Goal: Task Accomplishment & Management: Manage account settings

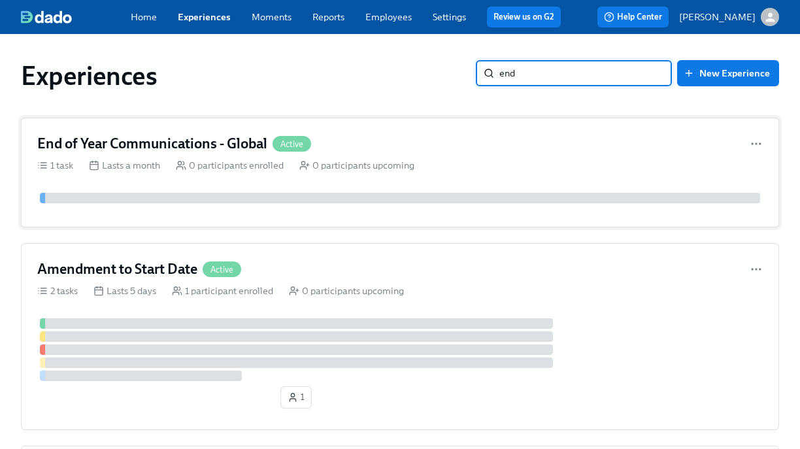
type input "end"
click at [433, 134] on div "End of Year Communications - Global Active" at bounding box center [399, 144] width 725 height 20
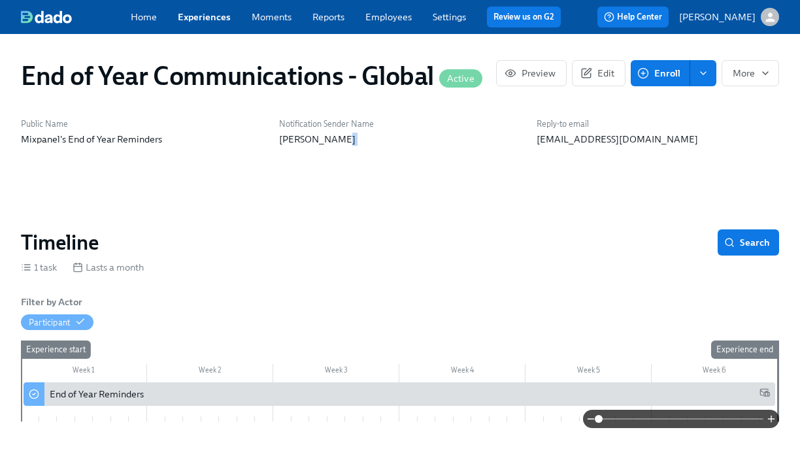
click at [433, 133] on p "[PERSON_NAME]" at bounding box center [400, 139] width 242 height 13
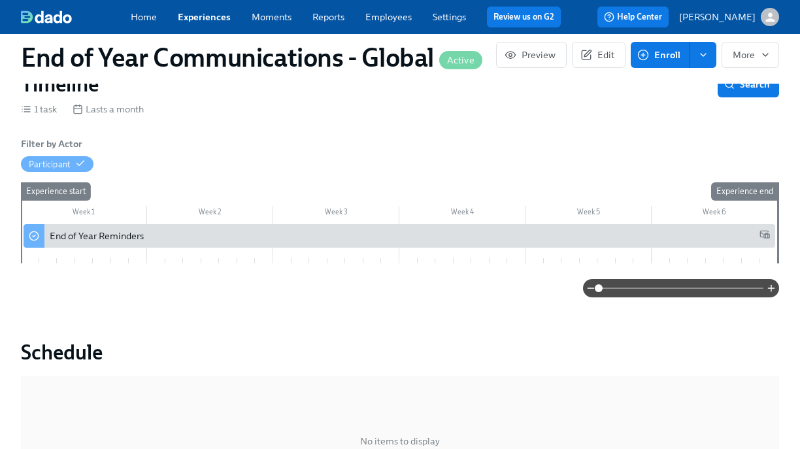
scroll to position [159, 0]
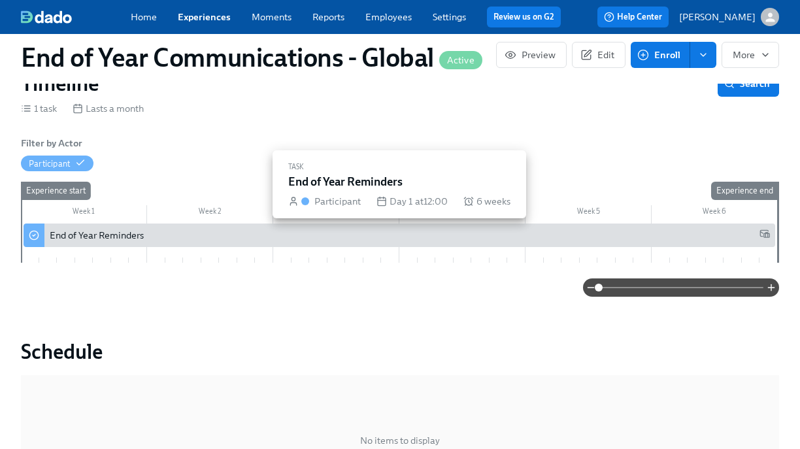
click at [342, 238] on div "End of Year Reminders" at bounding box center [410, 235] width 720 height 13
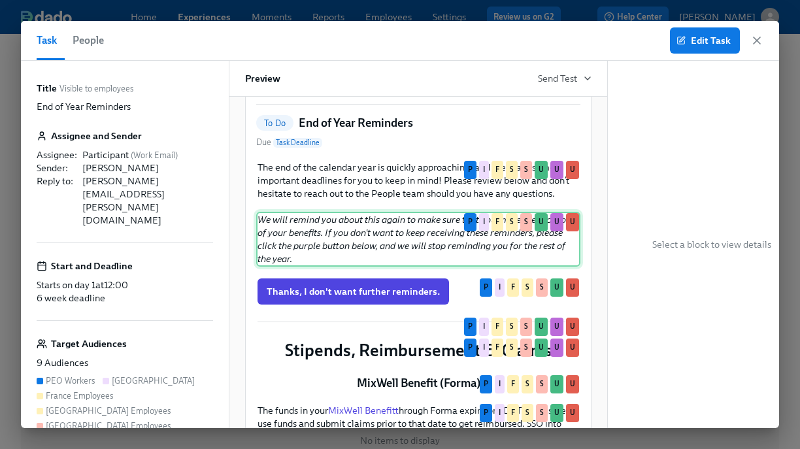
scroll to position [81, 0]
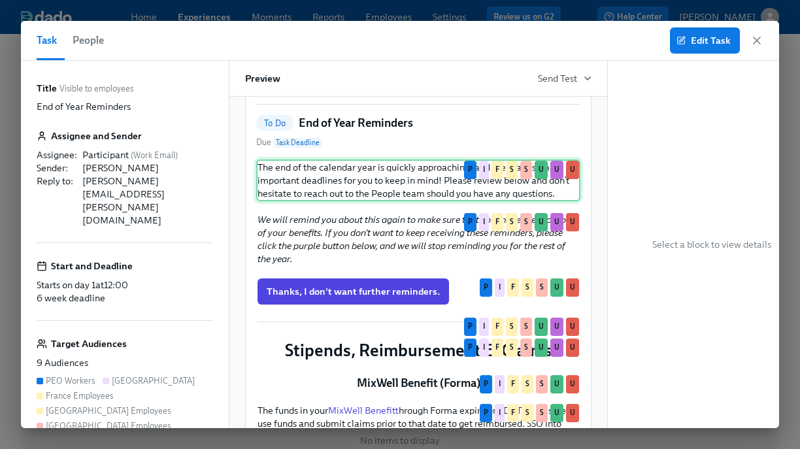
click at [349, 201] on div "The end of the calendar year is quickly approaching, and there are some importa…" at bounding box center [418, 180] width 324 height 42
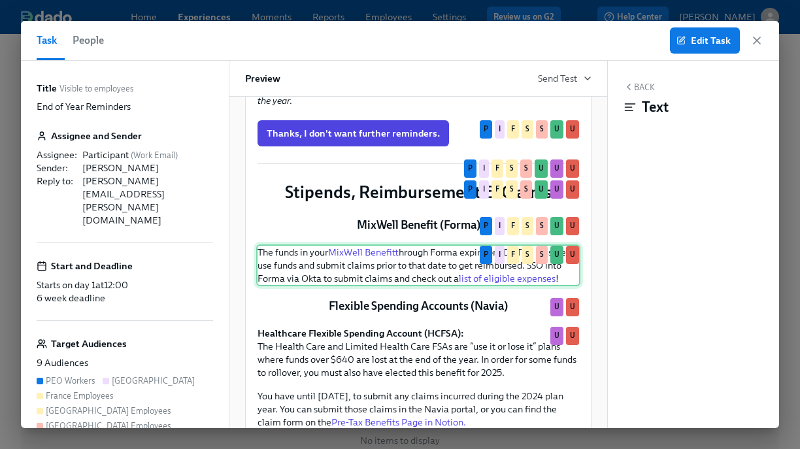
scroll to position [319, 0]
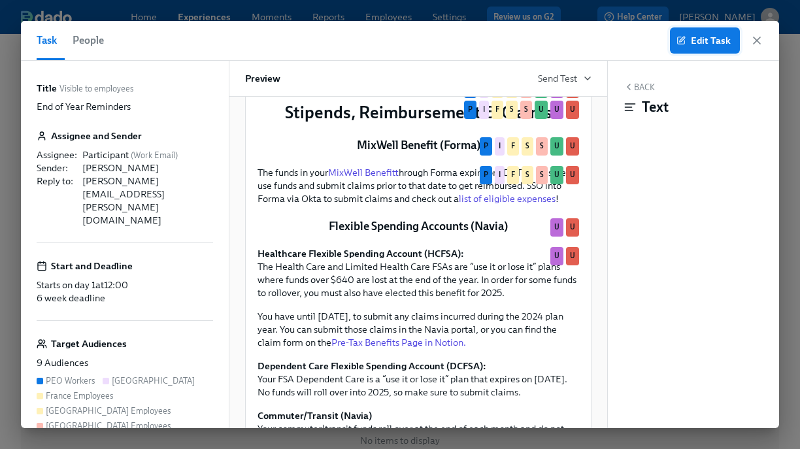
click at [707, 39] on span "Edit Task" at bounding box center [705, 40] width 52 height 13
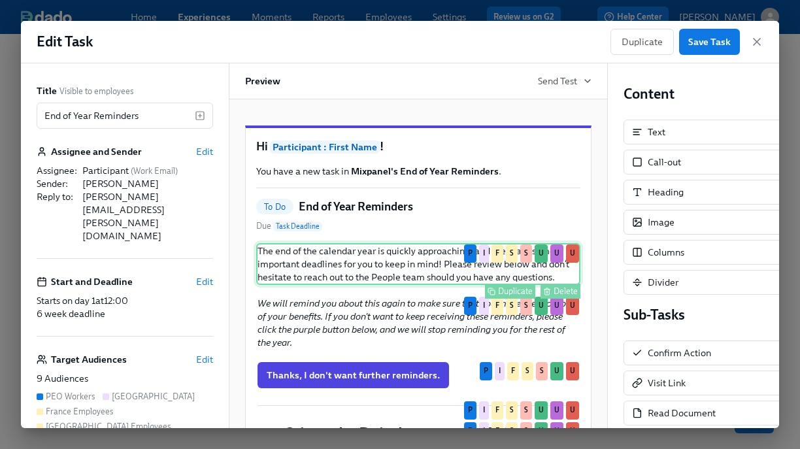
scroll to position [35, 0]
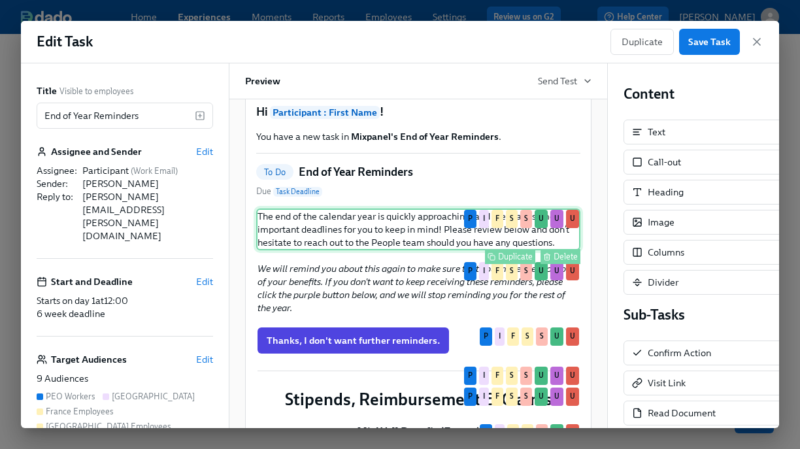
click at [384, 246] on div "The end of the calendar year is quickly approaching, and there are some importa…" at bounding box center [418, 229] width 324 height 42
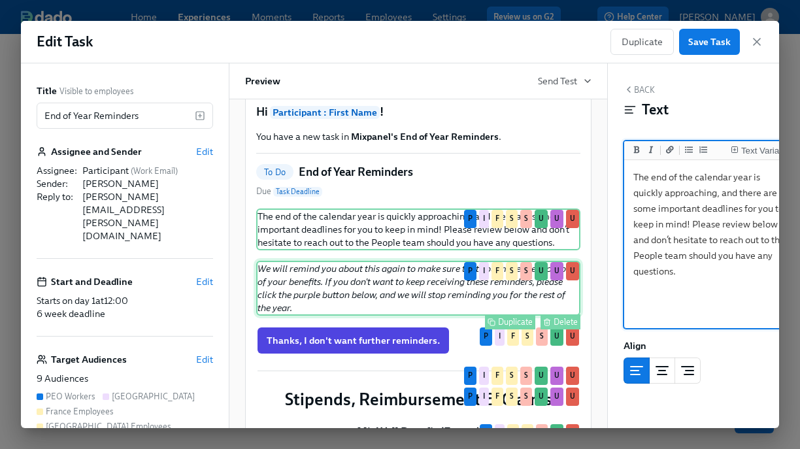
click at [363, 315] on div "We will remind you about this again to make sure that you make the most out of …" at bounding box center [418, 288] width 324 height 55
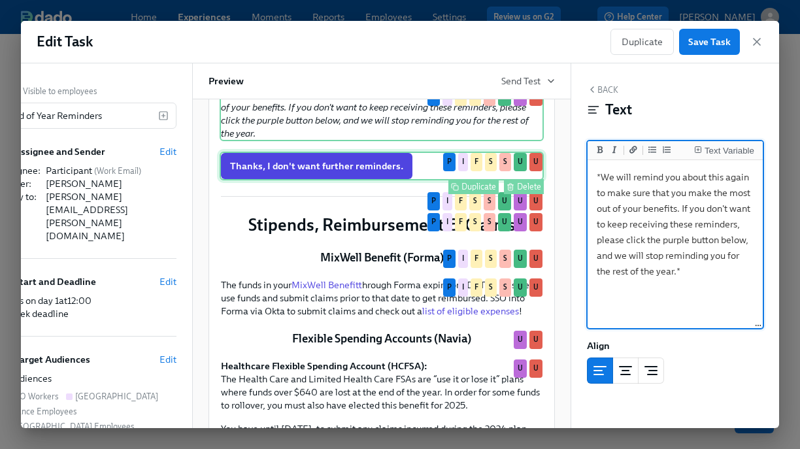
scroll to position [208, 0]
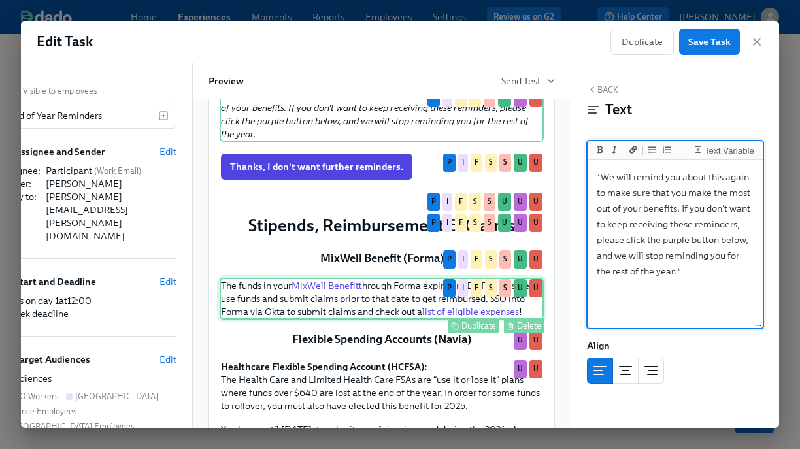
click at [339, 312] on div "The funds in your MixWell Benefit through Forma expire on [DATE]. Be sure to us…" at bounding box center [381, 299] width 324 height 42
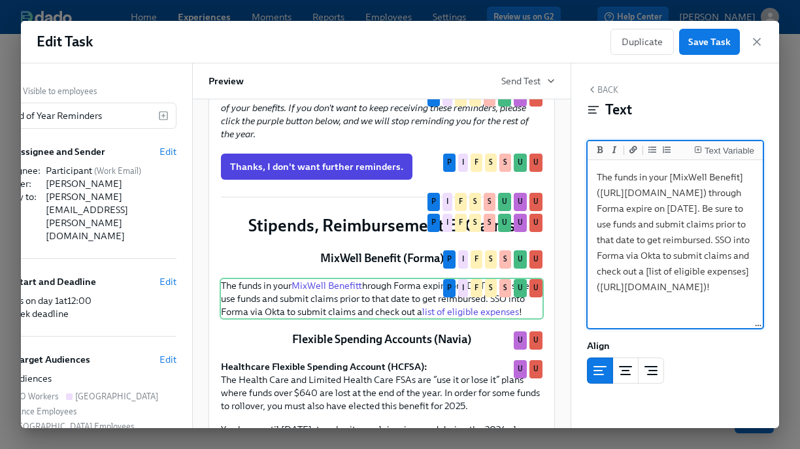
click at [716, 273] on textarea "The funds in your [MixWell Benefit]([URL][DOMAIN_NAME]) through Forma expire on…" at bounding box center [675, 245] width 170 height 164
type textarea "The funds in your [MixWell Benefit]([URL][DOMAIN_NAME]) through Forma expire on…"
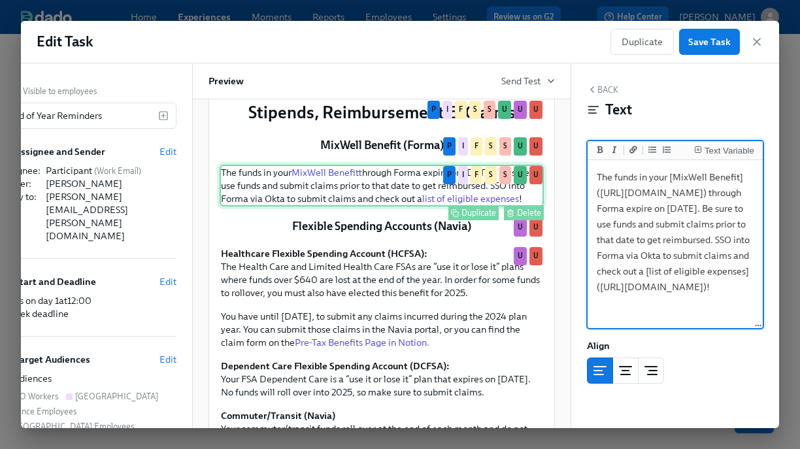
scroll to position [322, 0]
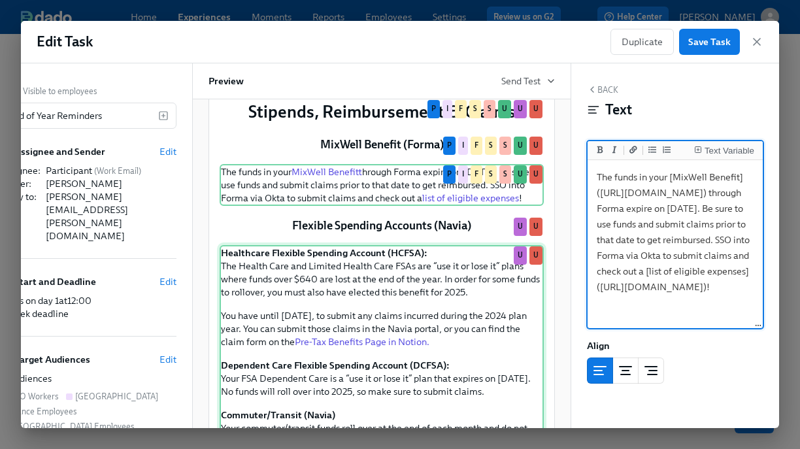
click at [364, 300] on div "Healthcare Flexible Spending Account (HCFSA): The Health Care and Limited Healt…" at bounding box center [381, 360] width 324 height 230
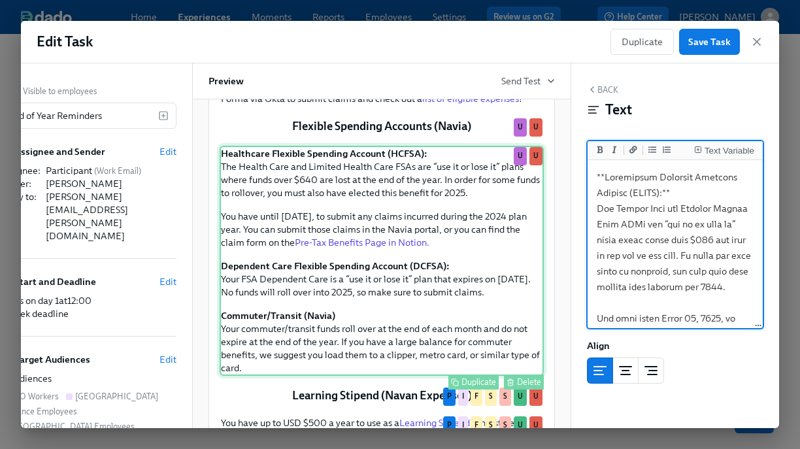
scroll to position [429, 0]
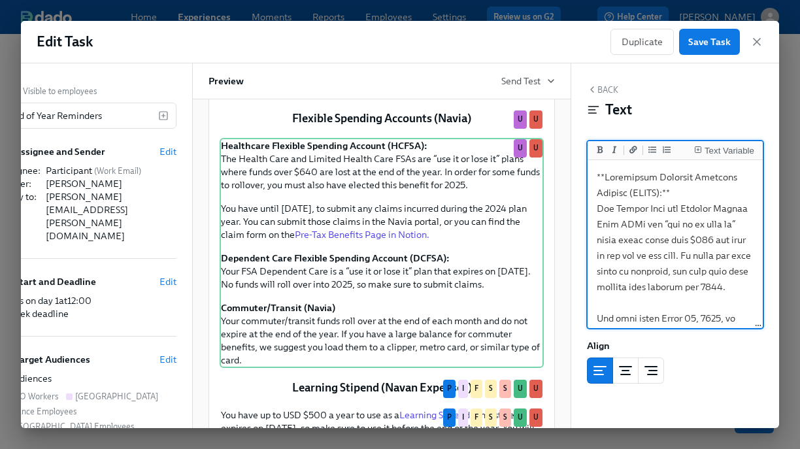
click at [685, 238] on textarea at bounding box center [675, 451] width 170 height 577
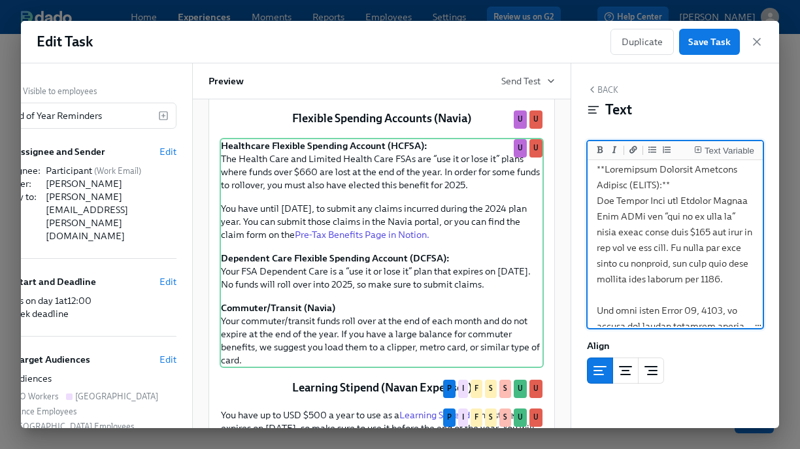
scroll to position [14, 0]
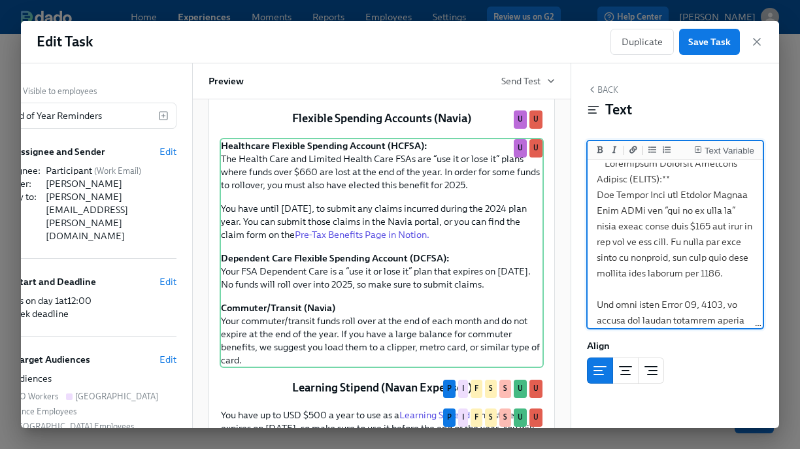
click at [709, 255] on textarea at bounding box center [675, 437] width 170 height 577
drag, startPoint x: 706, startPoint y: 255, endPoint x: 686, endPoint y: 257, distance: 19.7
click at [686, 258] on textarea at bounding box center [675, 437] width 170 height 577
click at [720, 258] on textarea at bounding box center [675, 437] width 170 height 577
drag, startPoint x: 646, startPoint y: 273, endPoint x: 594, endPoint y: 269, distance: 51.8
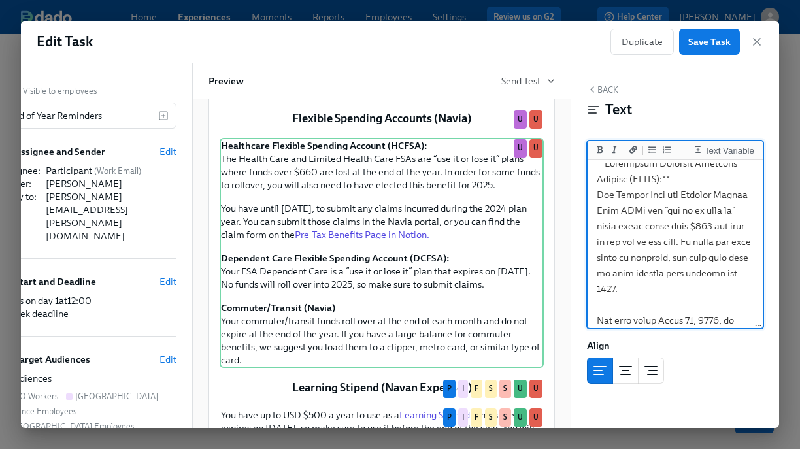
click at [594, 269] on textarea at bounding box center [675, 453] width 170 height 609
click at [702, 272] on textarea at bounding box center [675, 445] width 170 height 593
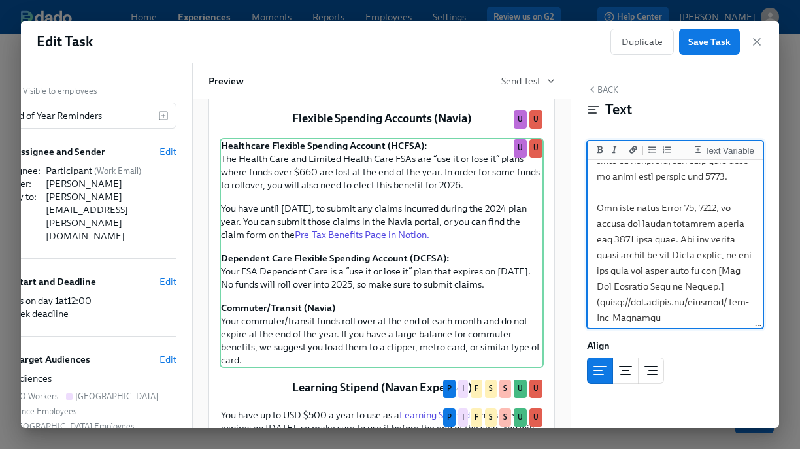
scroll to position [114, 0]
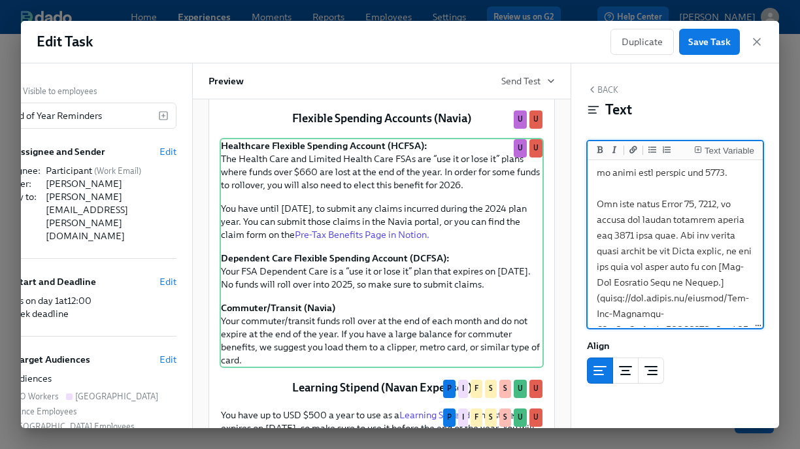
click at [720, 204] on textarea at bounding box center [675, 336] width 170 height 577
click at [617, 234] on textarea at bounding box center [675, 336] width 170 height 577
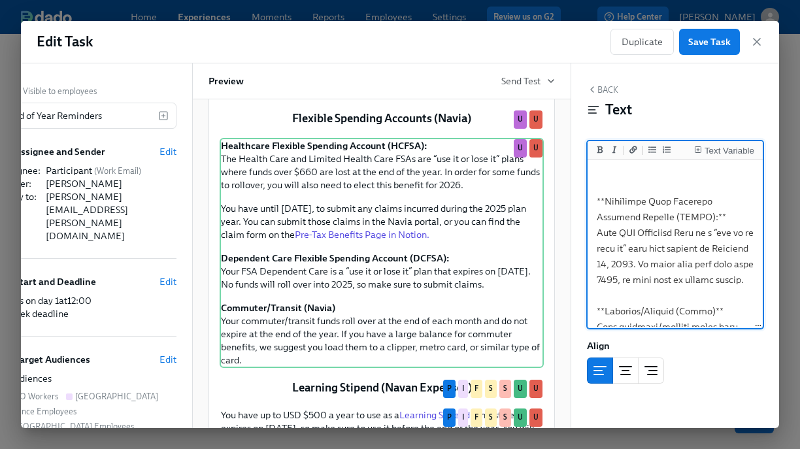
scroll to position [311, 0]
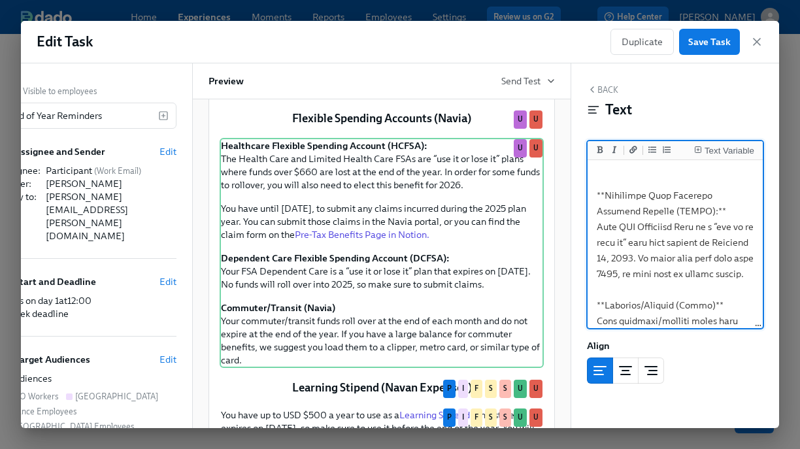
click at [675, 258] on textarea at bounding box center [675, 140] width 170 height 577
click at [655, 274] on textarea at bounding box center [675, 140] width 170 height 577
type textarea "**Loremipsum Dolorsit Ametcons Adipisc (ELITS):** Doe Tempor Inci utl Etdolor M…"
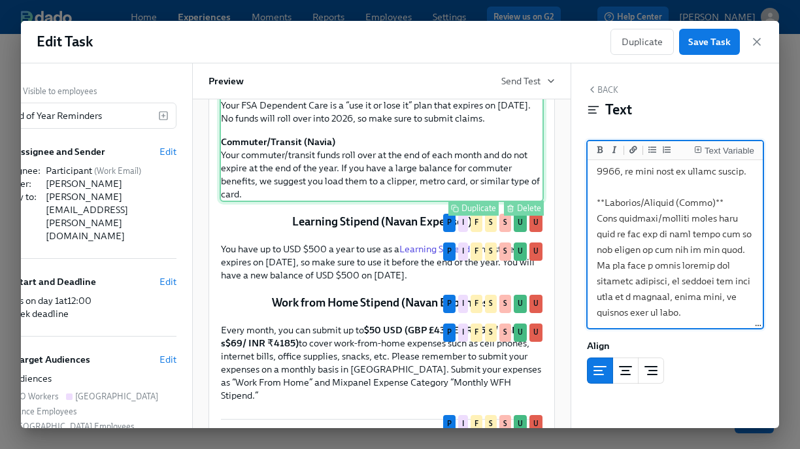
scroll to position [607, 0]
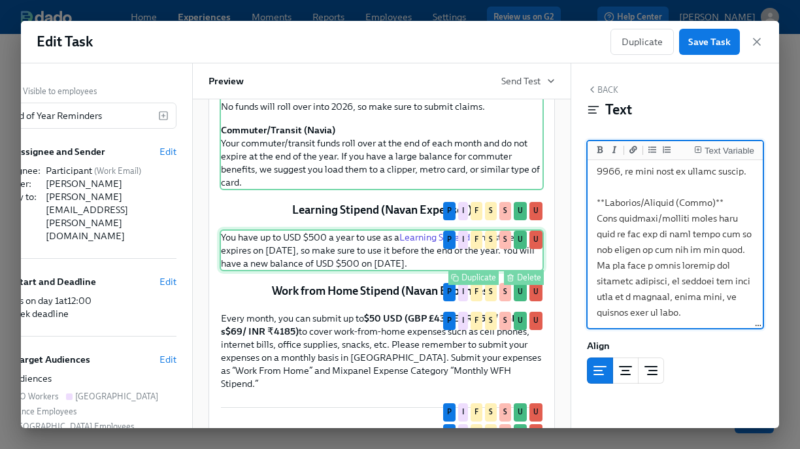
click at [383, 271] on div "You have up to USD $500 a year to use as a Learning Stipend ! This stipend expi…" at bounding box center [381, 250] width 324 height 42
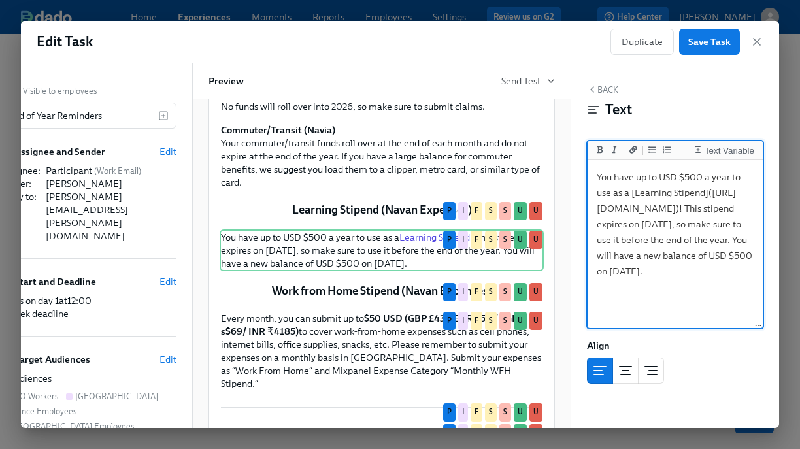
scroll to position [37, 0]
click at [675, 266] on textarea "You have up to USD $500 a year to use as a [Learning Stipend]([URL][DOMAIN_NAME…" at bounding box center [675, 245] width 170 height 164
click at [670, 315] on textarea "You have up to USD $500 a year to use as a [Learning Stipend]([URL][DOMAIN_NAME…" at bounding box center [675, 245] width 170 height 164
type textarea "You have up to USD $500 a year to use as a [Learning Stipend]([URL][DOMAIN_NAME…"
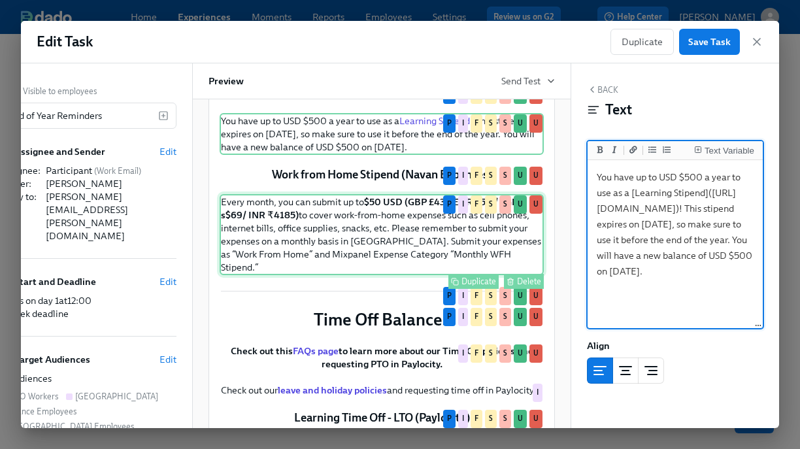
scroll to position [724, 0]
click at [366, 274] on div "Every month, you can submit up to $50 USD (GBP £43 / EUR €50 / SGD s$69/ INR ₹4…" at bounding box center [381, 233] width 324 height 81
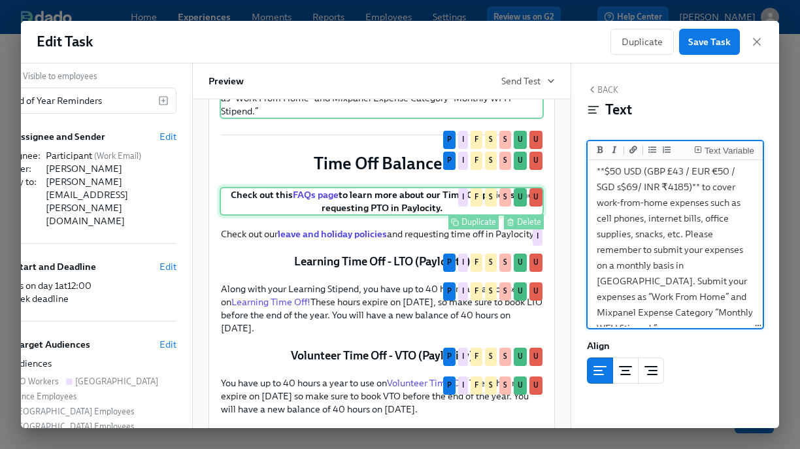
scroll to position [881, 0]
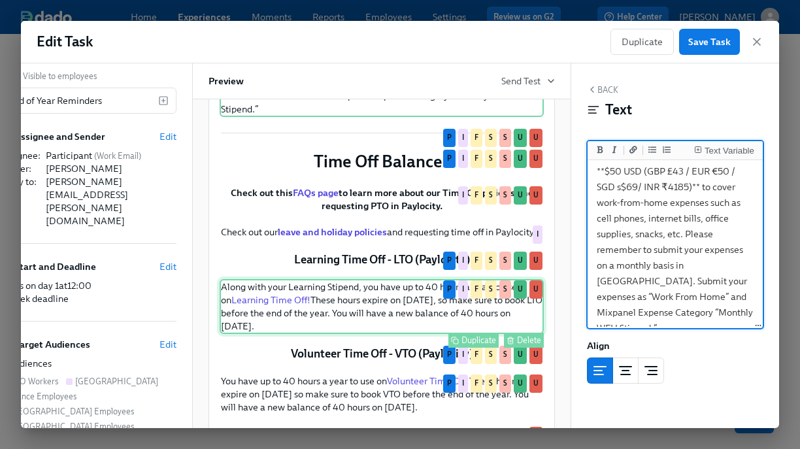
click at [372, 321] on div "Along with your Learning Stipend, you have up to 40 hours a year to use on Lear…" at bounding box center [381, 306] width 324 height 55
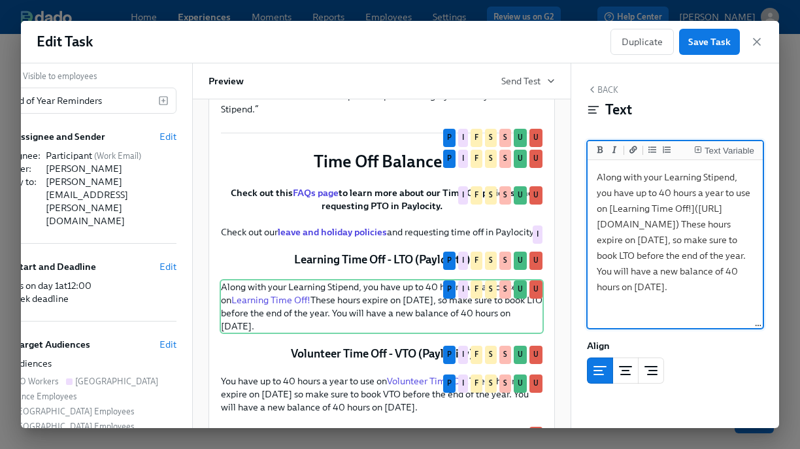
scroll to position [47, 0]
click at [676, 268] on textarea "Along with your Learning Stipend, you have up to 40 hours a year to use on [Lea…" at bounding box center [675, 245] width 170 height 164
click at [696, 313] on textarea "Along with your Learning Stipend, you have up to 40 hours a year to use on [Lea…" at bounding box center [675, 245] width 170 height 164
type textarea "Along with your Learning Stipend, you have up to 40 hours a year to use on [Lea…"
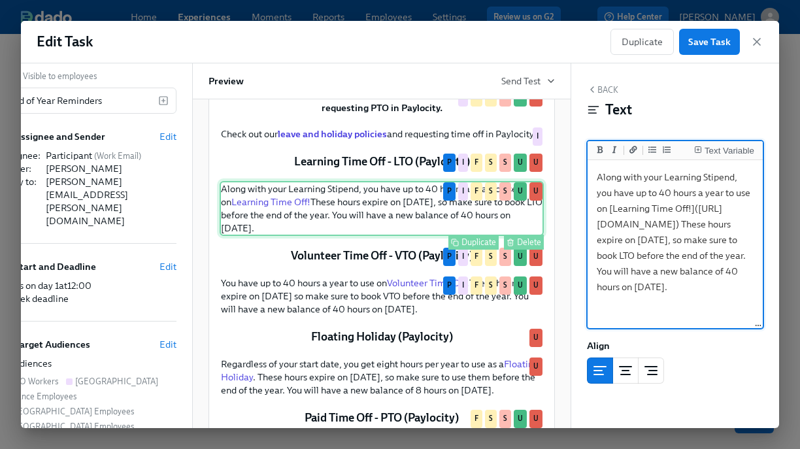
scroll to position [980, 0]
click at [376, 316] on div "You have up to 40 hours a year to use on Volunteer Time Off! These hours expire…" at bounding box center [381, 295] width 324 height 42
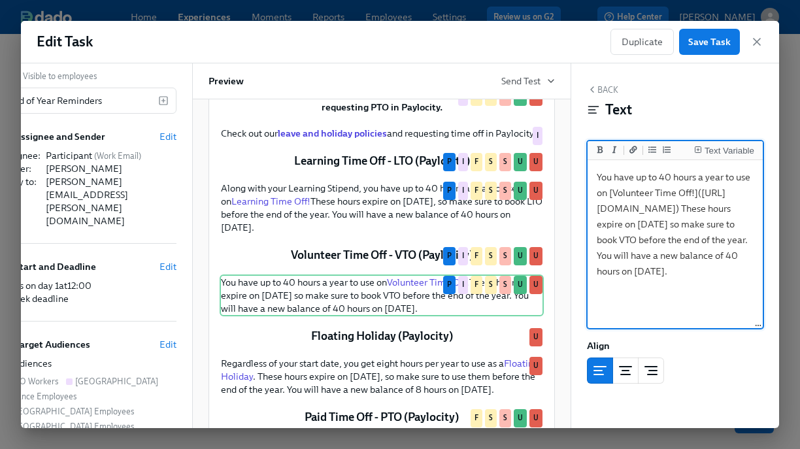
scroll to position [36, 0]
click at [674, 263] on textarea "You have up to 40 hours a year to use on [Volunteer Time Off!]([URL][DOMAIN_NAM…" at bounding box center [675, 245] width 170 height 164
click at [700, 310] on textarea "You have up to 40 hours a year to use on [Volunteer Time Off!]([URL][DOMAIN_NAM…" at bounding box center [675, 245] width 170 height 164
type textarea "You have up to 40 hours a year to use on [Volunteer Time Off!]([URL][DOMAIN_NAM…"
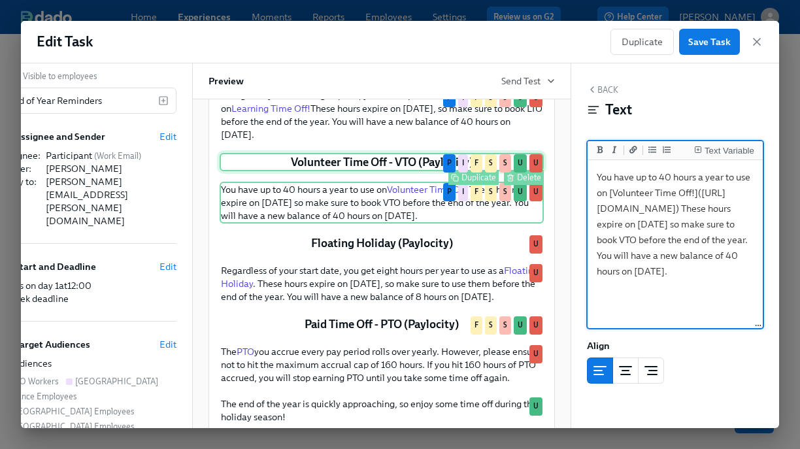
scroll to position [1114, 0]
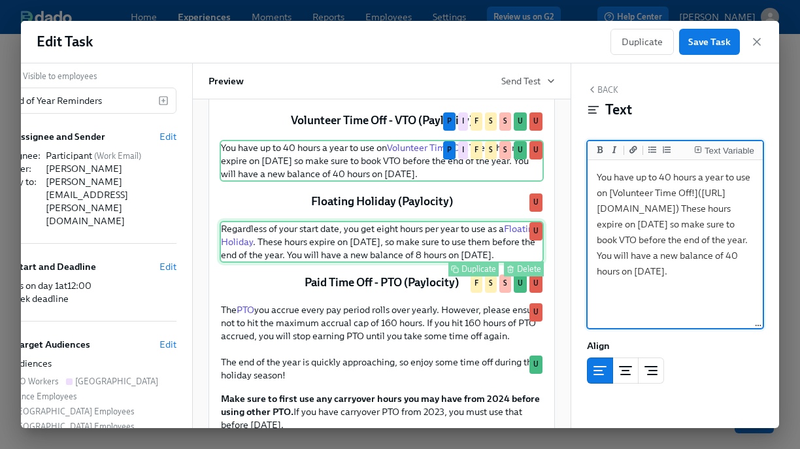
click at [387, 261] on div "Regardless of your start date, you get eight hours per year to use as a Floatin…" at bounding box center [381, 242] width 324 height 42
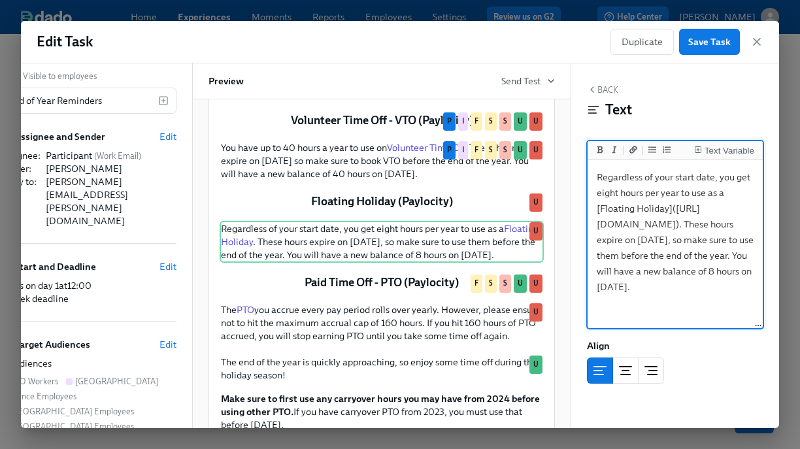
click at [629, 288] on textarea "Regardless of your start date, you get eight hours per year to use as a [Floati…" at bounding box center [675, 245] width 170 height 164
click at [661, 313] on textarea "Regardless of your start date, you get eight hours per year to use as a [Floati…" at bounding box center [675, 245] width 170 height 164
type textarea "Regardless of your start date, you get eight hours per year to use as a [Floati…"
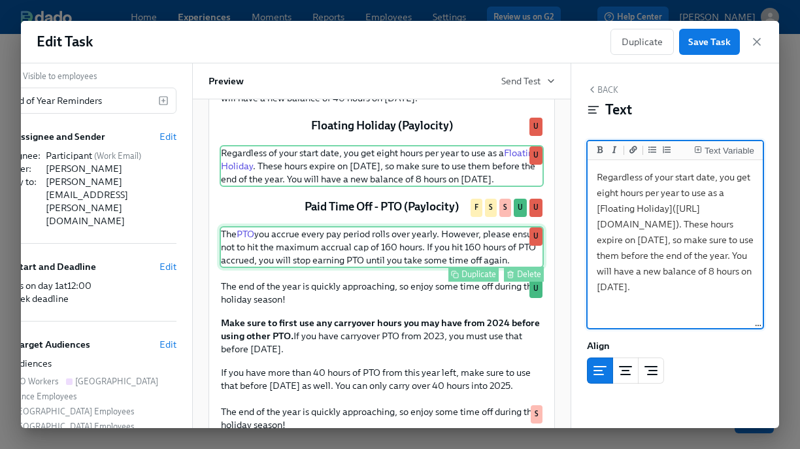
scroll to position [1191, 0]
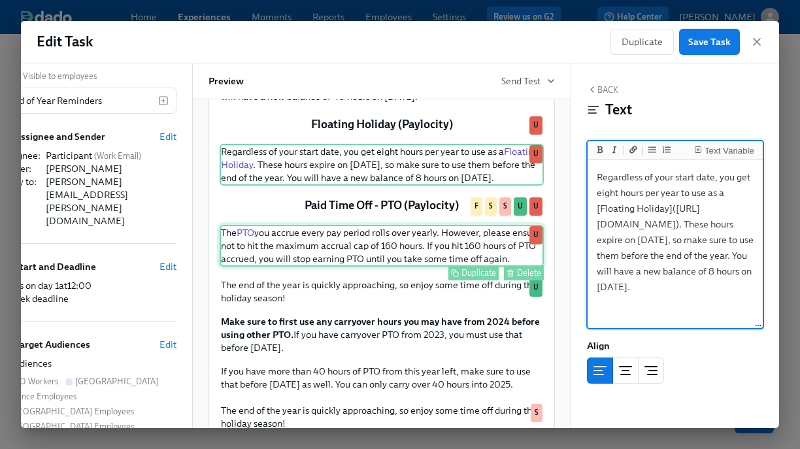
click at [413, 267] on div "The PTO you accrue every pay period rolls over yearly. However, please ensure n…" at bounding box center [381, 246] width 324 height 42
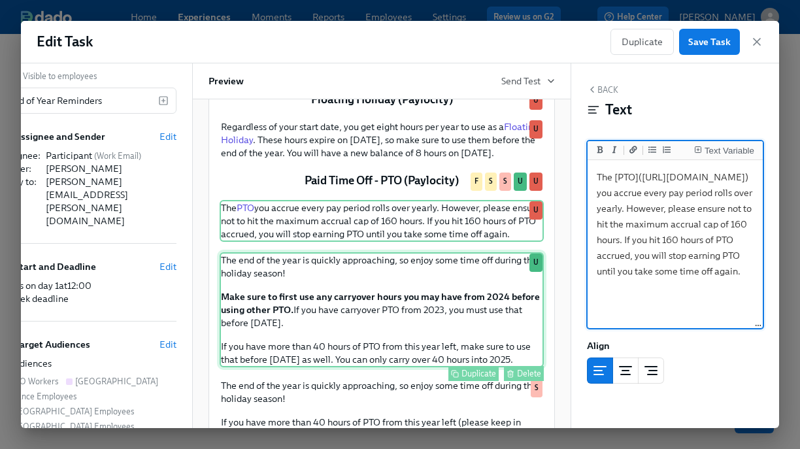
scroll to position [1218, 0]
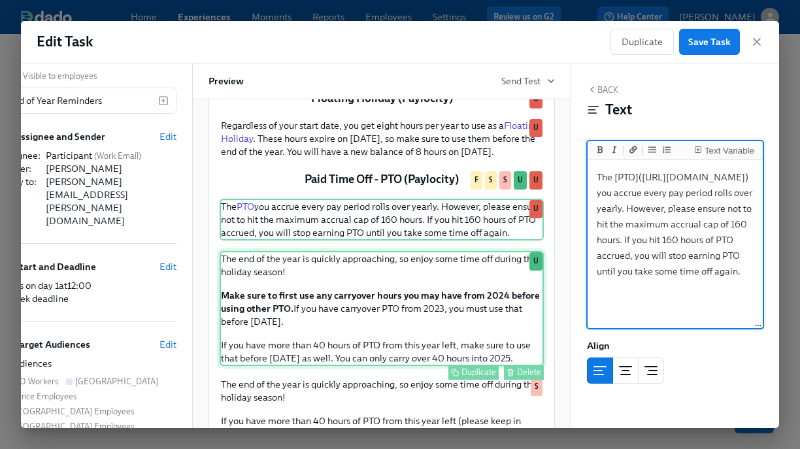
click at [317, 327] on div "The end of the year is quickly approaching, so enjoy some time off during this …" at bounding box center [381, 308] width 324 height 115
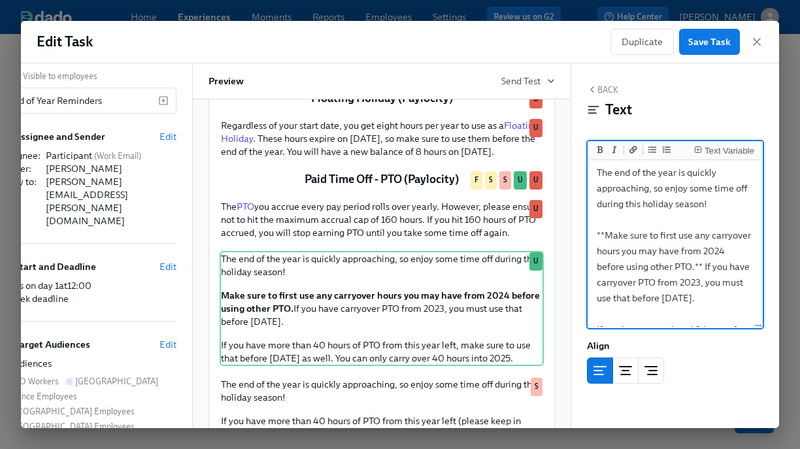
scroll to position [6, 0]
click at [699, 283] on textarea "The end of the year is quickly approaching, so enjoy some time off during this …" at bounding box center [675, 281] width 170 height 248
click at [732, 298] on textarea "The end of the year is quickly approaching, so enjoy some time off during this …" at bounding box center [675, 281] width 170 height 248
click at [732, 265] on textarea "The end of the year is quickly approaching, so enjoy some time off during this …" at bounding box center [675, 202] width 170 height 248
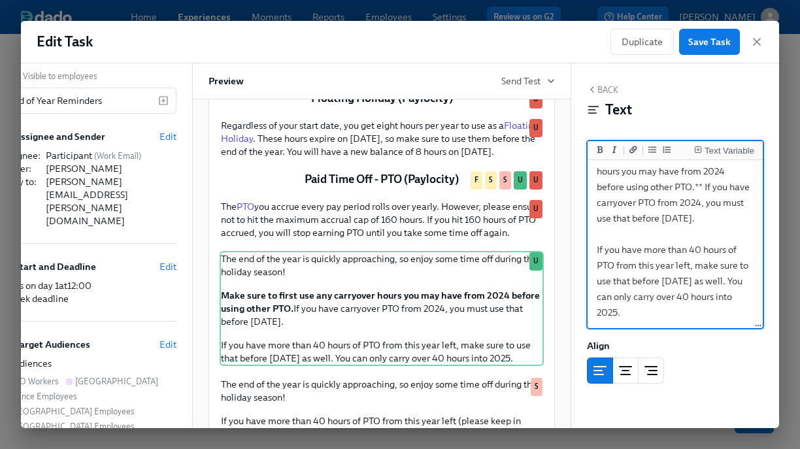
click at [636, 297] on textarea "The end of the year is quickly approaching, so enjoy some time off during this …" at bounding box center [675, 202] width 170 height 248
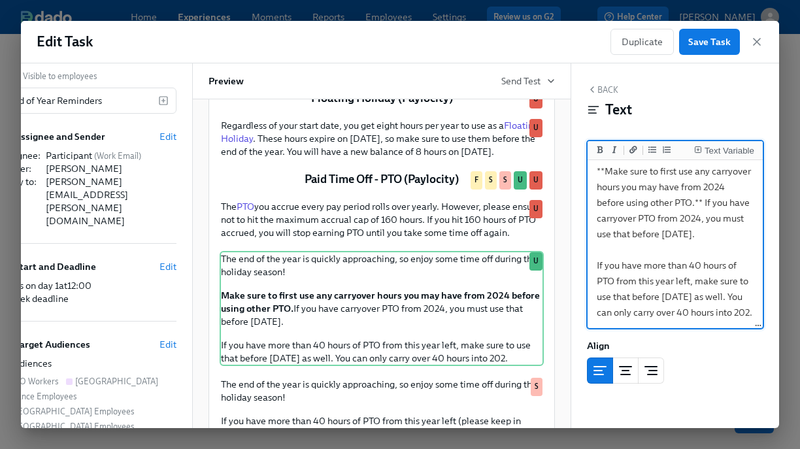
type textarea "The end of the year is quickly approaching, so enjoy some time off during this …"
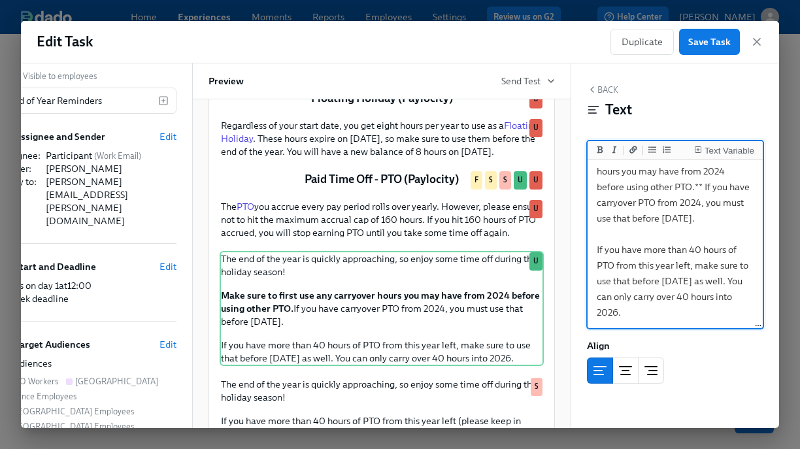
click at [640, 316] on textarea "The end of the year is quickly approaching, so enjoy some time off during this …" at bounding box center [675, 202] width 170 height 248
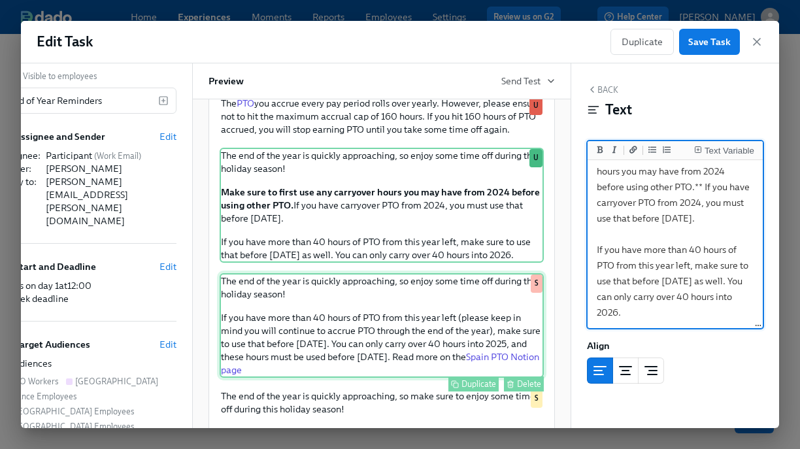
scroll to position [1361, 0]
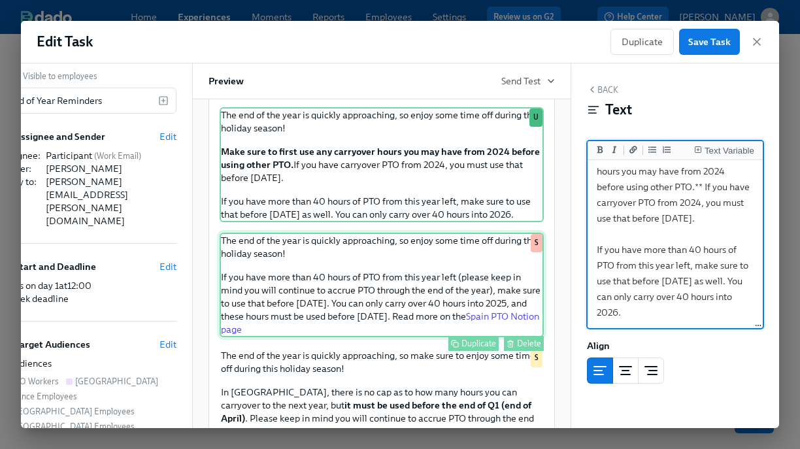
click at [395, 327] on div "The end of the year is quickly approaching, so enjoy some time off during this …" at bounding box center [381, 285] width 324 height 105
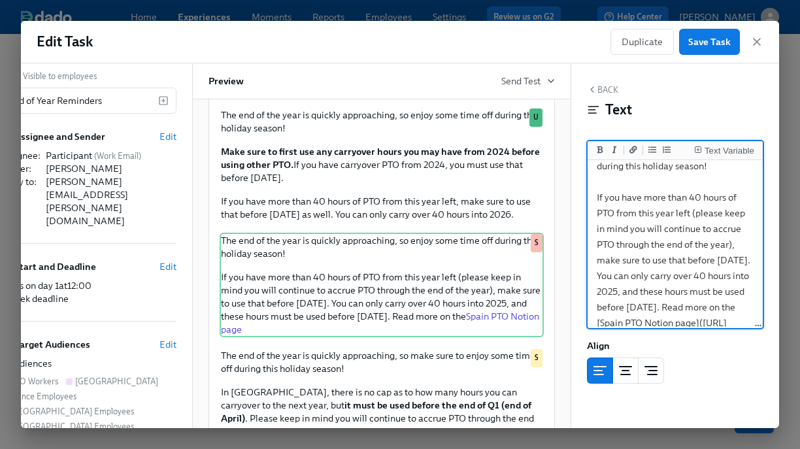
scroll to position [49, 0]
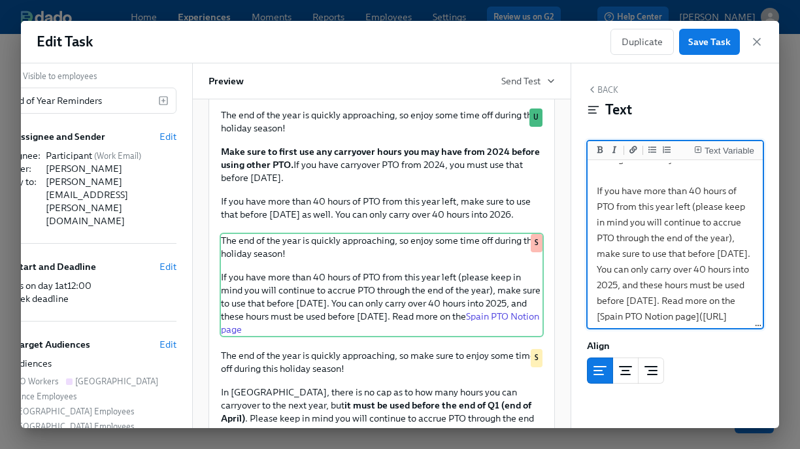
click at [615, 268] on textarea "The end of the year is quickly approaching, so enjoy some time off during this …" at bounding box center [675, 230] width 170 height 233
click at [660, 287] on textarea "The end of the year is quickly approaching, so enjoy some time off during this …" at bounding box center [675, 230] width 170 height 233
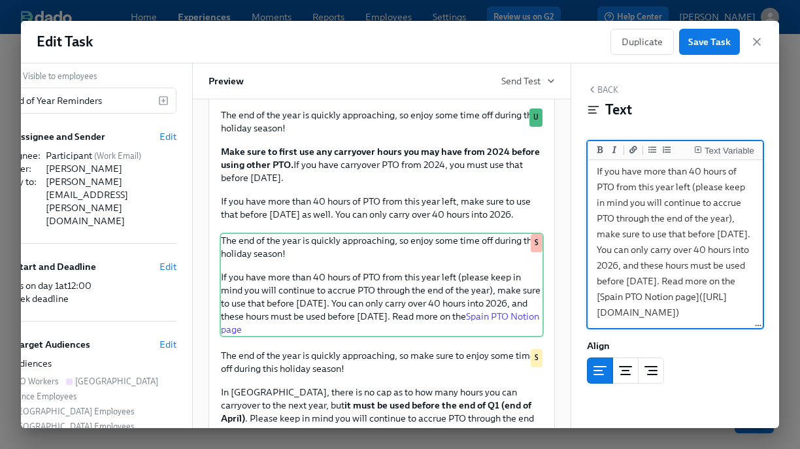
click at [724, 238] on textarea "The end of the year is quickly approaching, so enjoy some time off during this …" at bounding box center [675, 210] width 170 height 233
type textarea "The end of the year is quickly approaching, so enjoy some time off during this …"
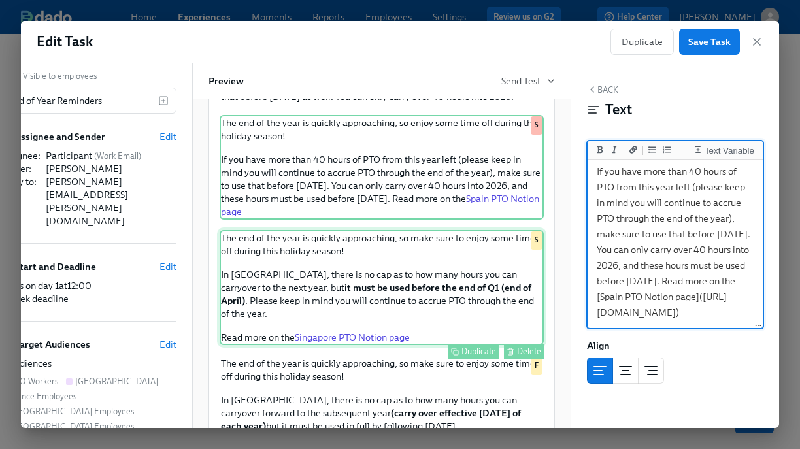
scroll to position [1480, 0]
click at [346, 290] on div "The end of the year is quickly approaching, so make sure to enjoy some time off…" at bounding box center [381, 286] width 324 height 115
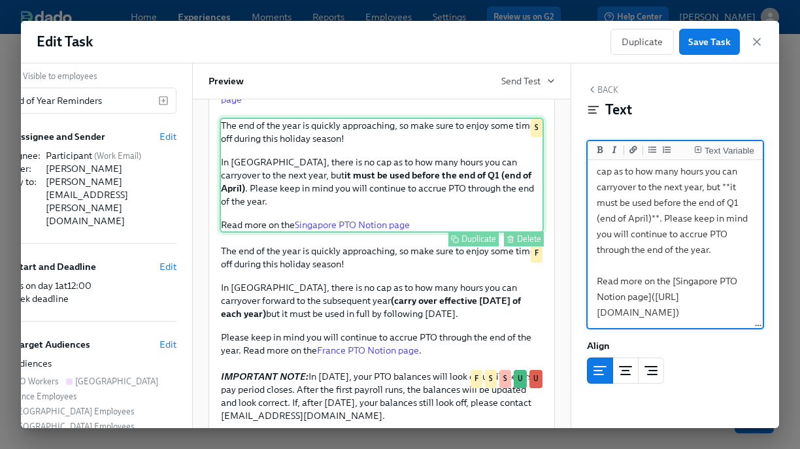
scroll to position [1592, 0]
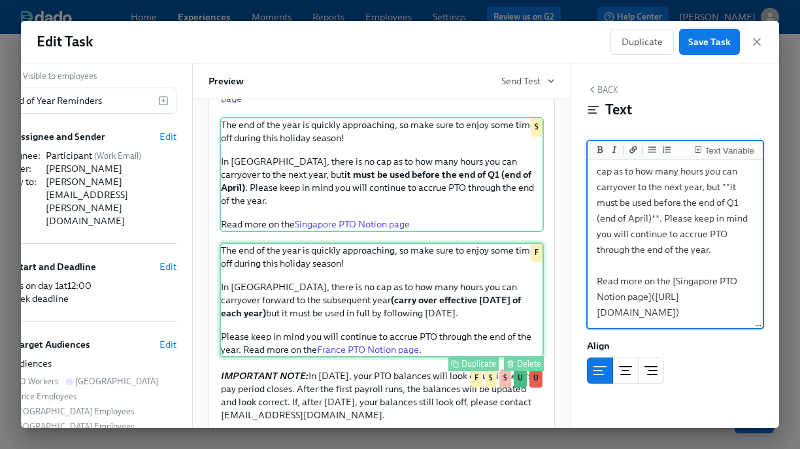
click at [396, 294] on div "The end of the year is quickly approaching, so make sure to enjoy some time off…" at bounding box center [381, 299] width 324 height 115
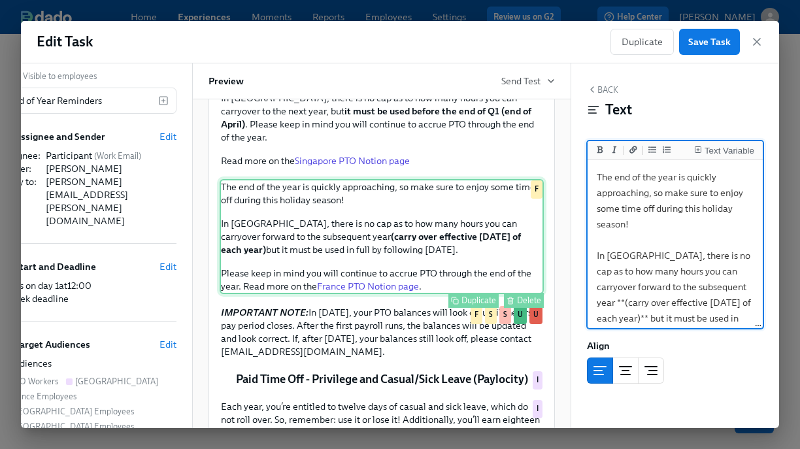
scroll to position [1729, 0]
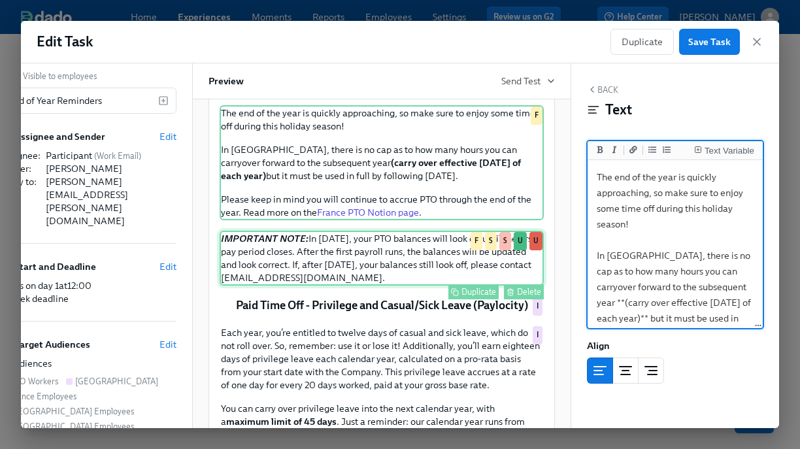
click at [390, 285] on div "IMPORTANT NOTE: In [DATE], your PTO balances will look off until the first pay …" at bounding box center [381, 258] width 324 height 55
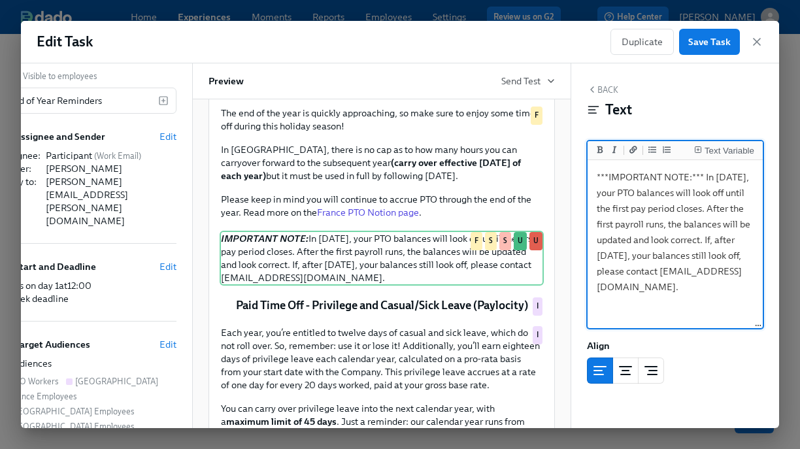
click at [616, 193] on textarea "***IMPORTANT NOTE:*** In [DATE], your PTO balances will look off until the firs…" at bounding box center [675, 245] width 170 height 164
type textarea "***IMPORTANT NOTE:*** In [DATE], your PTO balances will look off until the firs…"
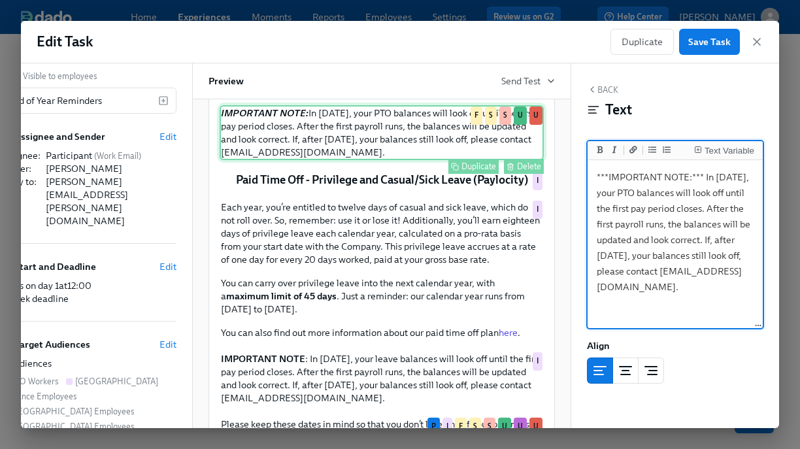
scroll to position [1856, 0]
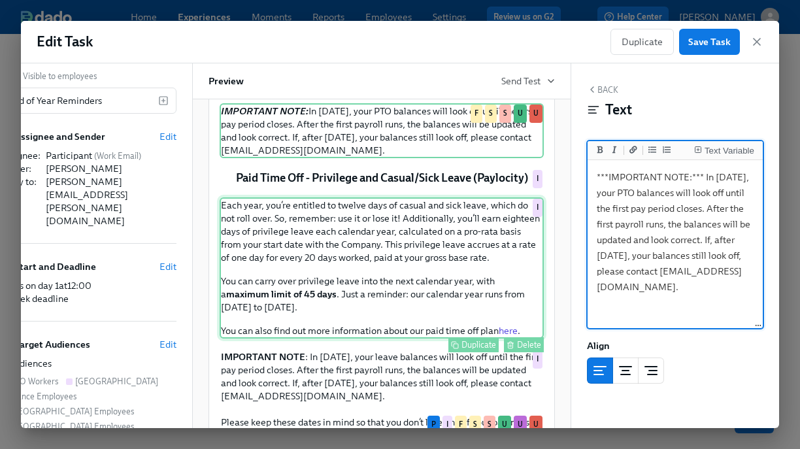
click at [389, 278] on div "Each year, you’re entitled to twelve days of casual and sick leave, which do no…" at bounding box center [381, 267] width 324 height 141
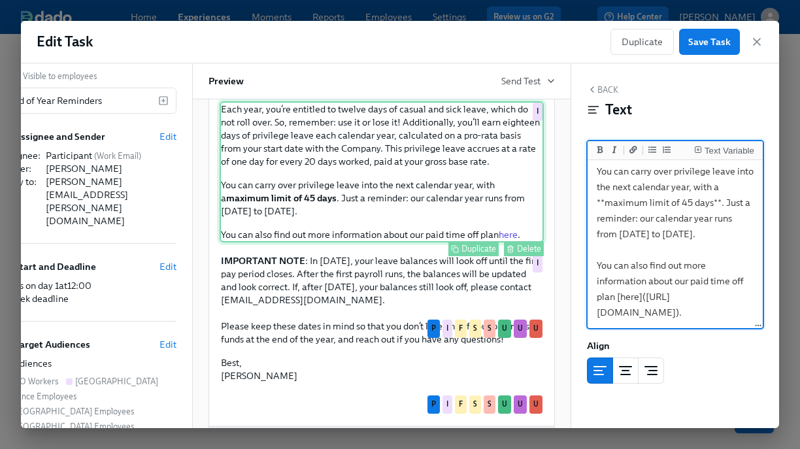
scroll to position [1954, 0]
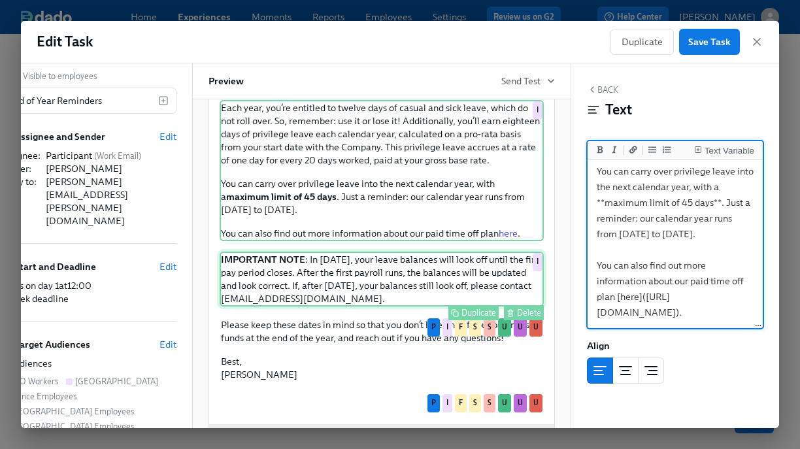
click at [389, 306] on div "IMPORTANT NOTE : In [DATE], your leave balances will look off until the first p…" at bounding box center [381, 278] width 324 height 55
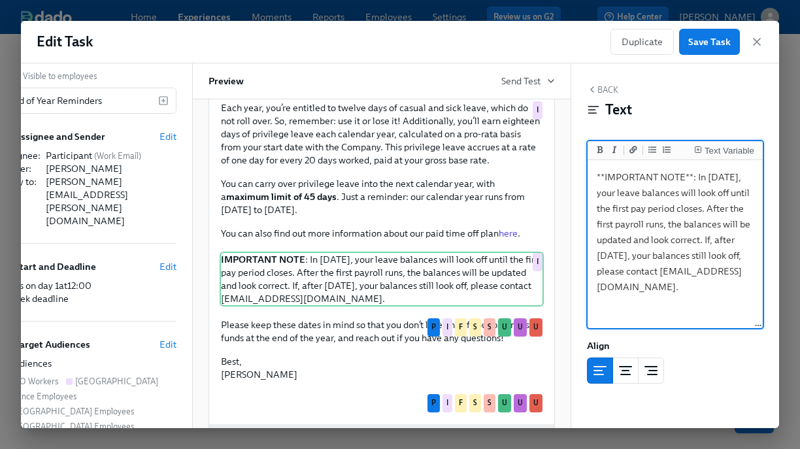
click at [616, 193] on textarea "**IMPORTANT NOTE**: In [DATE], your leave balances will look off until the firs…" at bounding box center [675, 245] width 170 height 164
type textarea "**IMPORTANT NOTE**: In [DATE], your leave balances will look off until the firs…"
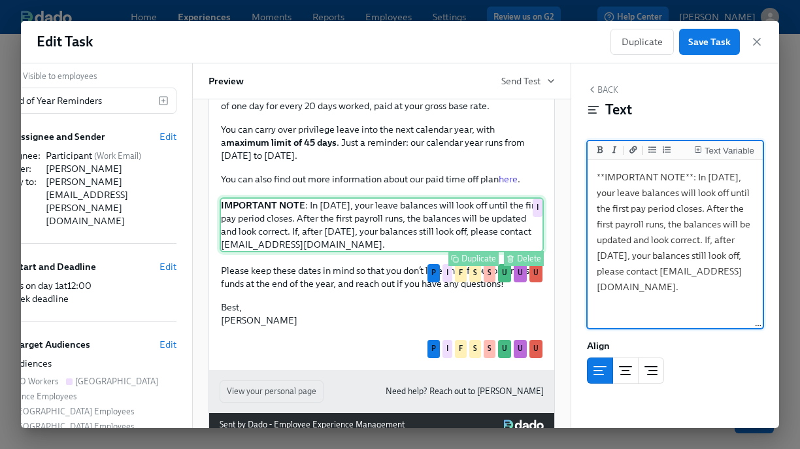
scroll to position [2009, 0]
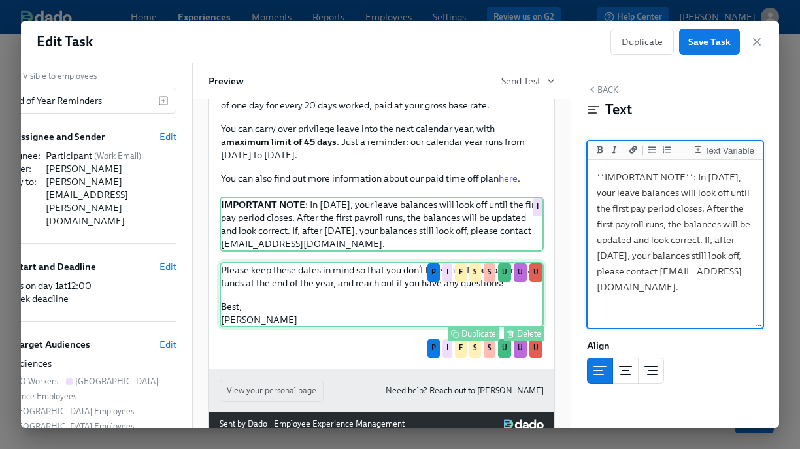
click at [364, 316] on div "Please keep these dates in mind so that you don’t lose any of your balances or …" at bounding box center [381, 294] width 324 height 65
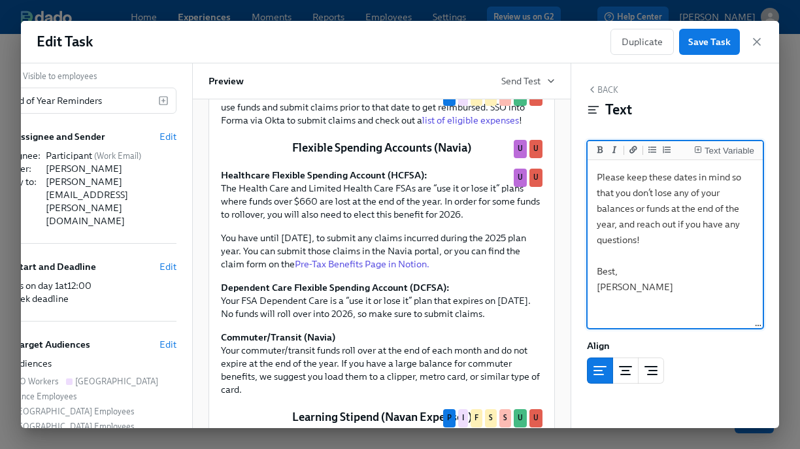
scroll to position [402, 0]
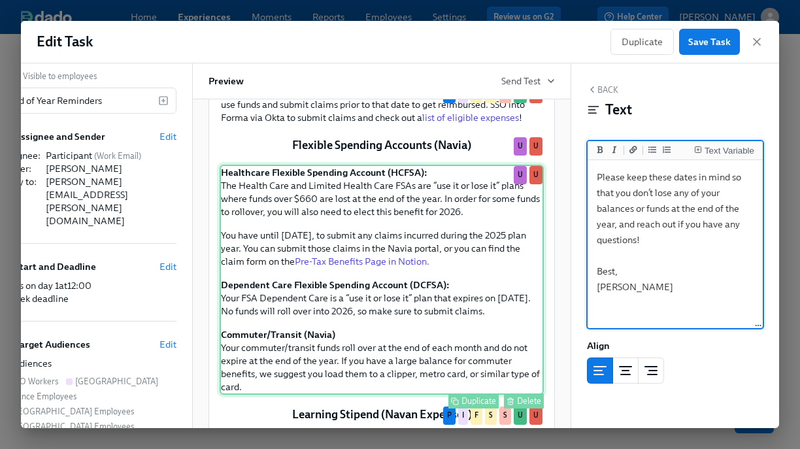
click at [365, 298] on div "Healthcare Flexible Spending Account (HCFSA): The Health Care and Limited Healt…" at bounding box center [381, 280] width 324 height 230
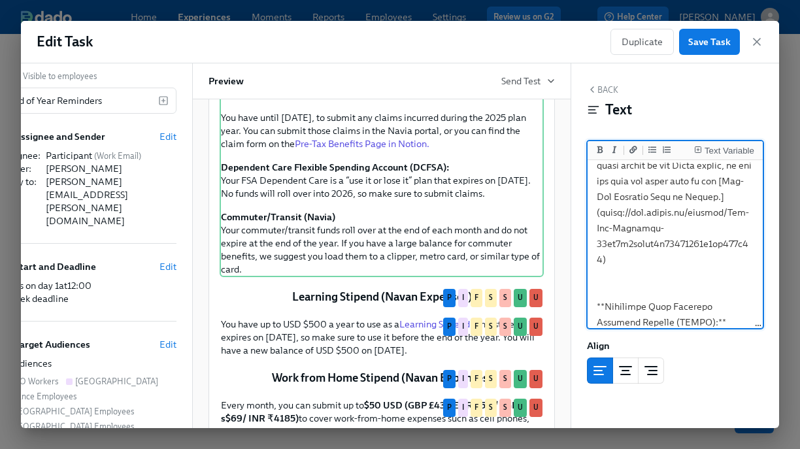
scroll to position [429, 0]
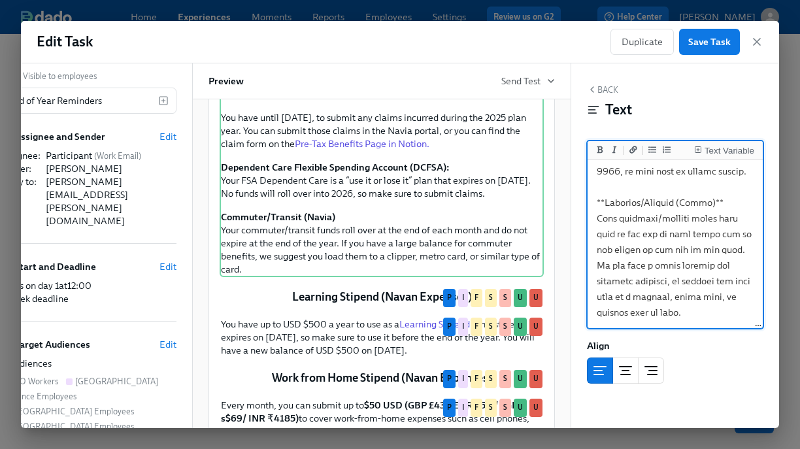
click at [660, 315] on textarea at bounding box center [675, 37] width 170 height 577
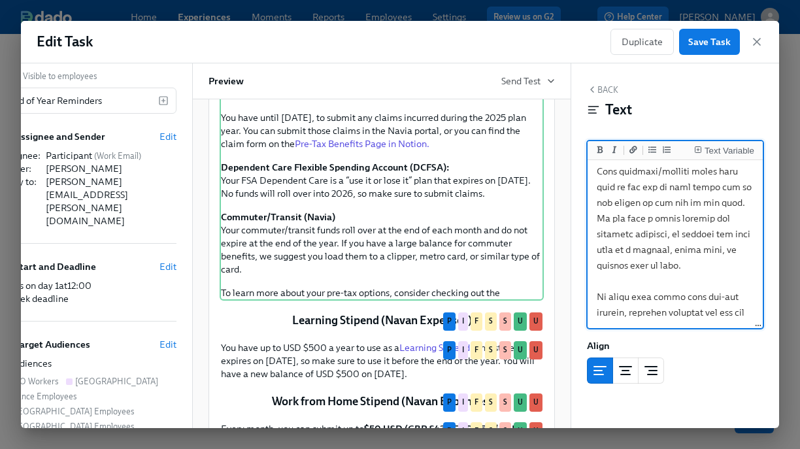
scroll to position [483, 0]
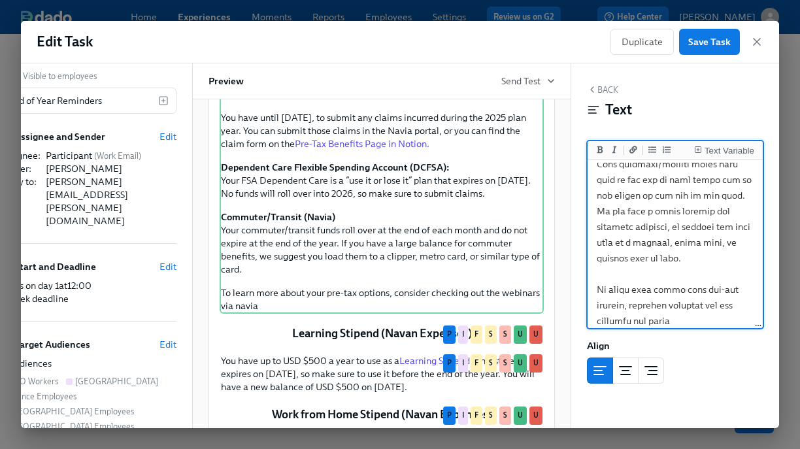
drag, startPoint x: 681, startPoint y: 319, endPoint x: 650, endPoint y: 319, distance: 30.7
click at [650, 319] on textarea at bounding box center [675, 7] width 170 height 656
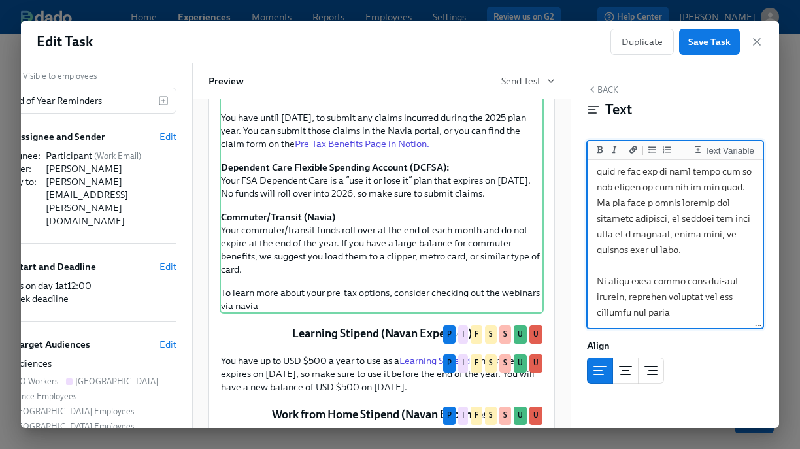
drag, startPoint x: 635, startPoint y: 321, endPoint x: 598, endPoint y: 316, distance: 37.6
click at [632, 145] on button "Add a link" at bounding box center [632, 149] width 13 height 13
drag, startPoint x: 656, startPoint y: 310, endPoint x: 646, endPoint y: 310, distance: 10.5
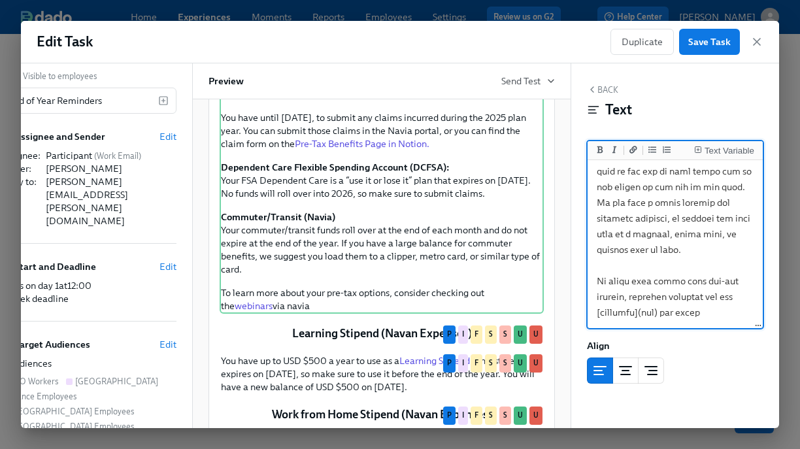
paste textarea "[URL][DOMAIN_NAME]"
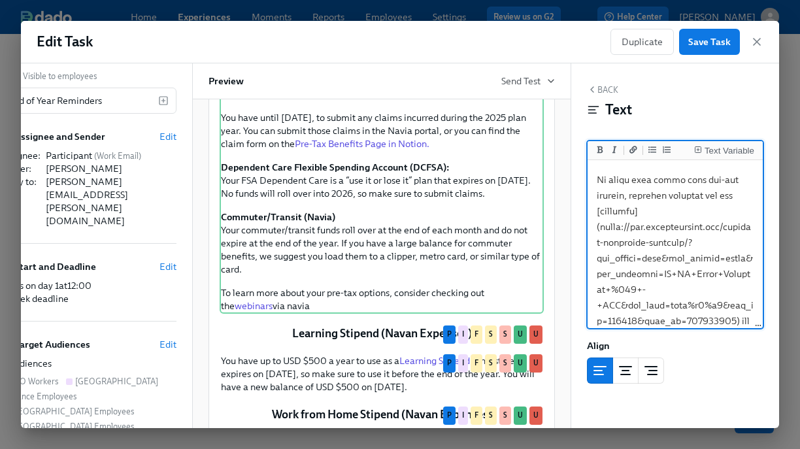
scroll to position [617, 0]
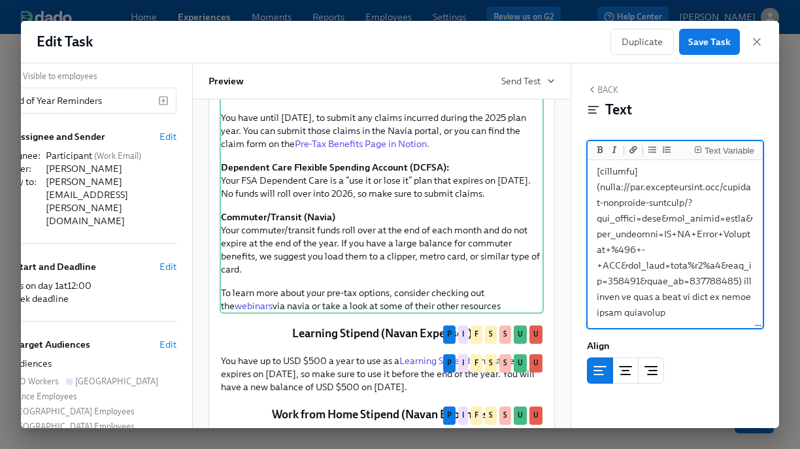
scroll to position [633, 0]
drag, startPoint x: 683, startPoint y: 319, endPoint x: 643, endPoint y: 315, distance: 40.6
click at [631, 149] on icon "Add a link" at bounding box center [633, 149] width 8 height 7
drag, startPoint x: 704, startPoint y: 312, endPoint x: 692, endPoint y: 312, distance: 11.8
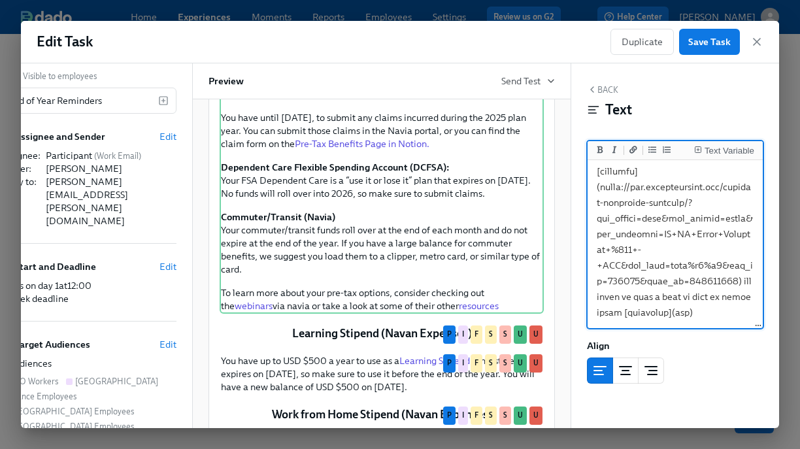
paste textarea "[URL][DOMAIN_NAME]"
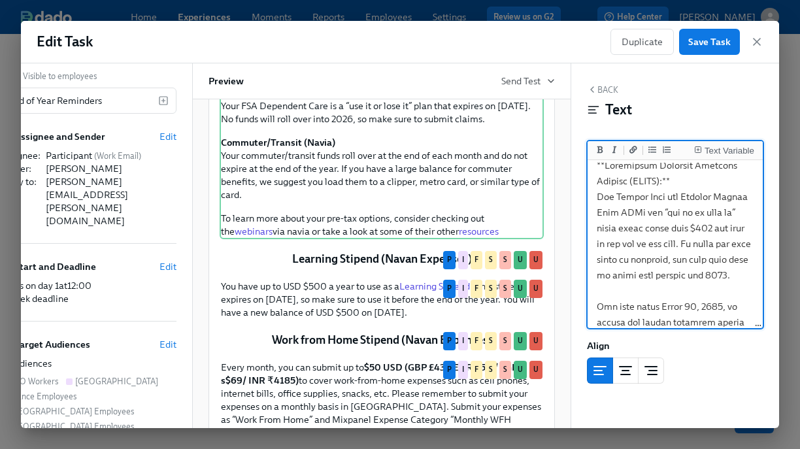
scroll to position [0, 0]
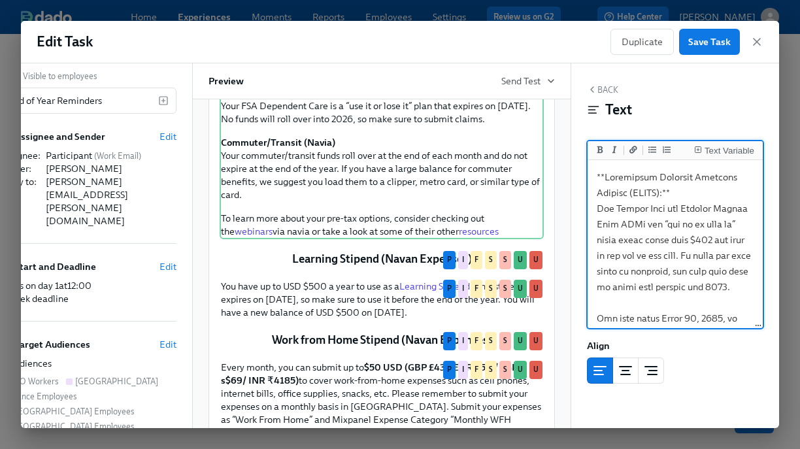
drag, startPoint x: 753, startPoint y: 312, endPoint x: 583, endPoint y: 163, distance: 225.9
click at [583, 163] on div "Back Text Text Variable Align Block ID: ChqumYlyn" at bounding box center [675, 245] width 208 height 364
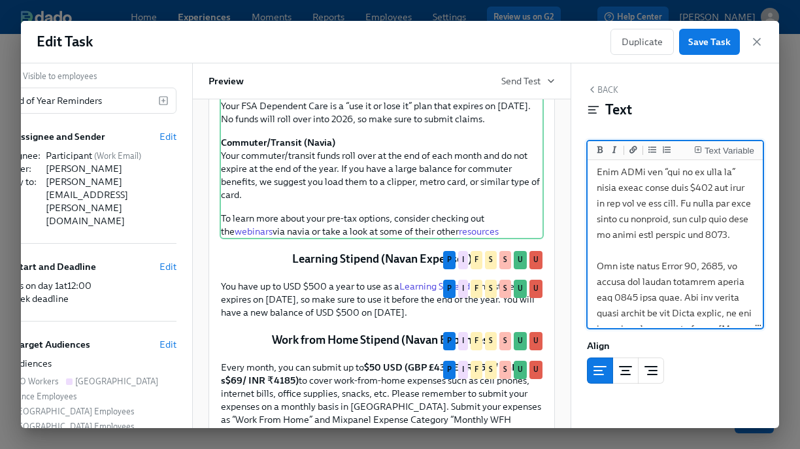
scroll to position [54, 0]
paste textarea "[URL][DOMAIN_NAME]"
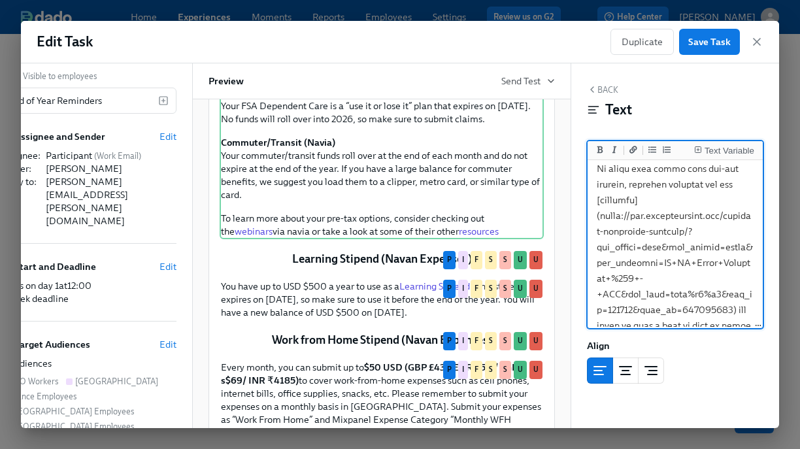
scroll to position [743, 0]
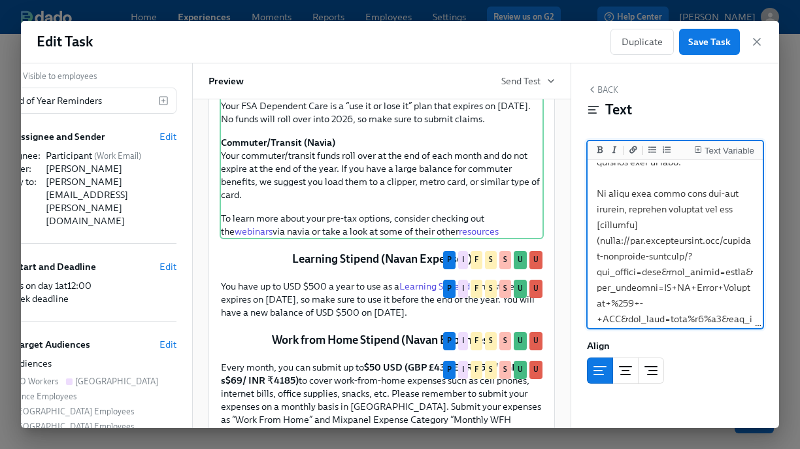
scroll to position [559, 0]
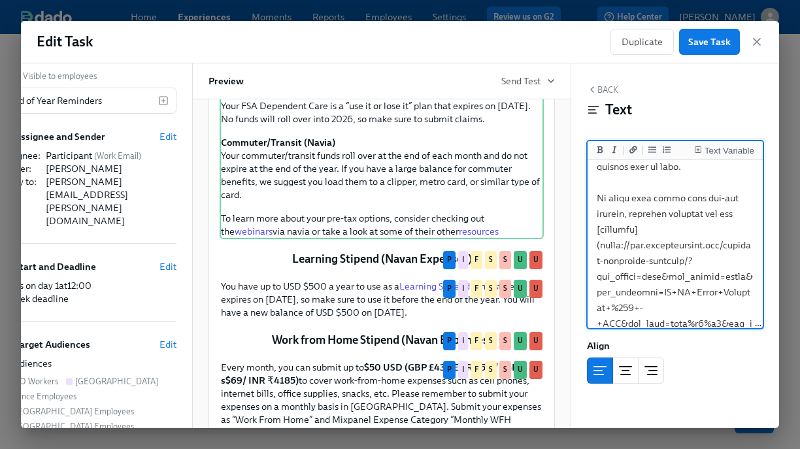
click at [617, 200] on textarea at bounding box center [675, 49] width 170 height 891
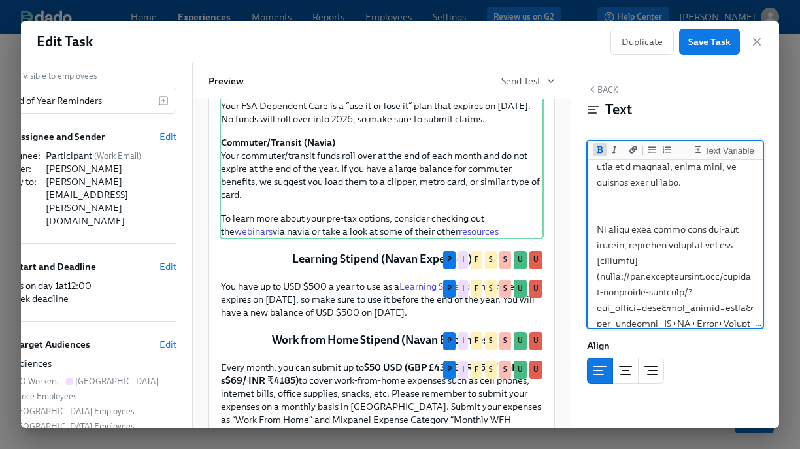
click at [596, 151] on icon "Add bold text" at bounding box center [600, 150] width 8 height 8
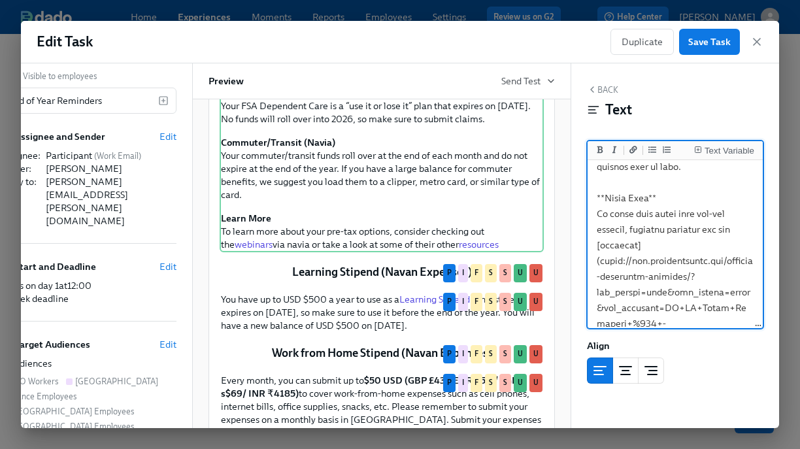
drag, startPoint x: 596, startPoint y: 229, endPoint x: 659, endPoint y: 259, distance: 69.8
click at [659, 259] on textarea at bounding box center [675, 57] width 170 height 907
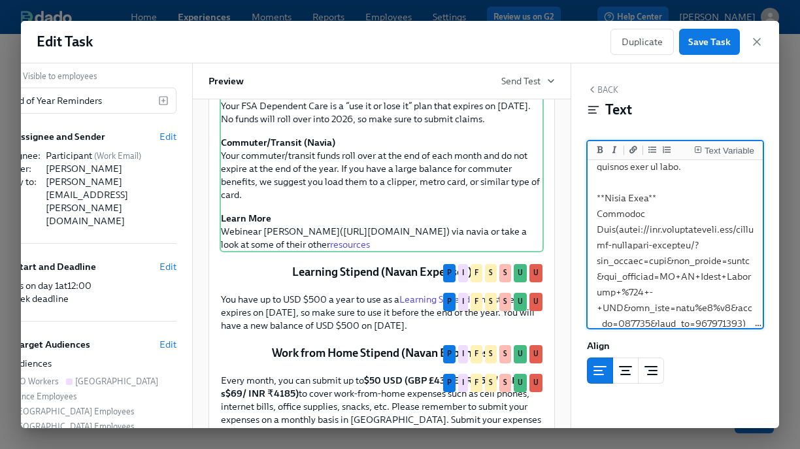
click at [679, 271] on textarea at bounding box center [675, 41] width 170 height 875
drag, startPoint x: 615, startPoint y: 244, endPoint x: 592, endPoint y: 231, distance: 25.8
click at [593, 231] on textarea at bounding box center [675, 41] width 170 height 875
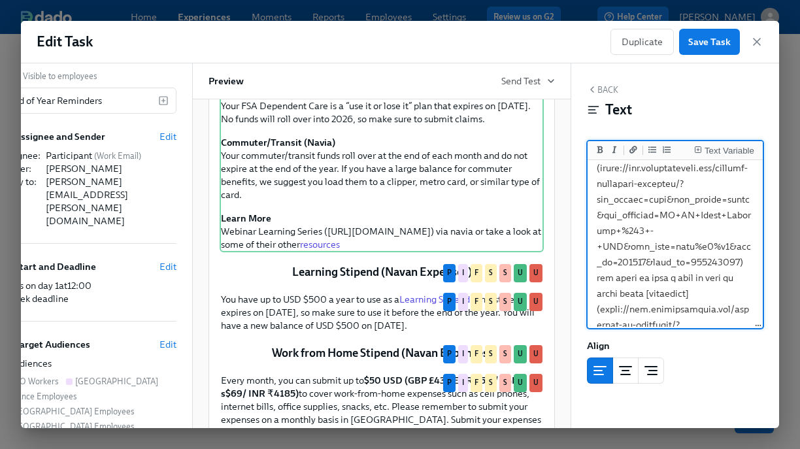
scroll to position [615, 0]
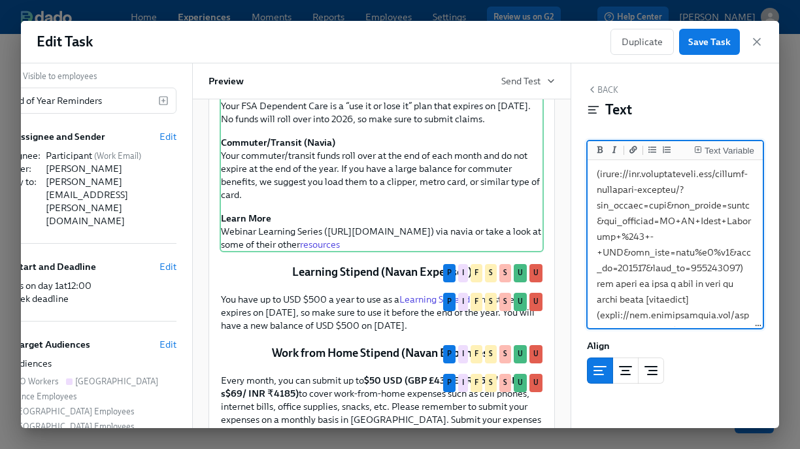
drag, startPoint x: 748, startPoint y: 274, endPoint x: 598, endPoint y: 193, distance: 170.1
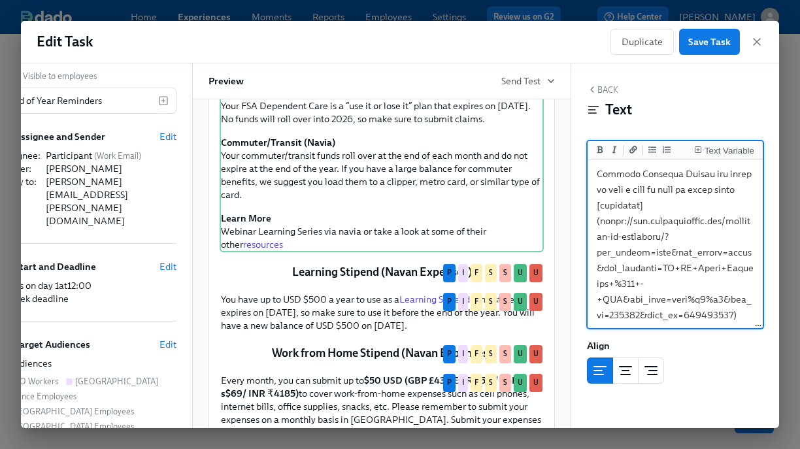
drag, startPoint x: 737, startPoint y: 176, endPoint x: 696, endPoint y: 177, distance: 40.5
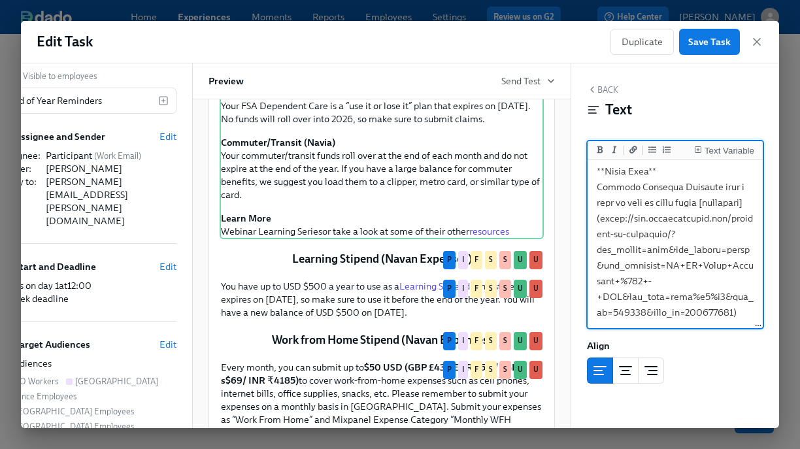
scroll to position [602, 0]
drag, startPoint x: 698, startPoint y: 189, endPoint x: 594, endPoint y: 190, distance: 103.2
click at [628, 152] on button "Add a link" at bounding box center [632, 149] width 13 height 13
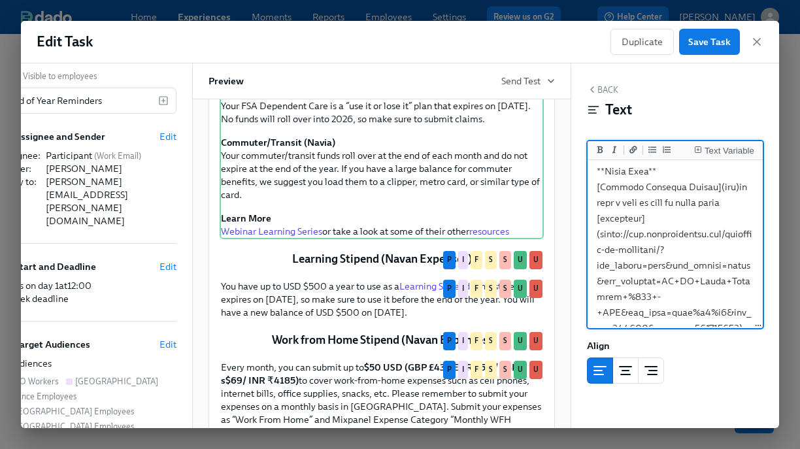
drag, startPoint x: 720, startPoint y: 188, endPoint x: 707, endPoint y: 189, distance: 13.1
drag, startPoint x: 719, startPoint y: 188, endPoint x: 707, endPoint y: 188, distance: 11.8
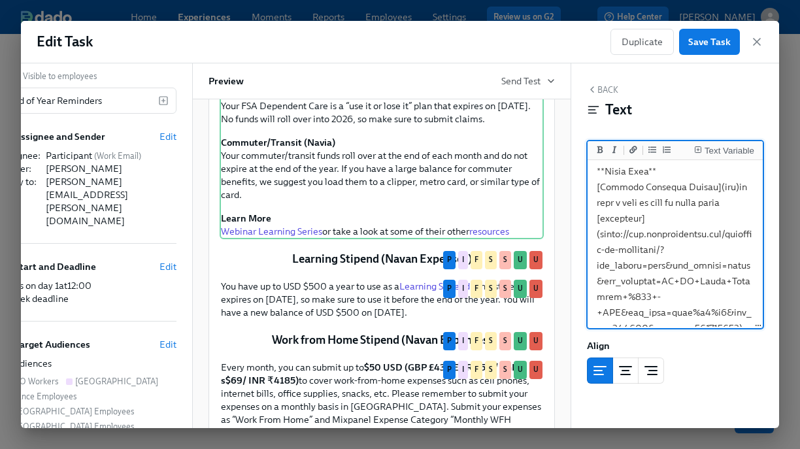
paste textarea "[URL][DOMAIN_NAME]"
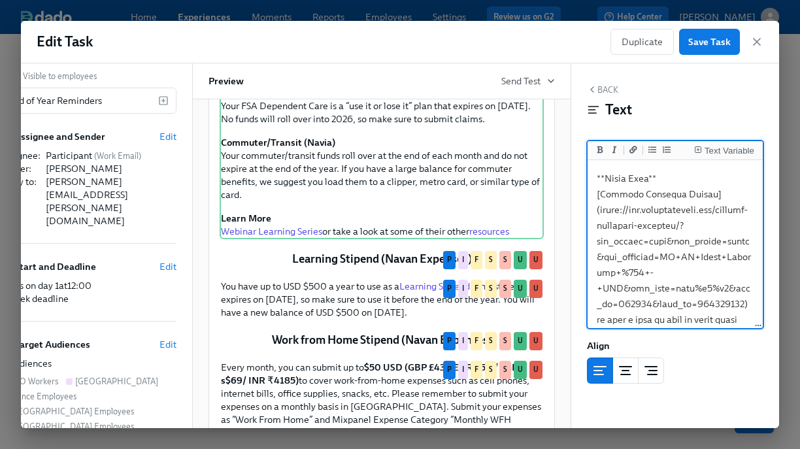
scroll to position [727, 0]
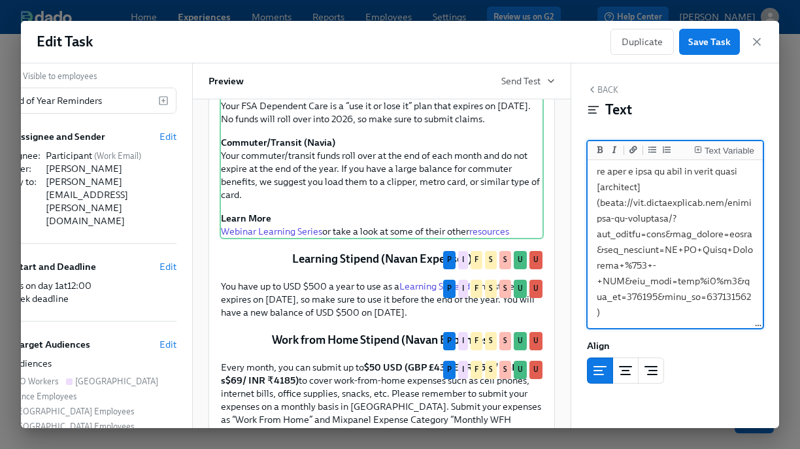
drag, startPoint x: 596, startPoint y: 210, endPoint x: 686, endPoint y: 372, distance: 185.1
click at [686, 372] on div "Back Text Text Variable Align Block ID: ChqumYlyn" at bounding box center [675, 245] width 208 height 364
paste textarea "Explore [PERSON_NAME] Webinar Learning Series or browse their other helpful res…"
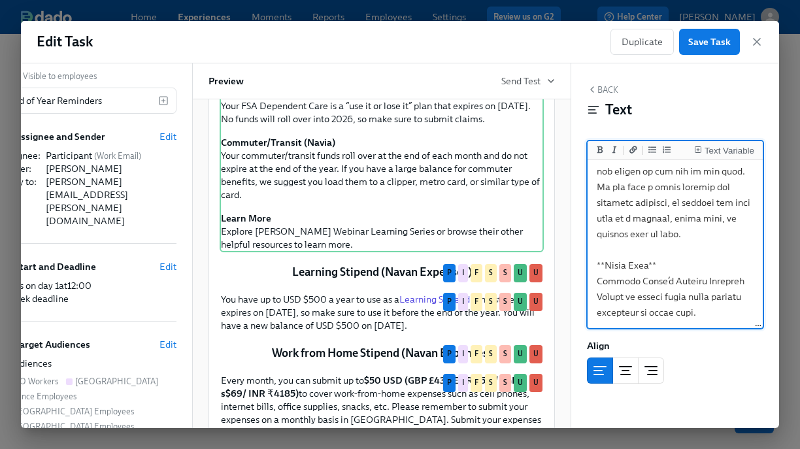
scroll to position [508, 0]
drag, startPoint x: 631, startPoint y: 278, endPoint x: 621, endPoint y: 297, distance: 20.7
click at [630, 153] on icon "Add a link" at bounding box center [633, 149] width 8 height 7
drag, startPoint x: 640, startPoint y: 299, endPoint x: 627, endPoint y: 299, distance: 13.1
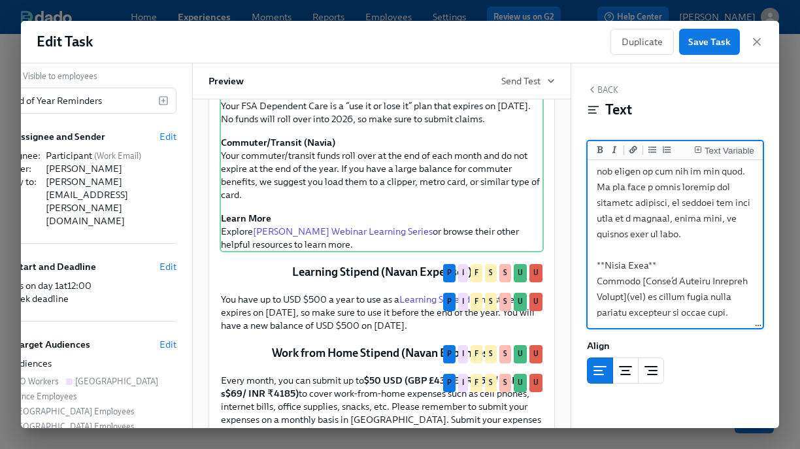
paste textarea "[URL][DOMAIN_NAME]"
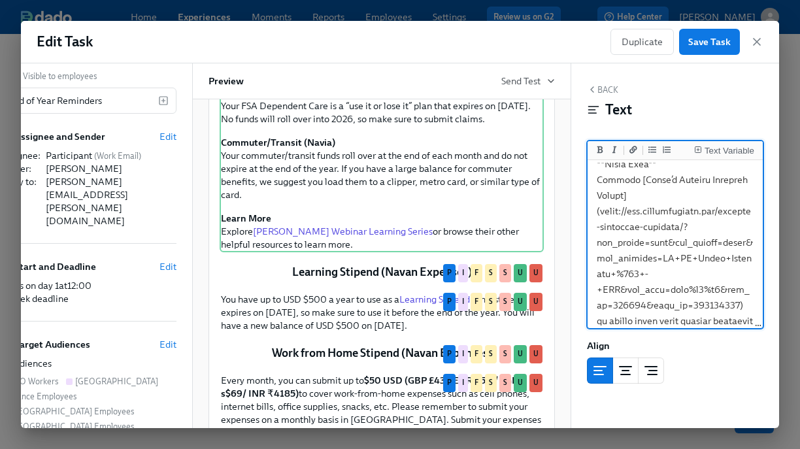
scroll to position [633, 0]
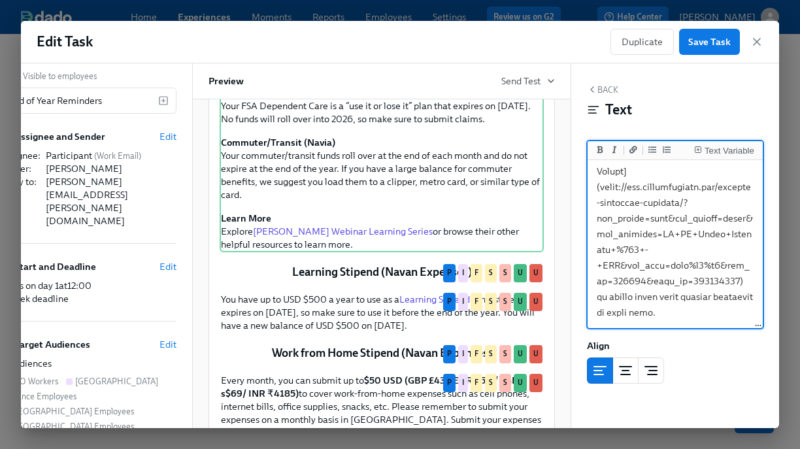
drag, startPoint x: 596, startPoint y: 312, endPoint x: 638, endPoint y: 313, distance: 41.2
click at [631, 152] on icon "Add a link" at bounding box center [633, 149] width 8 height 7
drag, startPoint x: 660, startPoint y: 312, endPoint x: 649, endPoint y: 312, distance: 11.8
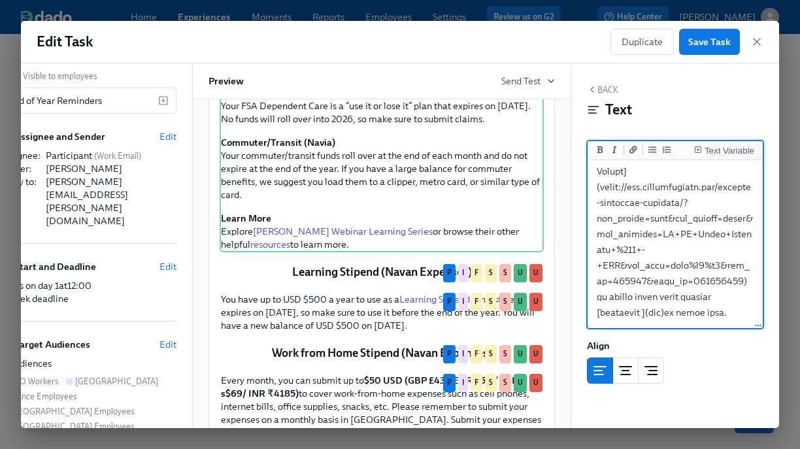
paste textarea "[URL][DOMAIN_NAME]"
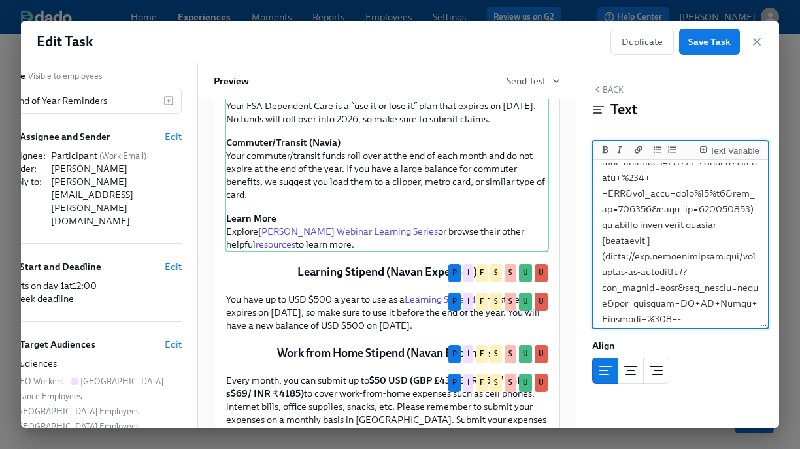
scroll to position [758, 0]
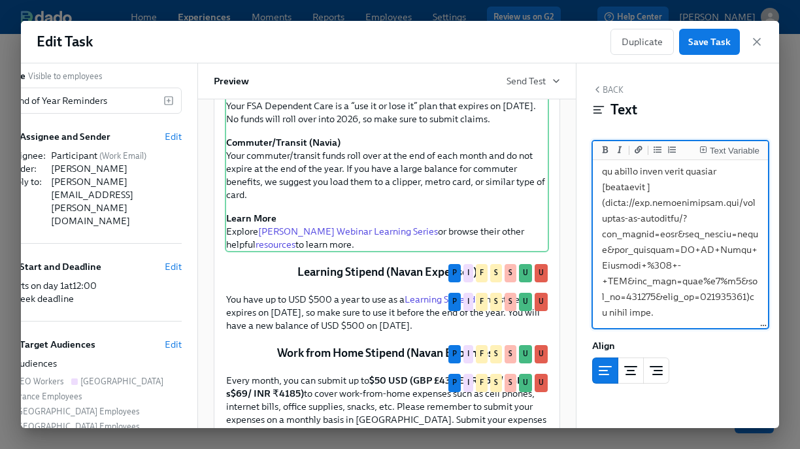
type textarea "**Loremipsum Dolorsit Ametcons Adipisc (ELITS):** Doe Tempor Inci utl Etdolor M…"
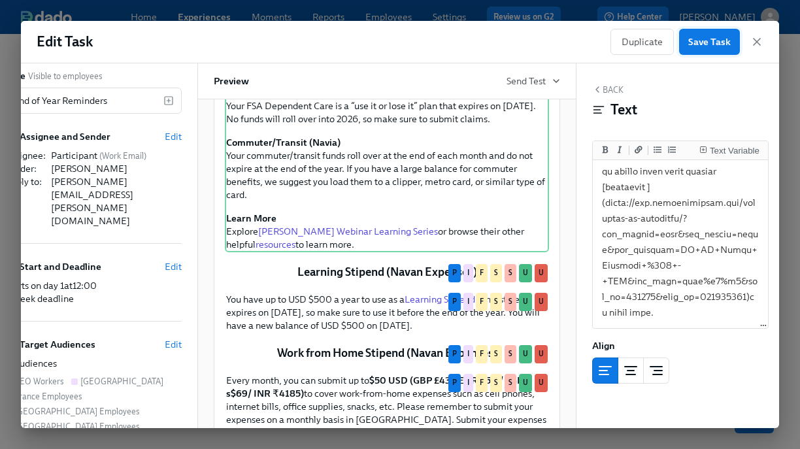
click at [704, 42] on span "Save Task" at bounding box center [709, 41] width 42 height 13
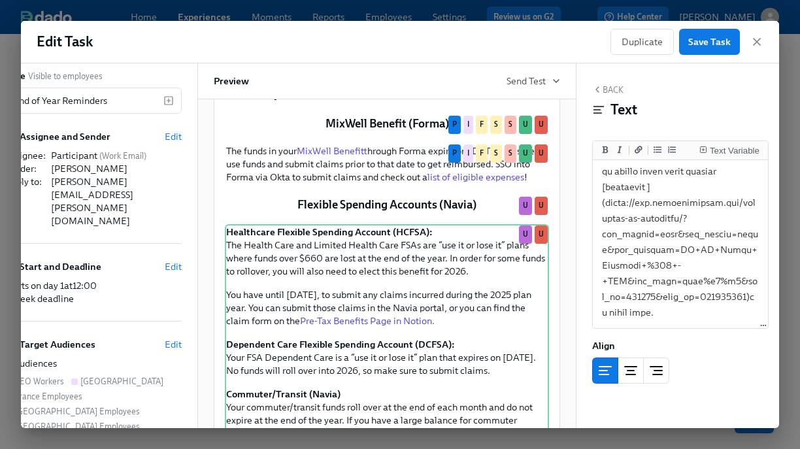
scroll to position [341, 0]
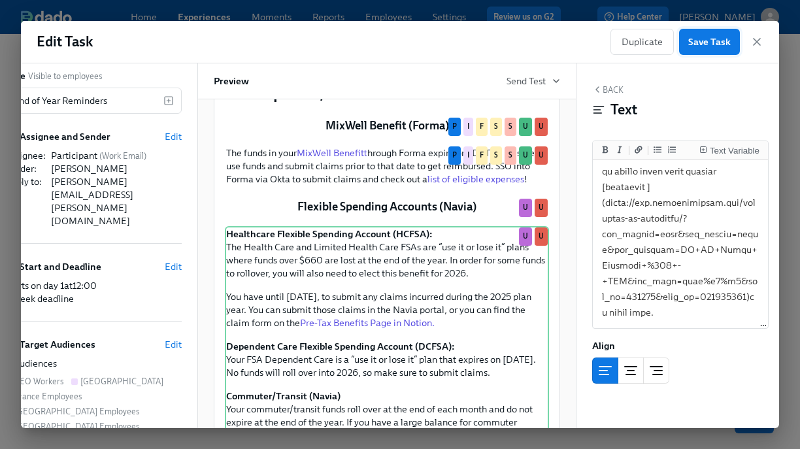
click at [725, 48] on span "Save Task" at bounding box center [709, 41] width 42 height 13
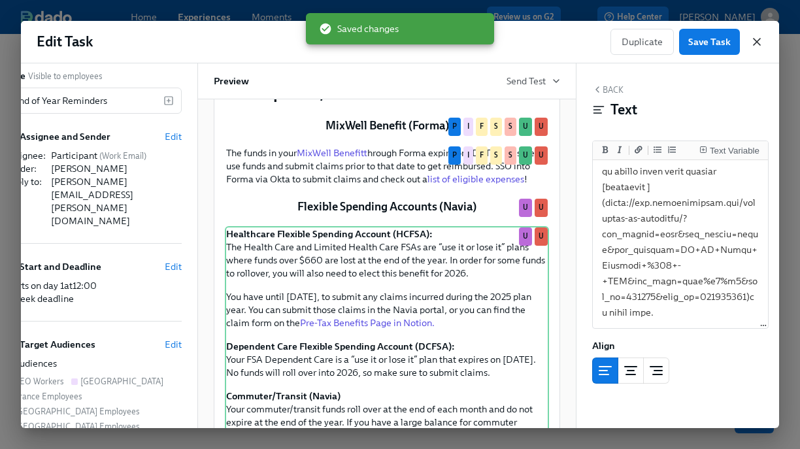
click at [755, 40] on icon "button" at bounding box center [756, 42] width 7 height 7
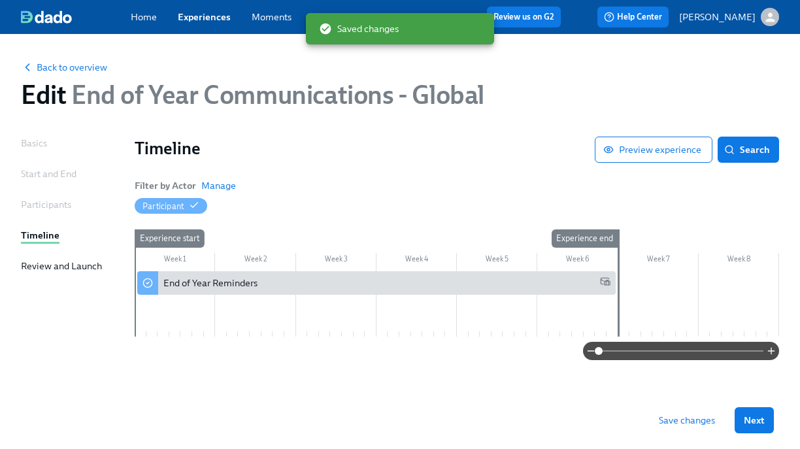
click at [665, 420] on span "Save changes" at bounding box center [686, 419] width 56 height 13
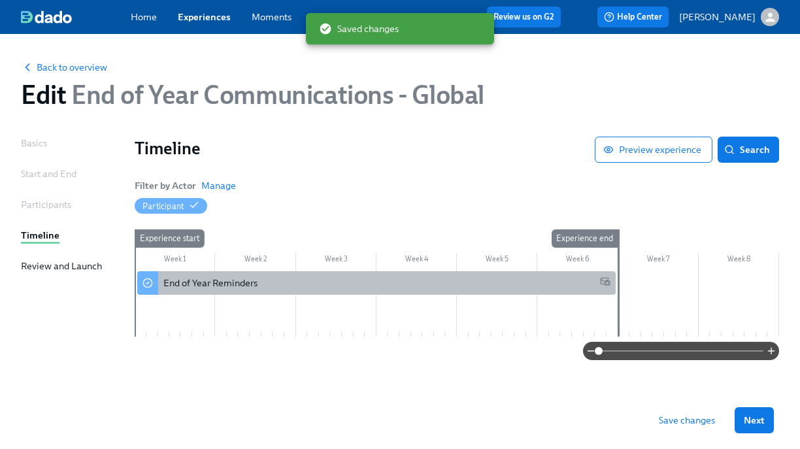
click at [427, 274] on div "End of Year Reminders" at bounding box center [376, 283] width 478 height 24
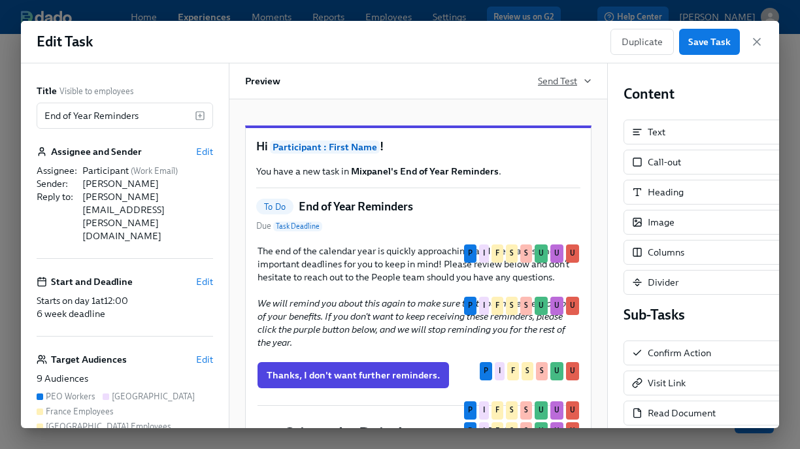
click at [554, 84] on span "Send Test" at bounding box center [565, 80] width 54 height 13
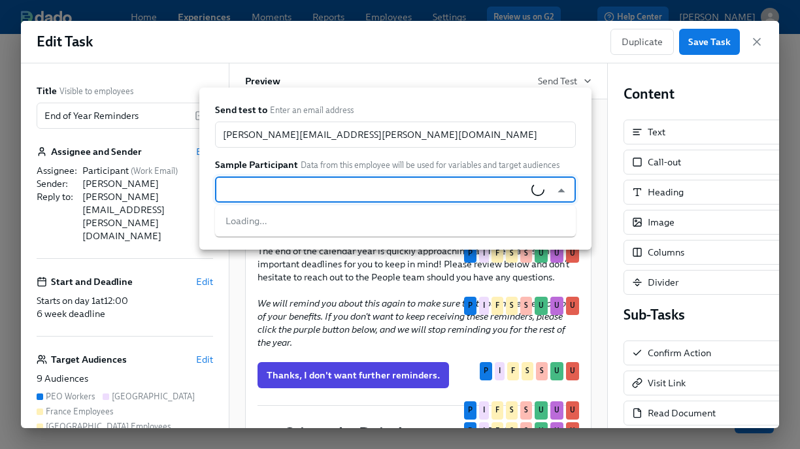
click at [351, 194] on input "text" at bounding box center [376, 189] width 310 height 26
type input "pierre"
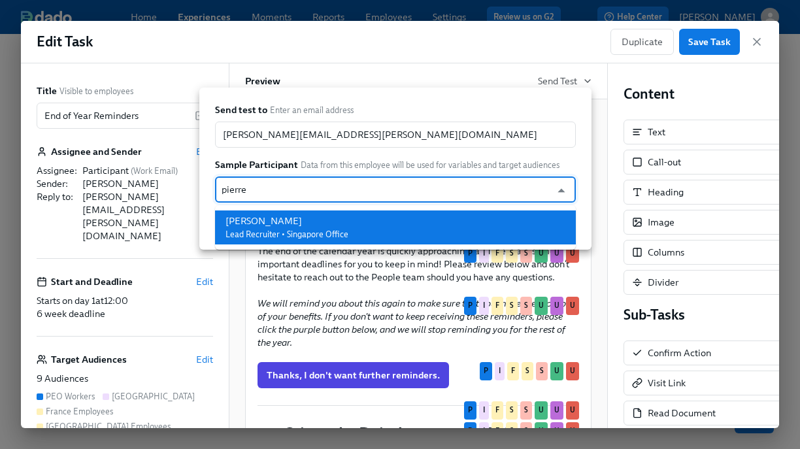
click at [342, 229] on span "Lead Recruiter • Singapore Office" at bounding box center [286, 234] width 123 height 10
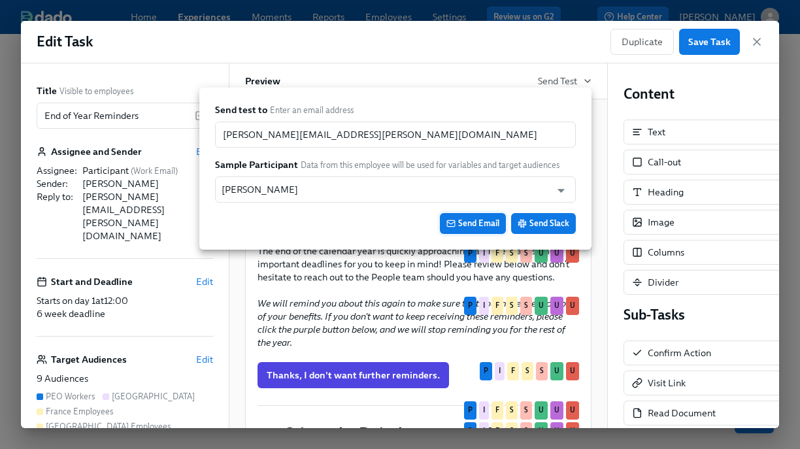
click at [457, 229] on span "Send Email" at bounding box center [472, 223] width 53 height 13
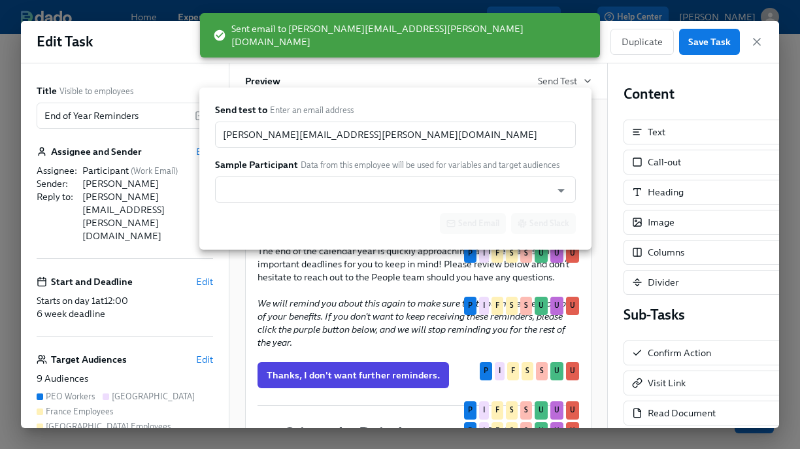
click at [382, 186] on input "text" at bounding box center [382, 189] width 323 height 26
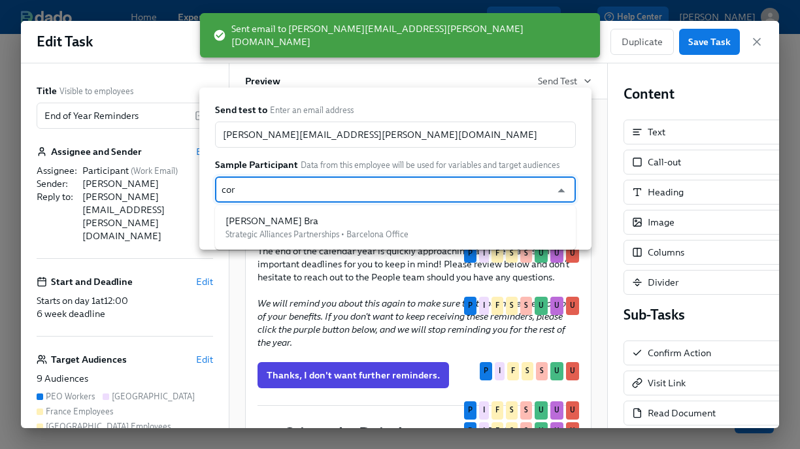
type input "[PERSON_NAME]"
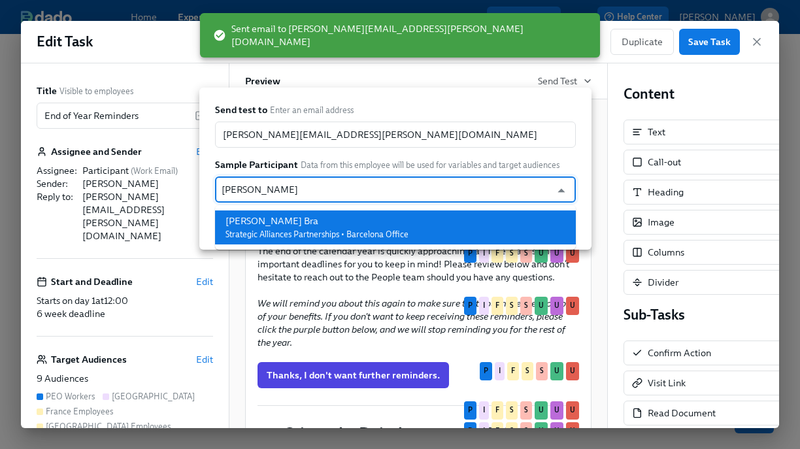
click at [363, 216] on div "[PERSON_NAME] Bra" at bounding box center [316, 220] width 183 height 13
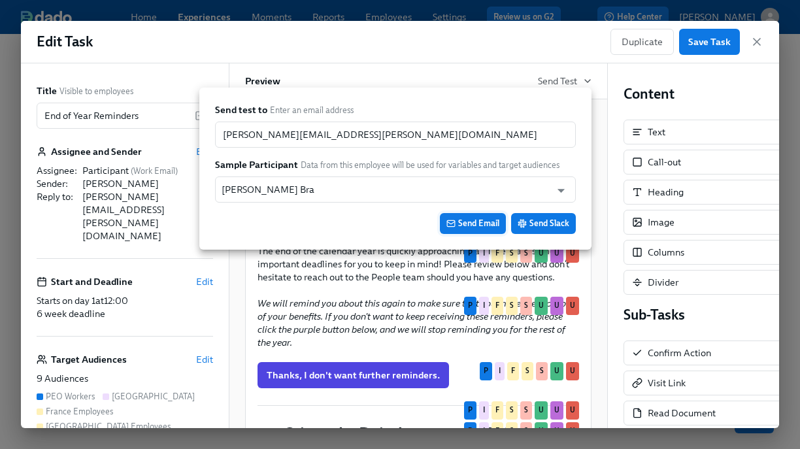
click at [462, 219] on span "Send Email" at bounding box center [472, 223] width 53 height 13
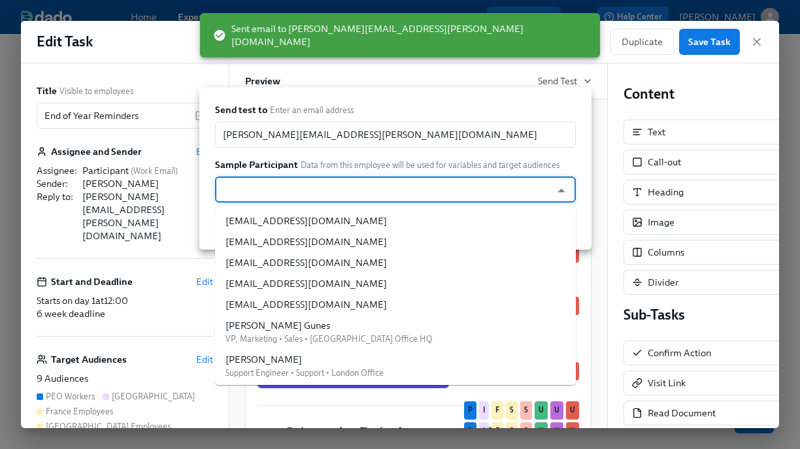
click at [378, 189] on input "text" at bounding box center [382, 189] width 323 height 26
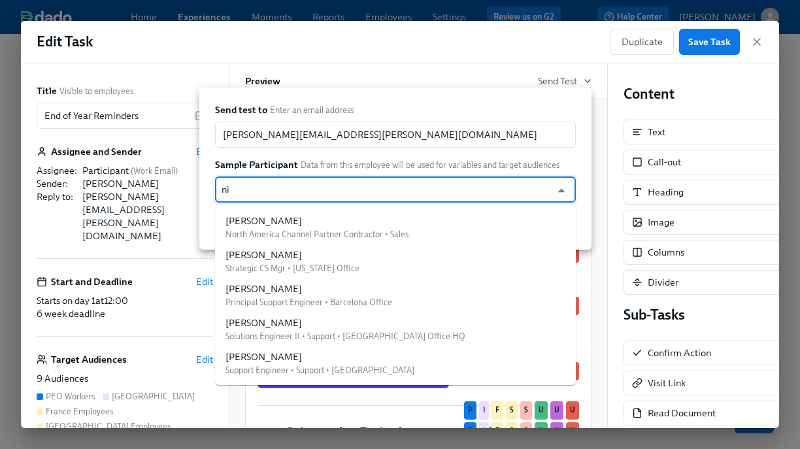
type input "n"
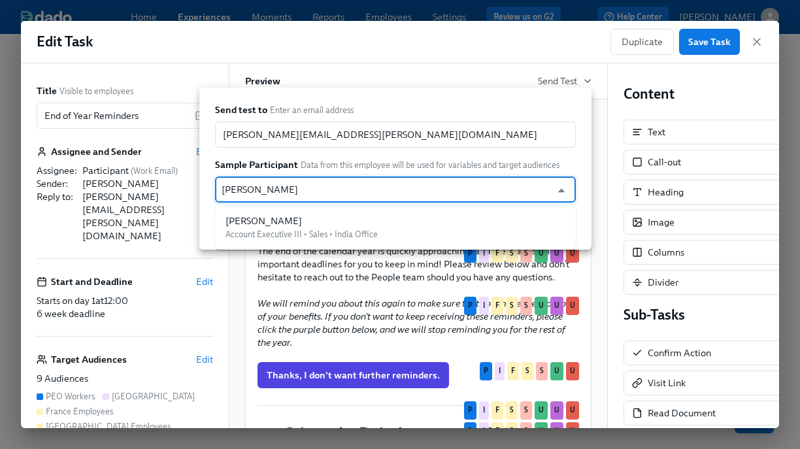
type input "vineet"
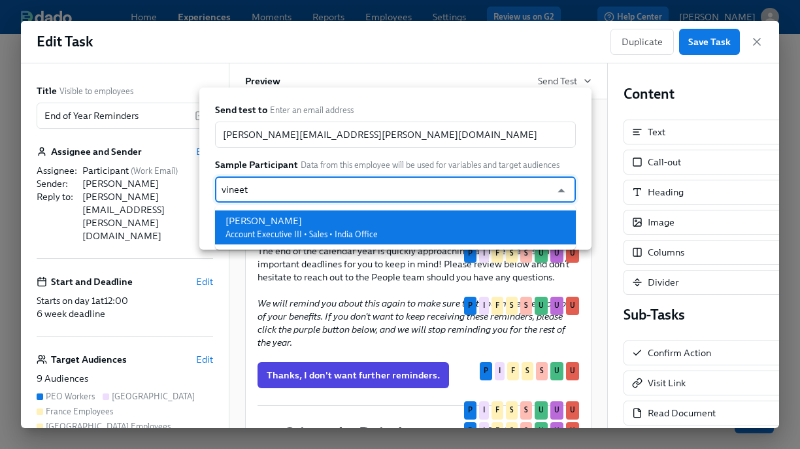
click at [379, 238] on li "[PERSON_NAME] Account Executive III • Sales • India Office" at bounding box center [395, 227] width 361 height 34
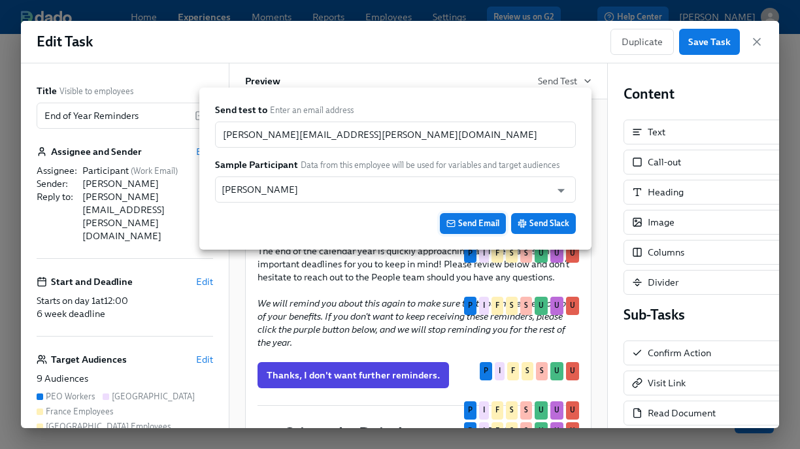
click at [466, 230] on button "Send Email" at bounding box center [473, 223] width 66 height 21
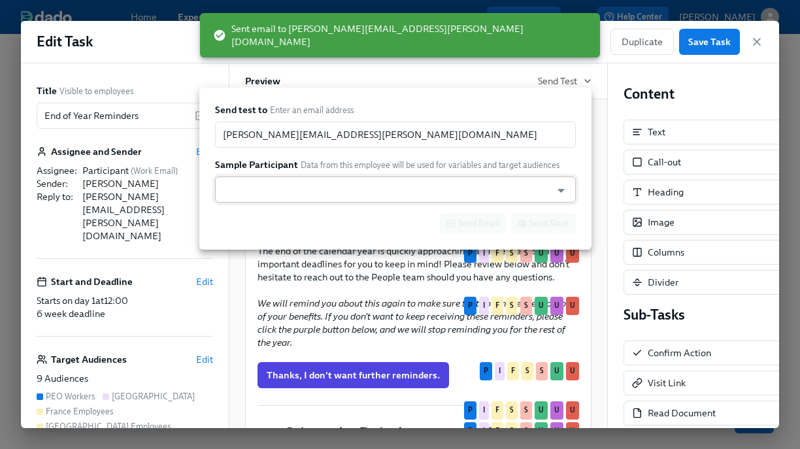
click at [334, 187] on input "text" at bounding box center [382, 189] width 323 height 26
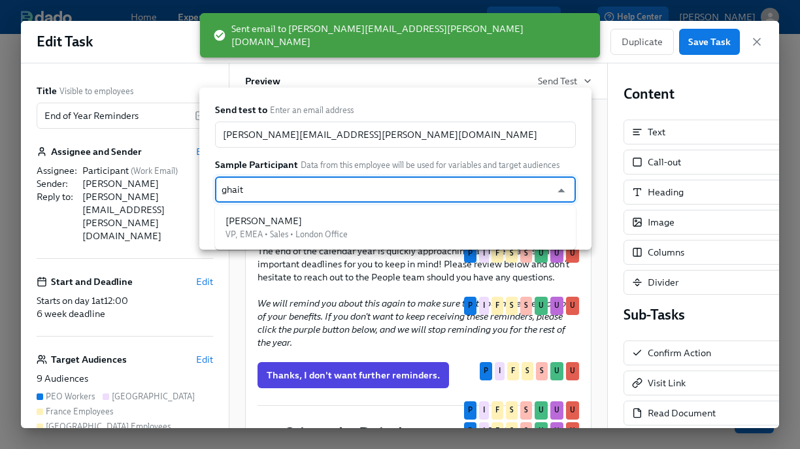
type input "ghaith"
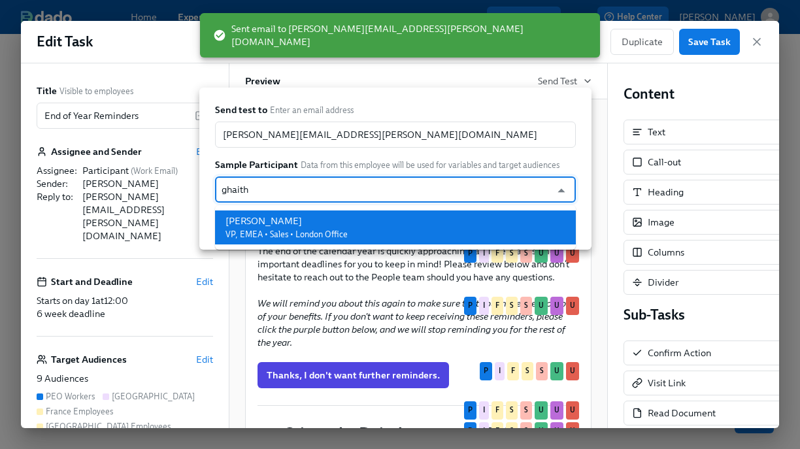
click at [353, 219] on li "[PERSON_NAME] VP, EMEA • Sales • London Office" at bounding box center [395, 227] width 361 height 34
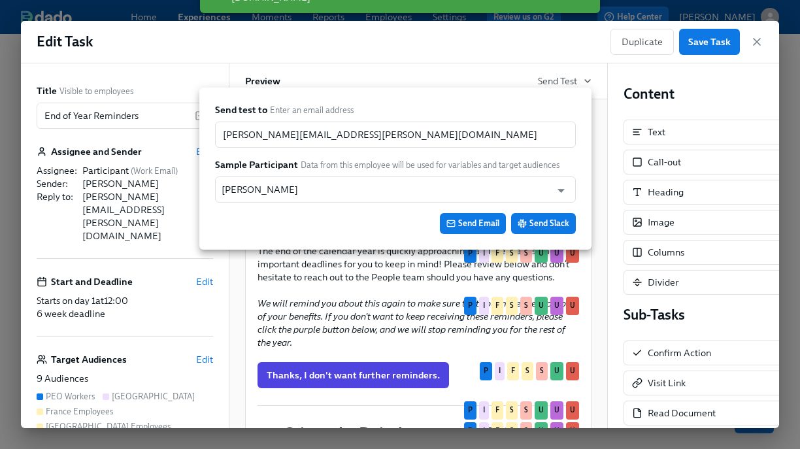
click at [461, 227] on span "Send Email" at bounding box center [472, 223] width 53 height 13
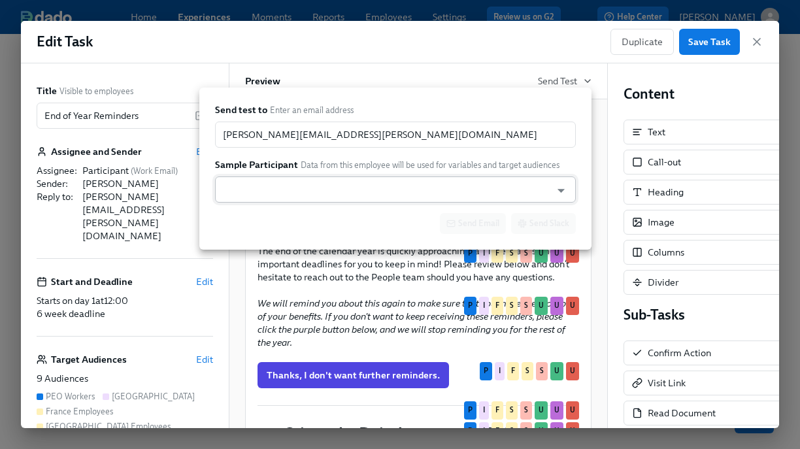
click at [376, 184] on input "text" at bounding box center [382, 189] width 323 height 26
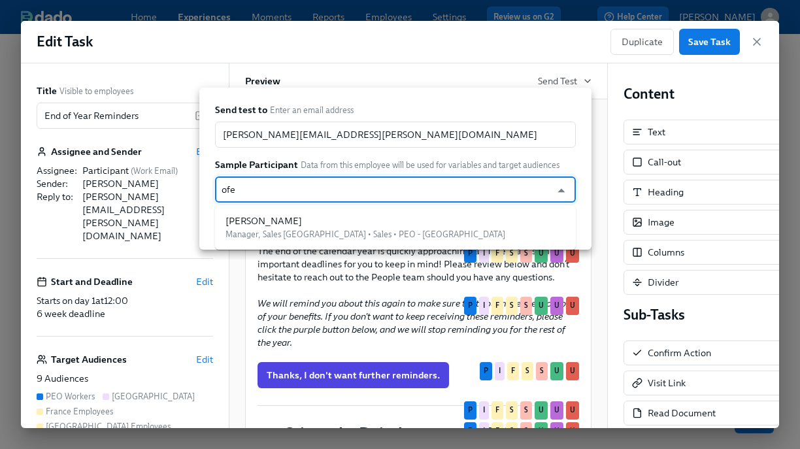
type input "ofer"
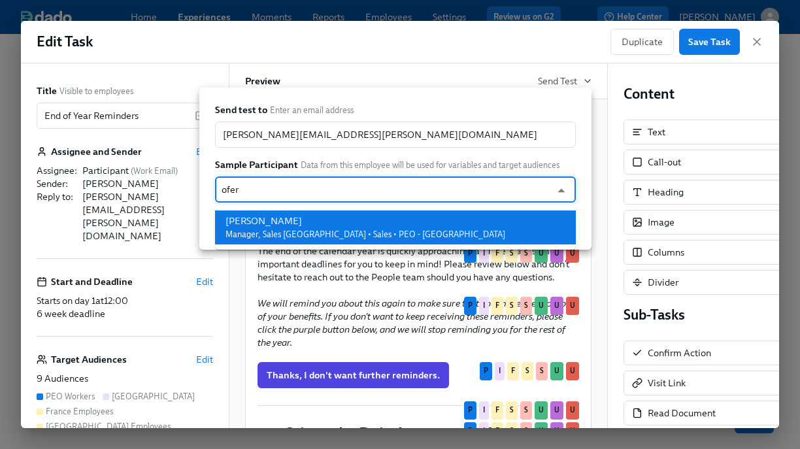
click at [364, 220] on div "[PERSON_NAME]" at bounding box center [365, 220] width 280 height 13
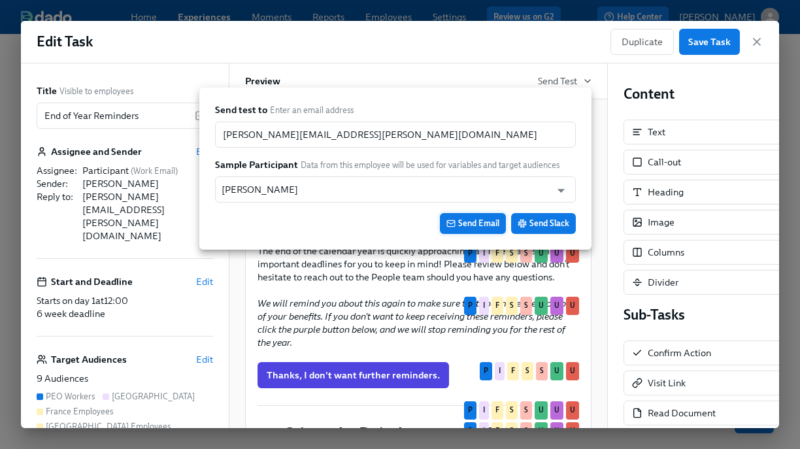
click at [457, 226] on span "Send Email" at bounding box center [472, 223] width 53 height 13
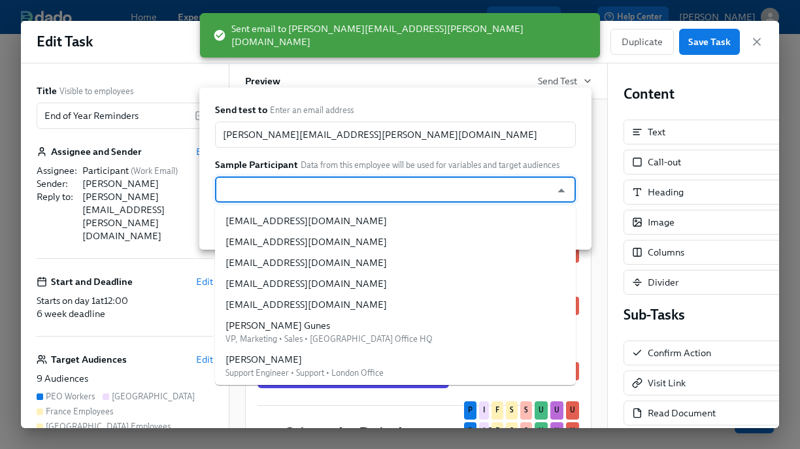
click at [297, 191] on input "text" at bounding box center [382, 189] width 323 height 26
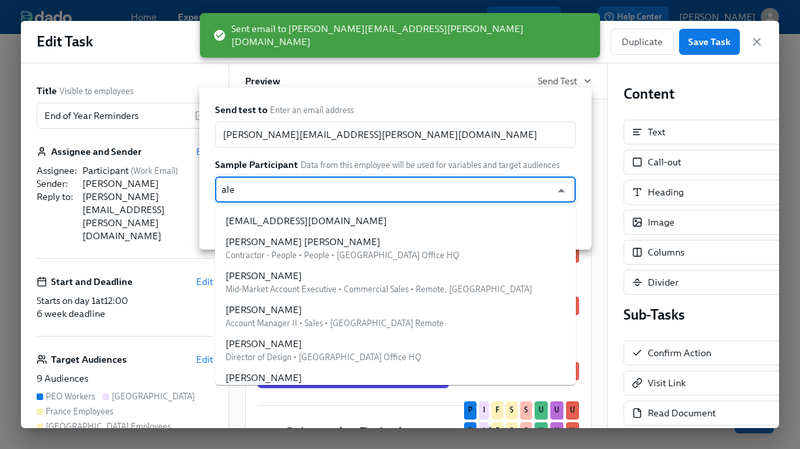
type input "[PERSON_NAME]"
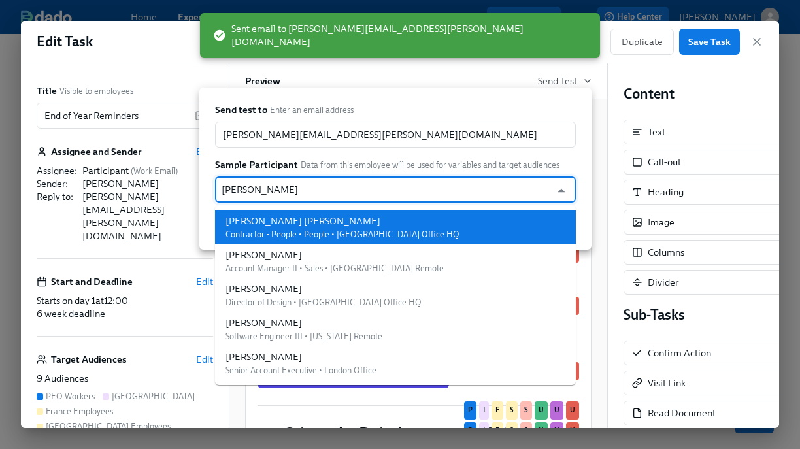
click at [300, 230] on span "Contractor - People • People • [GEOGRAPHIC_DATA] Office HQ" at bounding box center [342, 234] width 234 height 10
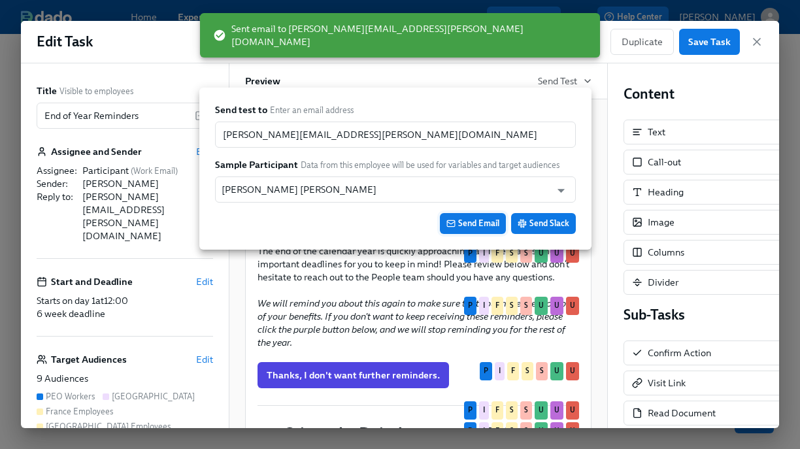
click at [467, 227] on span "Send Email" at bounding box center [472, 223] width 53 height 13
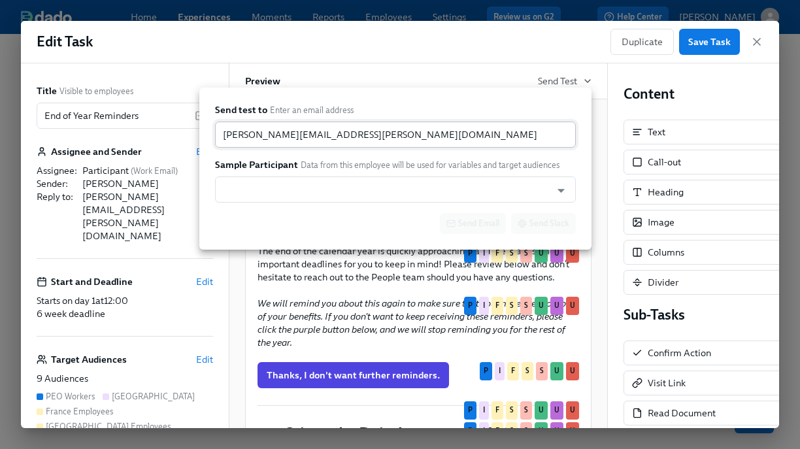
click at [327, 137] on input "[PERSON_NAME][EMAIL_ADDRESS][PERSON_NAME][DOMAIN_NAME]" at bounding box center [395, 134] width 361 height 26
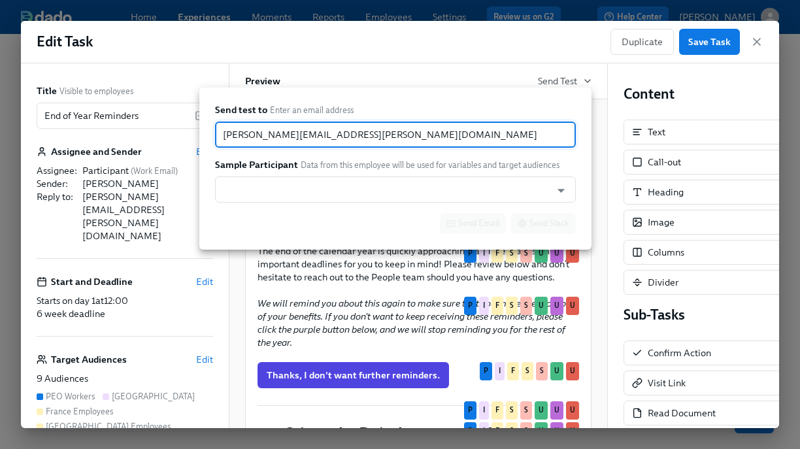
click at [327, 137] on input "[PERSON_NAME][EMAIL_ADDRESS][PERSON_NAME][DOMAIN_NAME]" at bounding box center [395, 134] width 361 height 26
drag, startPoint x: 276, startPoint y: 138, endPoint x: 180, endPoint y: 136, distance: 96.0
click at [180, 136] on div "Send test to Enter an email address [PERSON_NAME][EMAIL_ADDRESS][PERSON_NAME][D…" at bounding box center [400, 224] width 800 height 449
type input "[EMAIL_ADDRESS][PERSON_NAME][DOMAIN_NAME]"
click at [233, 195] on input "text" at bounding box center [382, 189] width 323 height 26
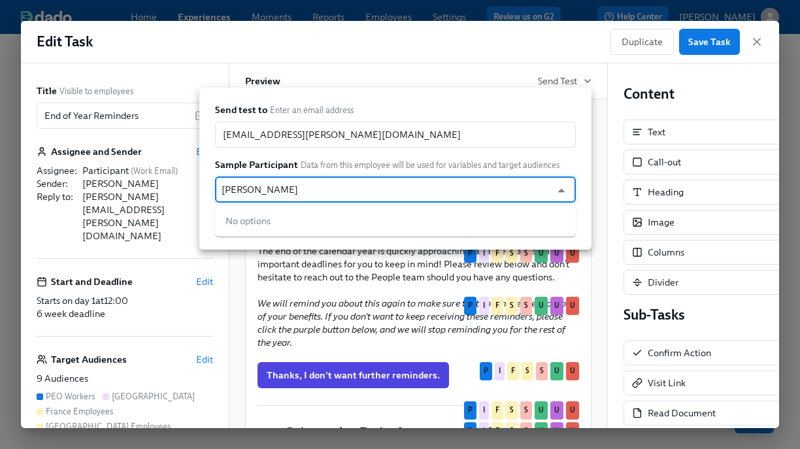
type input "[PERSON_NAME]"
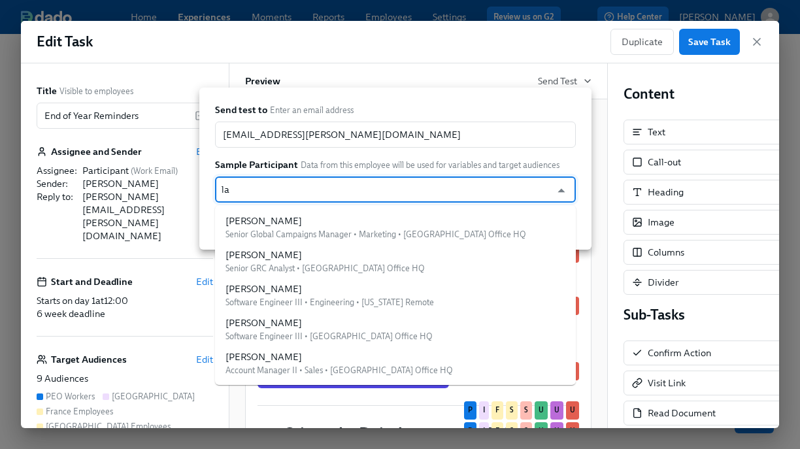
type input "l"
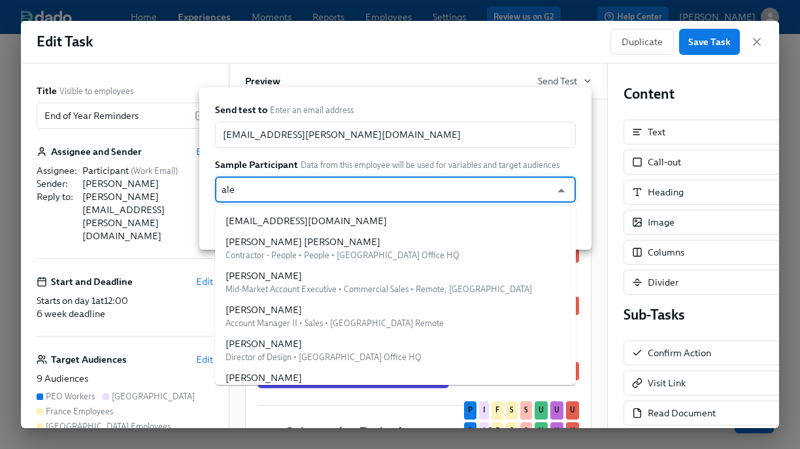
type input "[PERSON_NAME]"
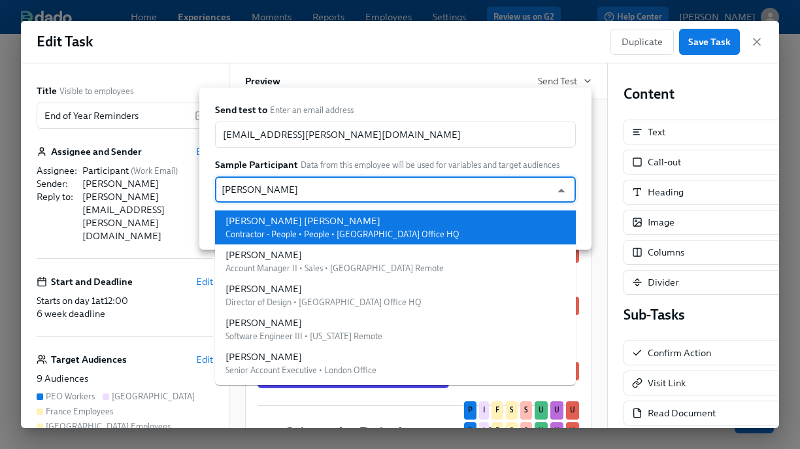
click at [287, 234] on span "Contractor - People • People • [GEOGRAPHIC_DATA] Office HQ" at bounding box center [342, 234] width 234 height 10
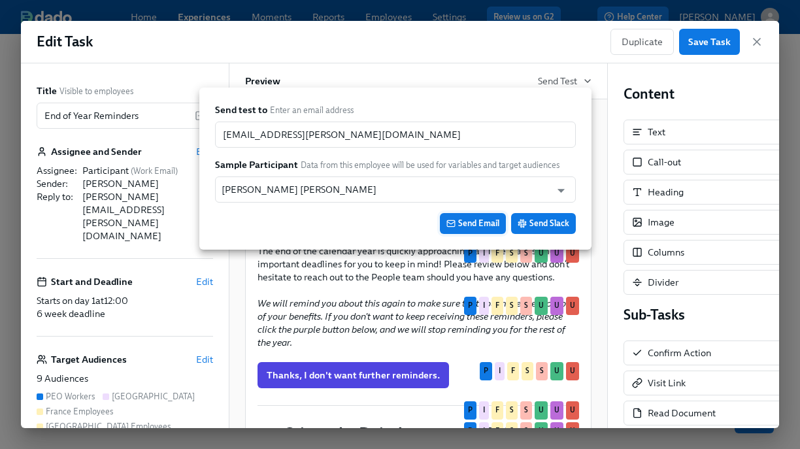
click at [462, 223] on span "Send Email" at bounding box center [472, 223] width 53 height 13
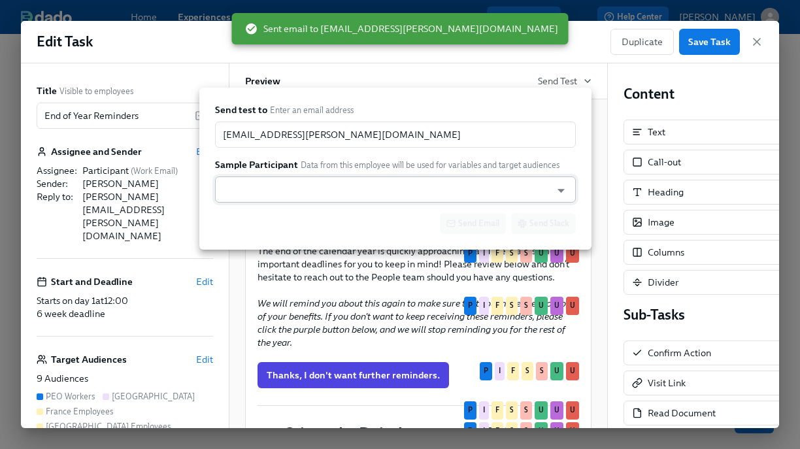
click at [319, 181] on input "text" at bounding box center [382, 189] width 323 height 26
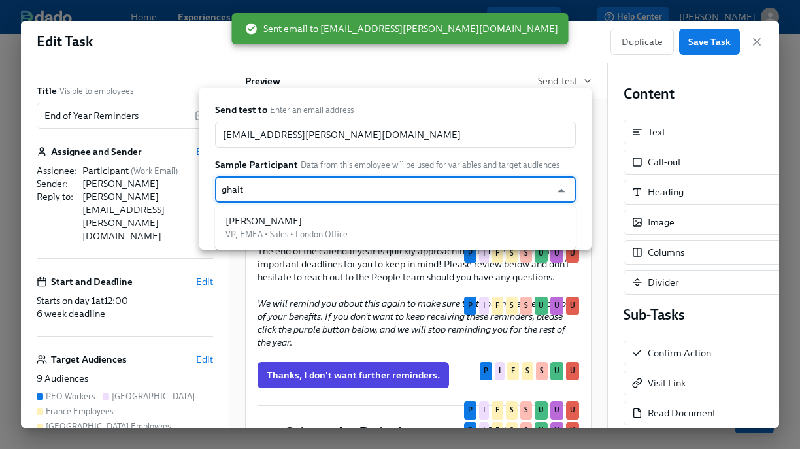
type input "ghaith"
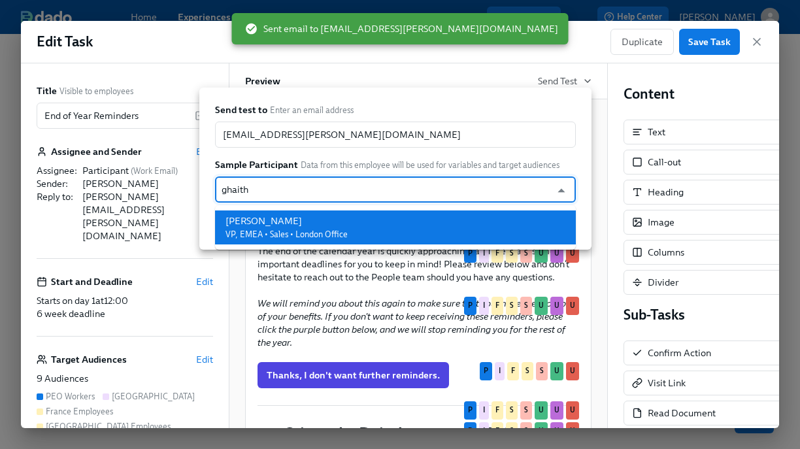
click at [322, 240] on div "[PERSON_NAME] VP, EMEA • Sales • London Office" at bounding box center [286, 227] width 122 height 26
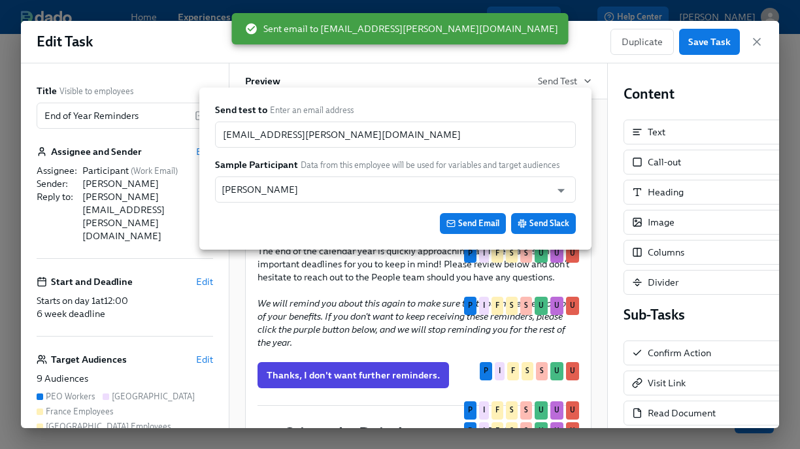
click at [454, 225] on icon "button" at bounding box center [450, 223] width 9 height 9
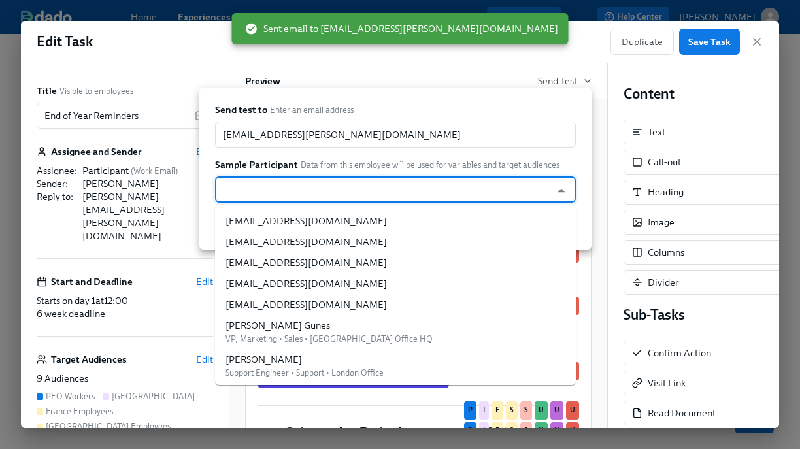
click at [361, 188] on input "text" at bounding box center [382, 189] width 323 height 26
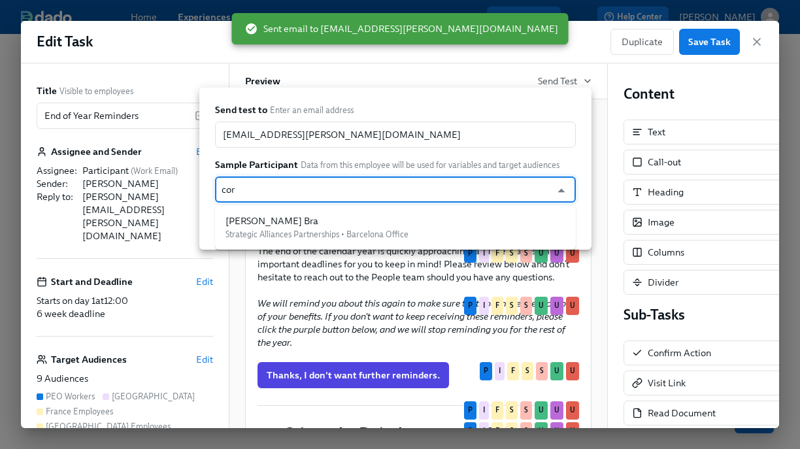
type input "[PERSON_NAME]"
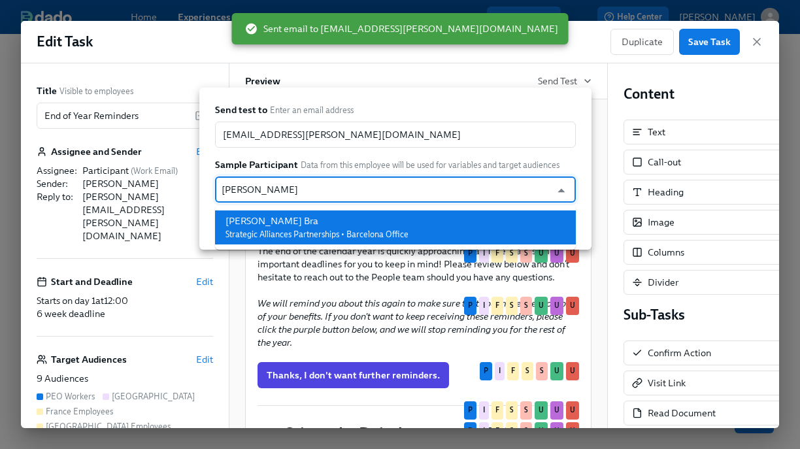
click at [346, 222] on div "[PERSON_NAME] Bra" at bounding box center [316, 220] width 183 height 13
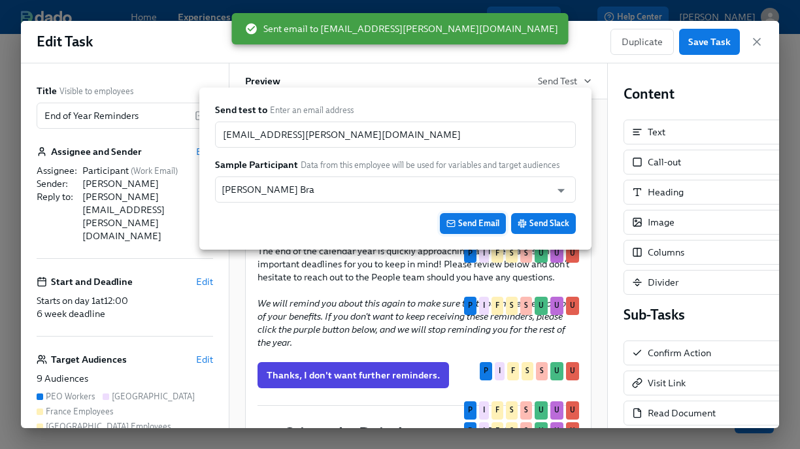
click at [483, 213] on button "Send Email" at bounding box center [473, 223] width 66 height 21
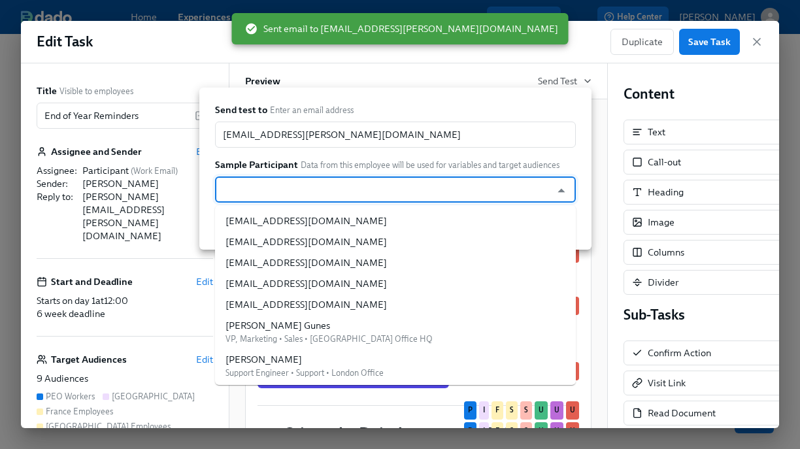
click at [313, 191] on input "text" at bounding box center [382, 189] width 323 height 26
type input "v"
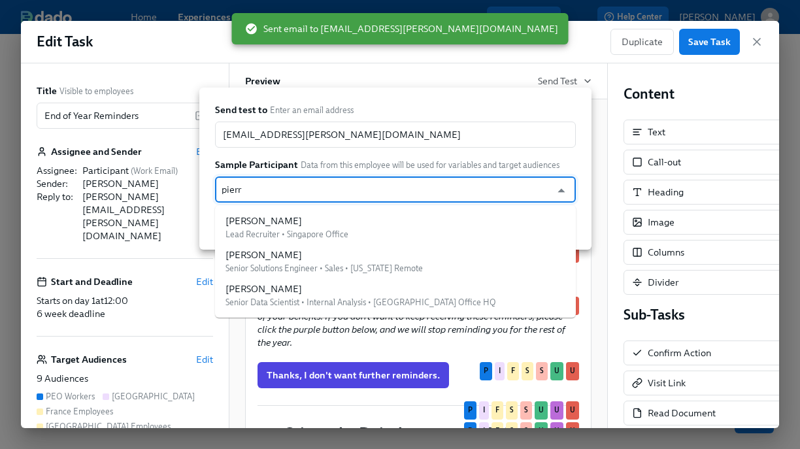
type input "pierre"
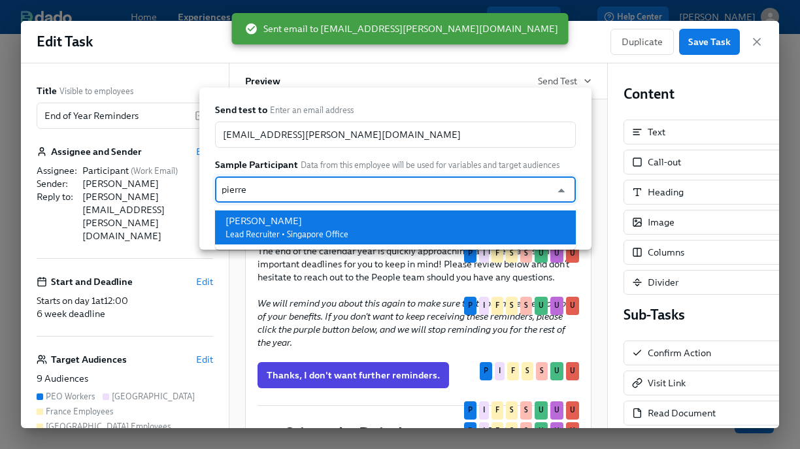
click at [317, 234] on span "Lead Recruiter • Singapore Office" at bounding box center [286, 234] width 123 height 10
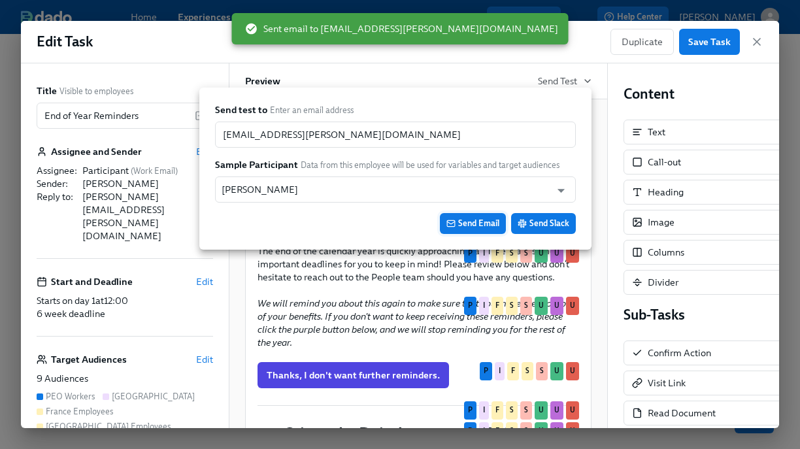
click at [470, 227] on span "Send Email" at bounding box center [472, 223] width 53 height 13
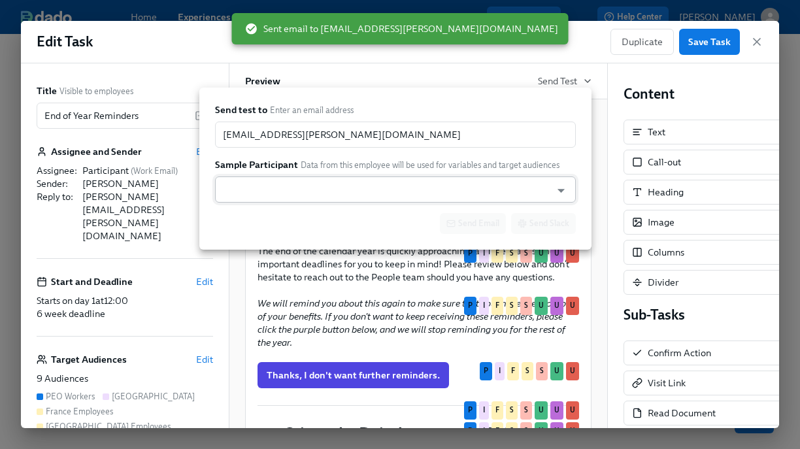
click at [325, 184] on input "text" at bounding box center [382, 189] width 323 height 26
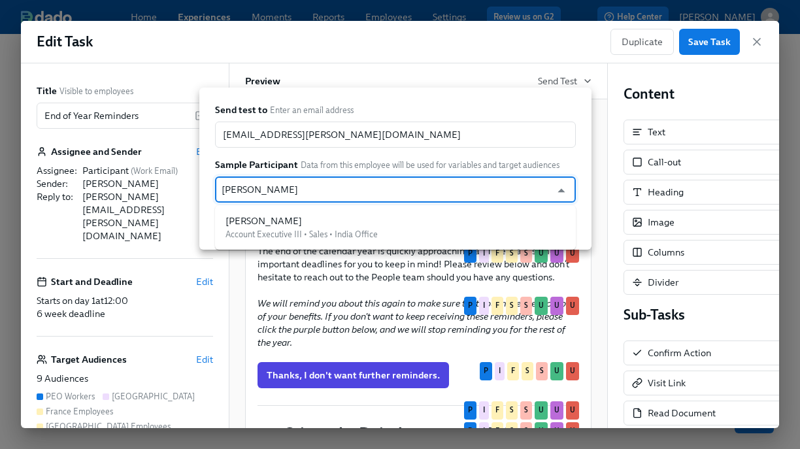
type input "vineet"
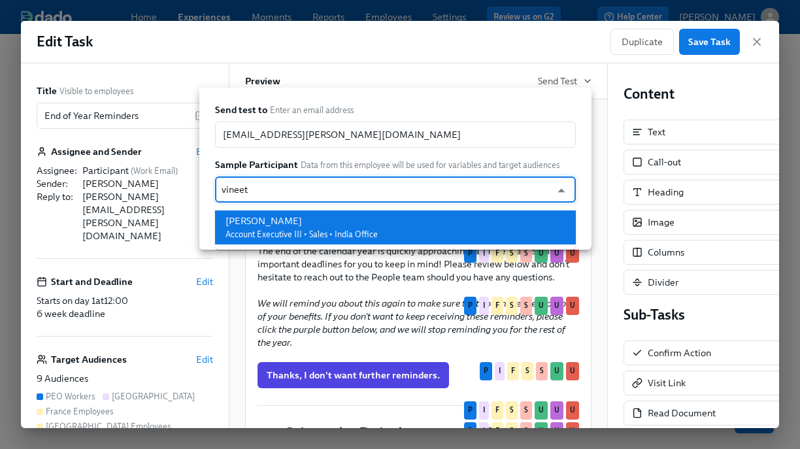
click at [325, 235] on span "Account Executive III • Sales • India Office" at bounding box center [301, 234] width 152 height 10
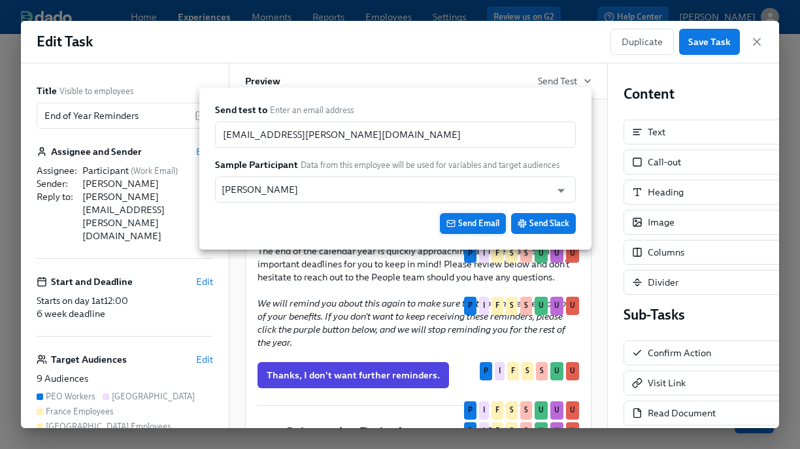
click at [459, 219] on span "Send Email" at bounding box center [472, 223] width 53 height 13
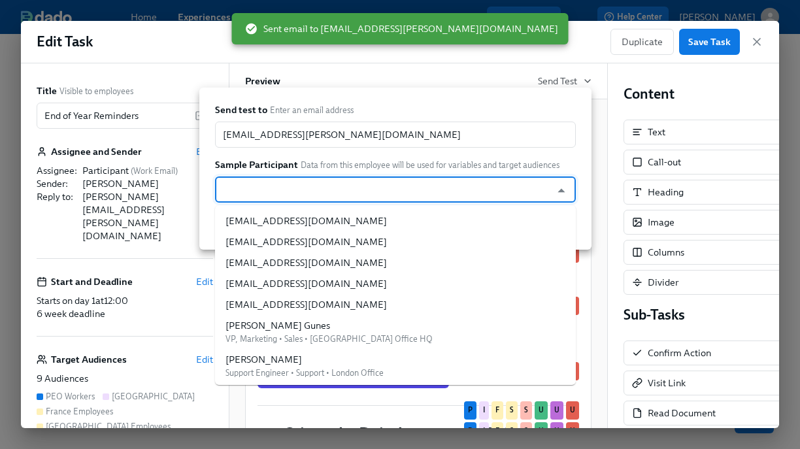
click at [354, 193] on input "text" at bounding box center [382, 189] width 323 height 26
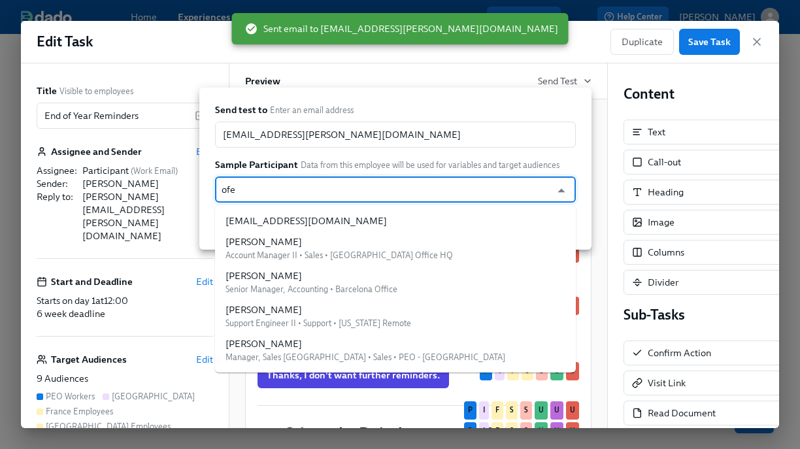
type input "ofer"
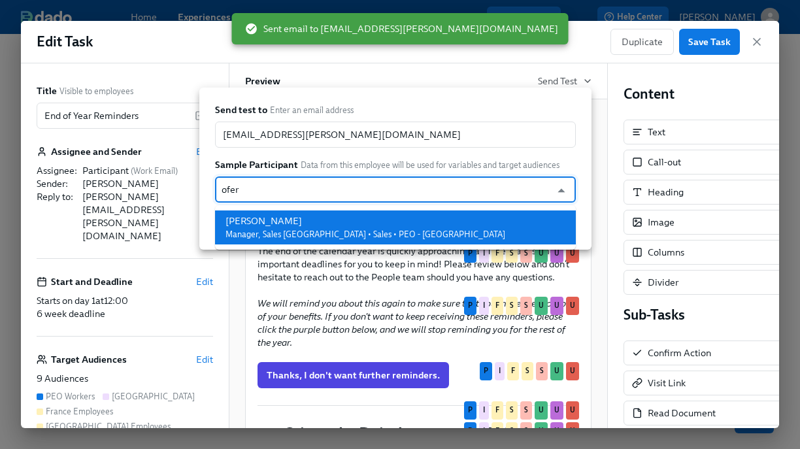
click at [340, 215] on div "[PERSON_NAME]" at bounding box center [365, 220] width 280 height 13
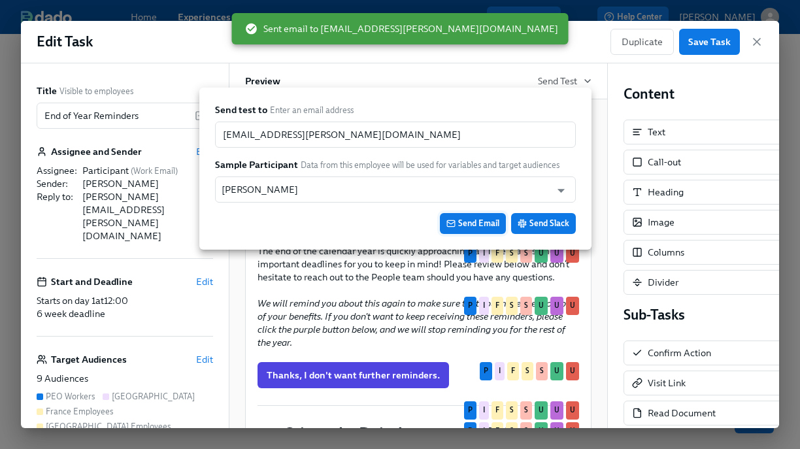
click at [477, 230] on button "Send Email" at bounding box center [473, 223] width 66 height 21
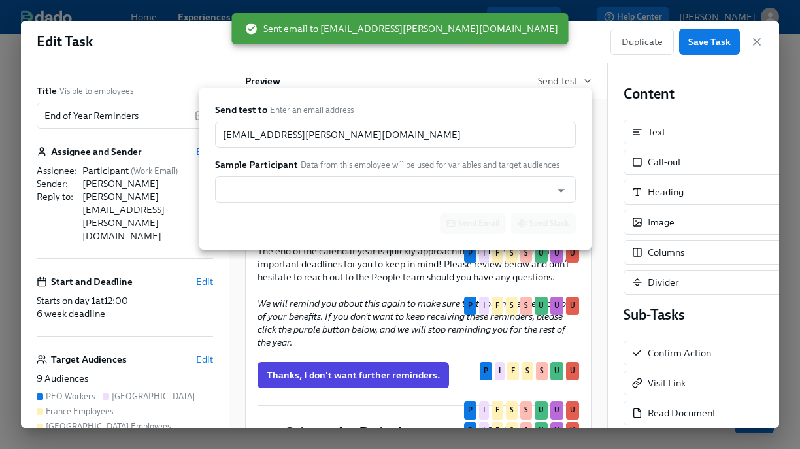
click at [342, 310] on div at bounding box center [400, 224] width 800 height 449
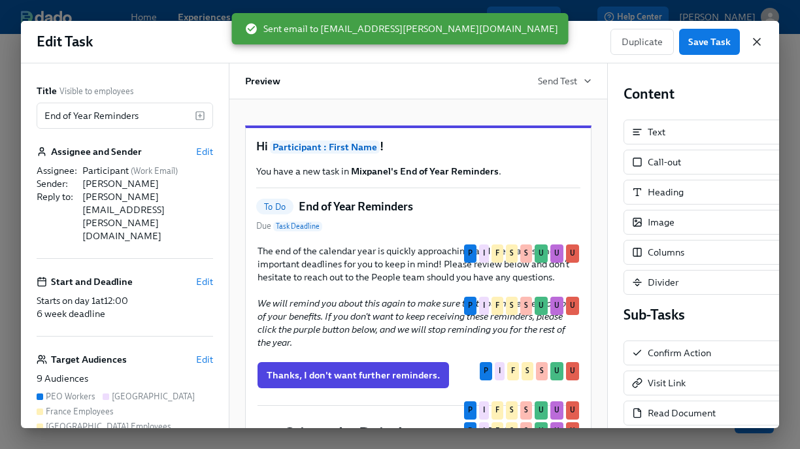
click at [762, 36] on icon "button" at bounding box center [756, 41] width 13 height 13
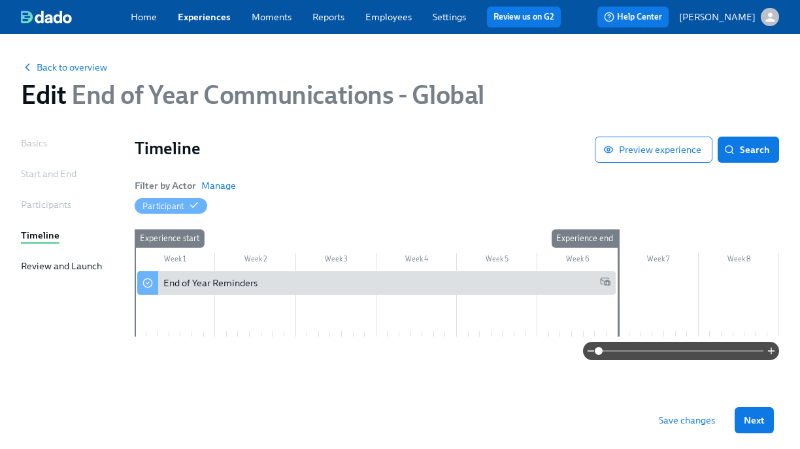
click at [671, 425] on span "Save changes" at bounding box center [686, 419] width 56 height 13
click at [83, 69] on span "Back to overview" at bounding box center [64, 67] width 86 height 13
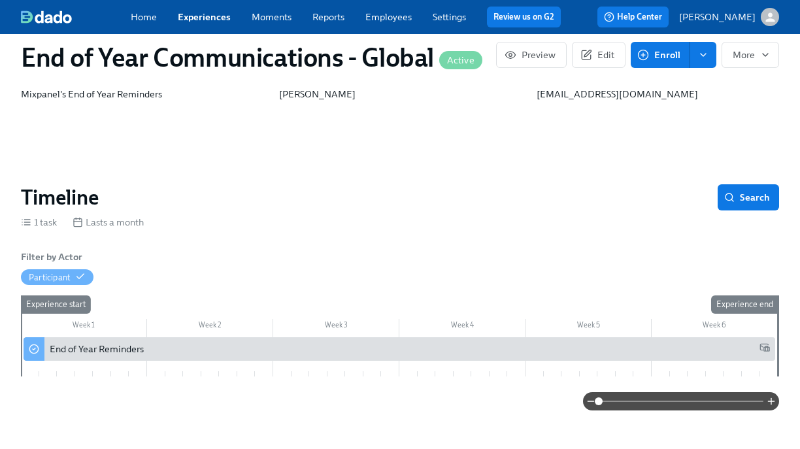
scroll to position [37, 0]
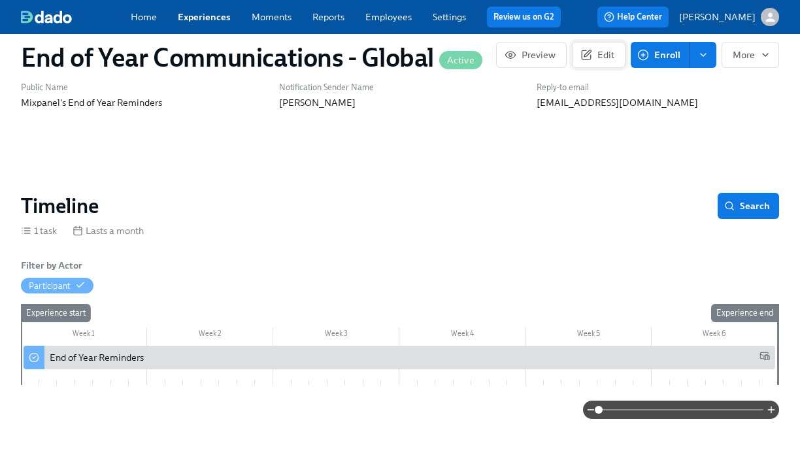
click at [601, 62] on button "Edit" at bounding box center [599, 55] width 54 height 26
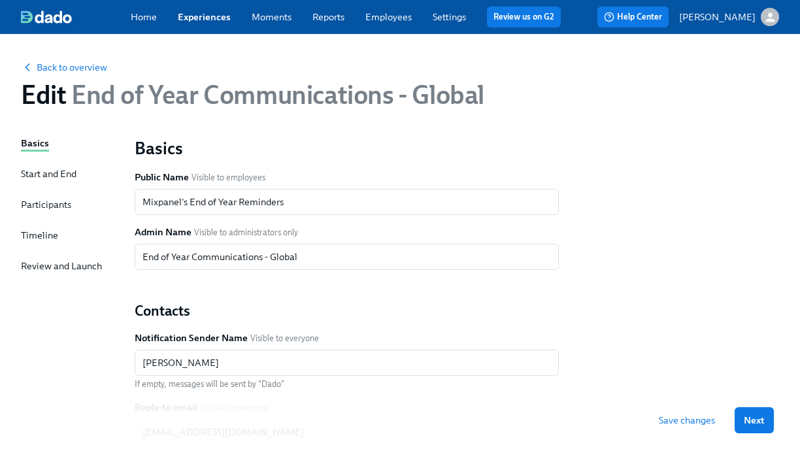
click at [61, 177] on div "Start and End" at bounding box center [49, 173] width 56 height 13
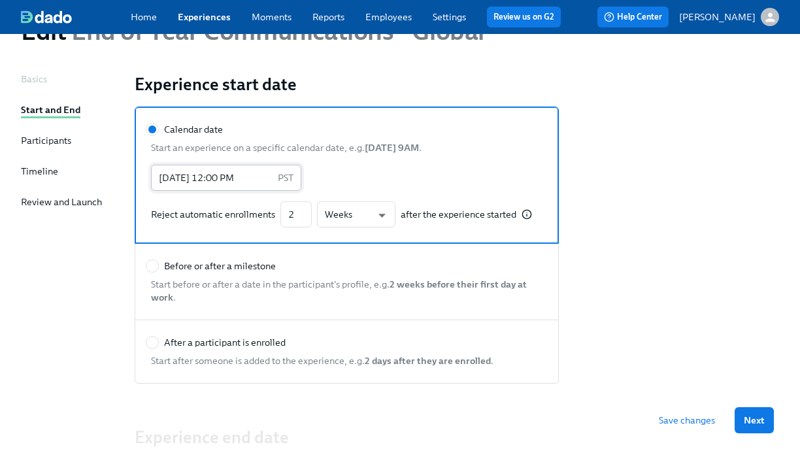
scroll to position [60, 0]
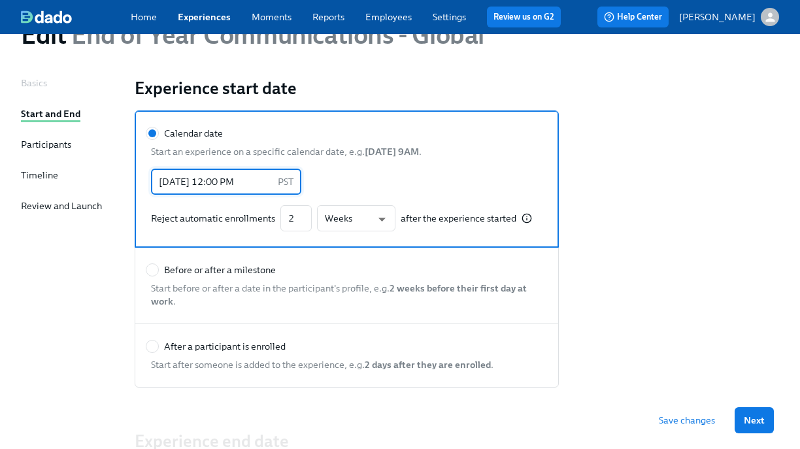
click at [167, 184] on input "[DATE] 12:00 PM" at bounding box center [211, 182] width 121 height 26
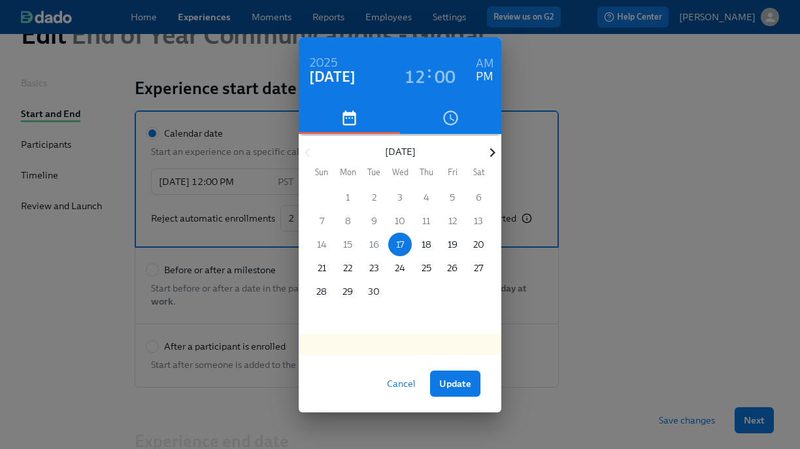
click at [491, 150] on icon "button" at bounding box center [491, 152] width 5 height 9
click at [400, 246] on p "15" at bounding box center [399, 244] width 9 height 13
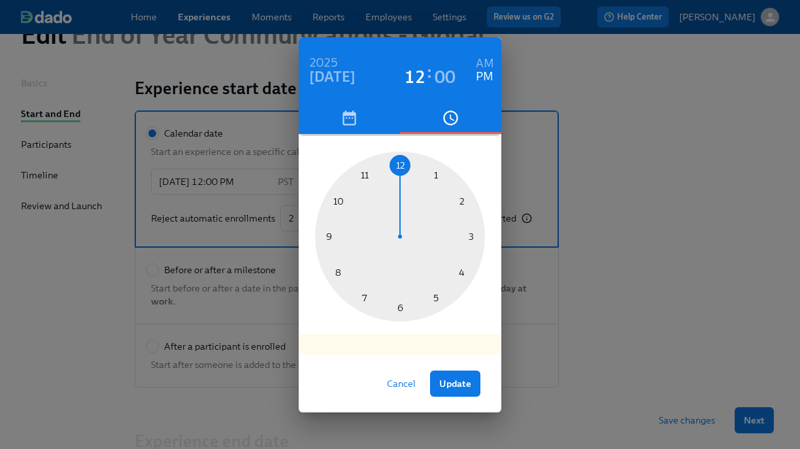
click at [331, 238] on div at bounding box center [400, 237] width 170 height 170
click at [487, 60] on h6 "AM" at bounding box center [485, 64] width 18 height 21
click at [444, 380] on span "Update" at bounding box center [455, 383] width 32 height 13
type input "[DATE] 09:00 AM"
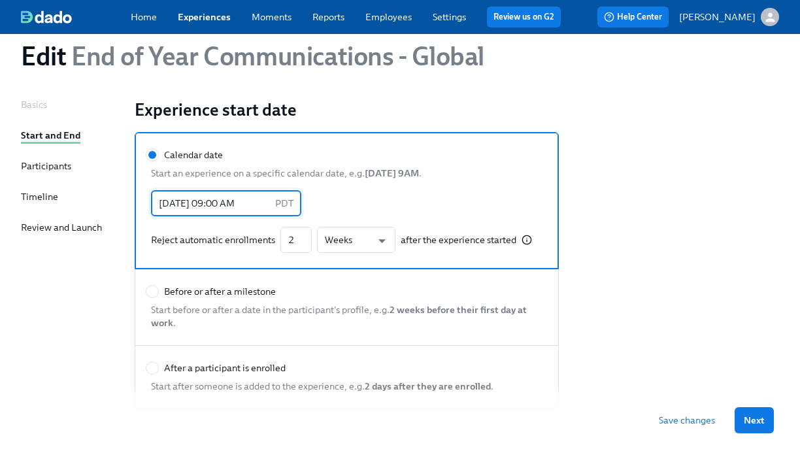
scroll to position [36, 0]
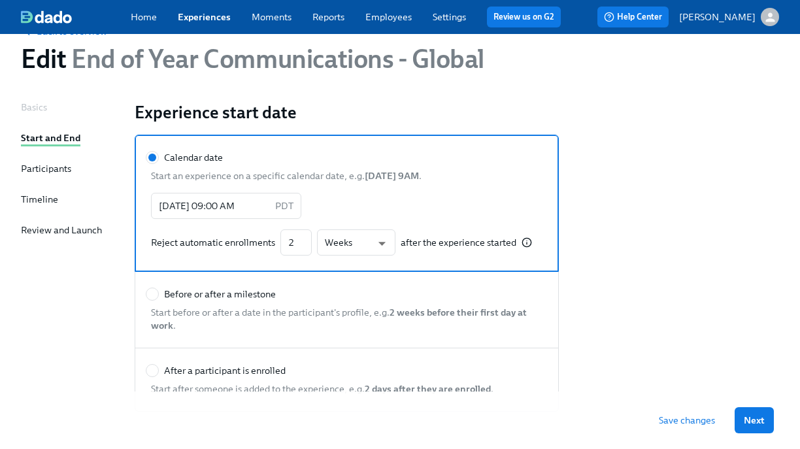
click at [44, 200] on div "Timeline" at bounding box center [39, 199] width 37 height 13
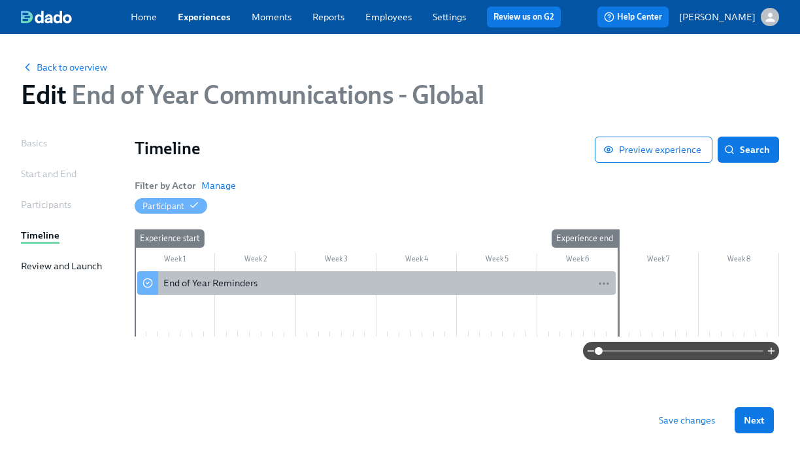
click at [281, 284] on div "End of Year Reminders" at bounding box center [386, 282] width 447 height 13
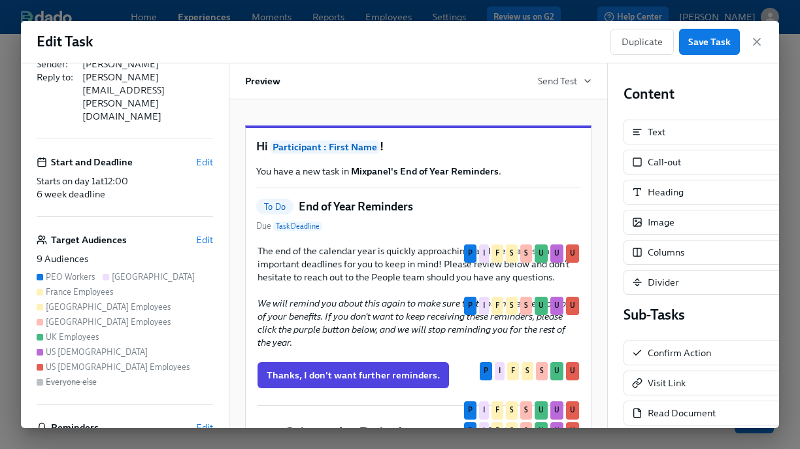
scroll to position [204, 0]
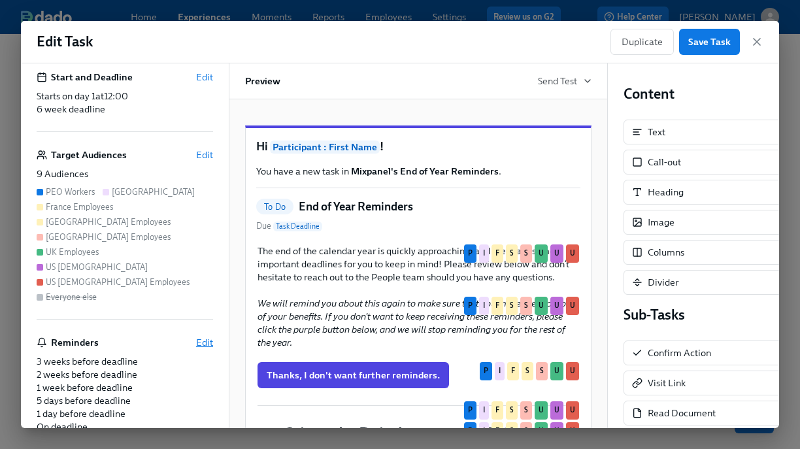
click at [207, 336] on span "Edit" at bounding box center [204, 342] width 17 height 13
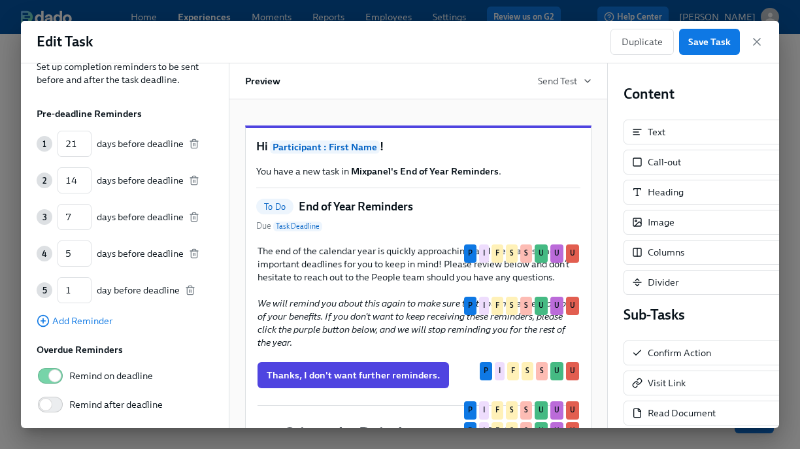
scroll to position [54, 0]
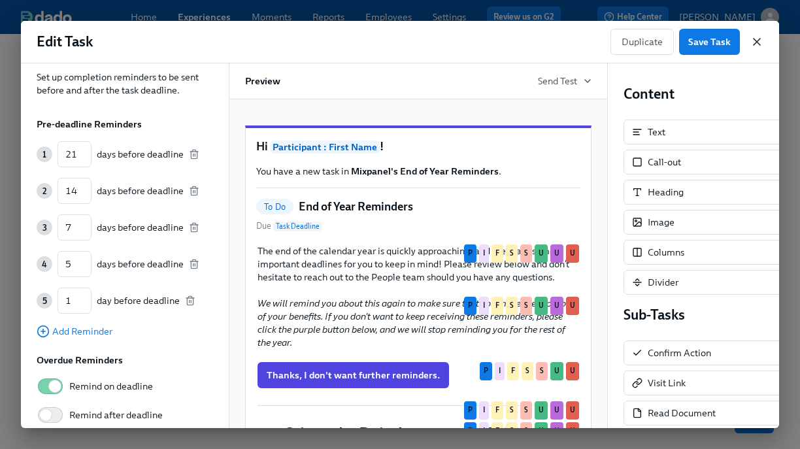
click at [751, 36] on icon "button" at bounding box center [756, 41] width 13 height 13
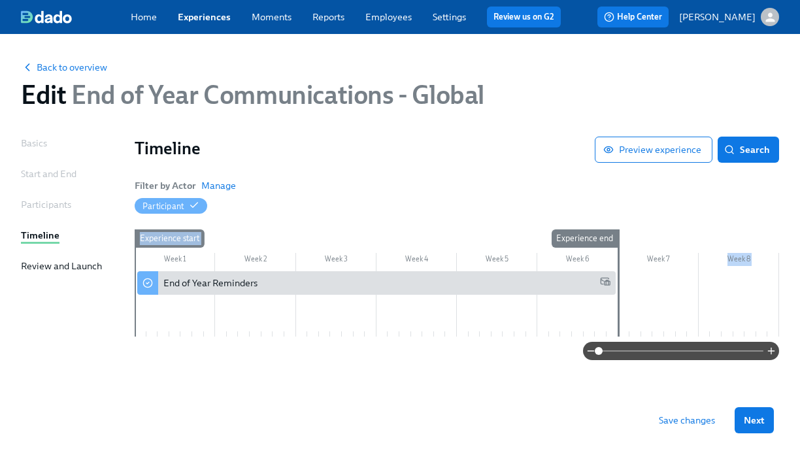
drag, startPoint x: 618, startPoint y: 265, endPoint x: 686, endPoint y: 265, distance: 68.6
click at [686, 265] on div "Week 1 Week 2 Week 3 Week 4 Week 5 Week 6 Week 7 Week 8 Experience start Experi…" at bounding box center [457, 285] width 644 height 112
click at [56, 176] on div "Start and End" at bounding box center [49, 173] width 56 height 13
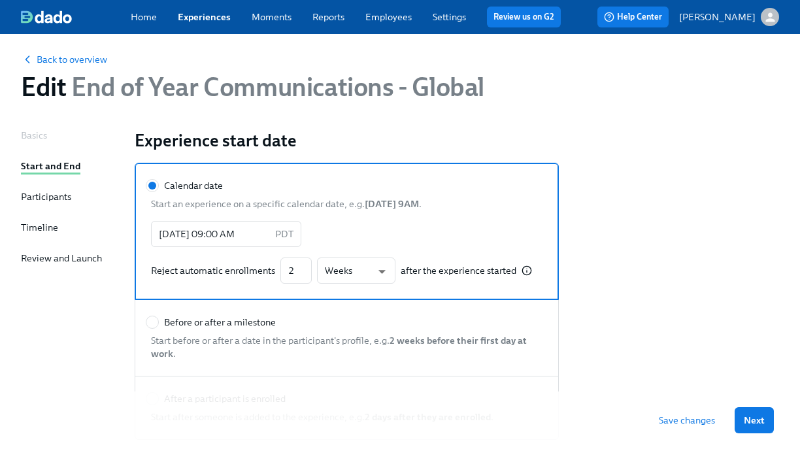
scroll to position [10, 0]
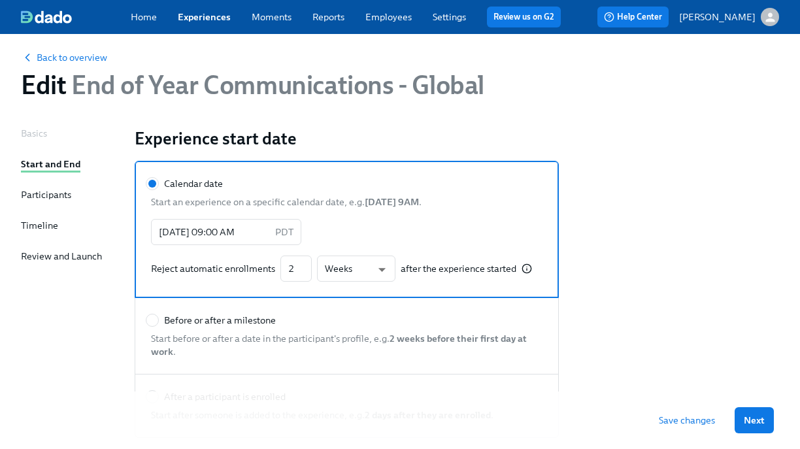
click at [50, 226] on div "Timeline" at bounding box center [39, 225] width 37 height 13
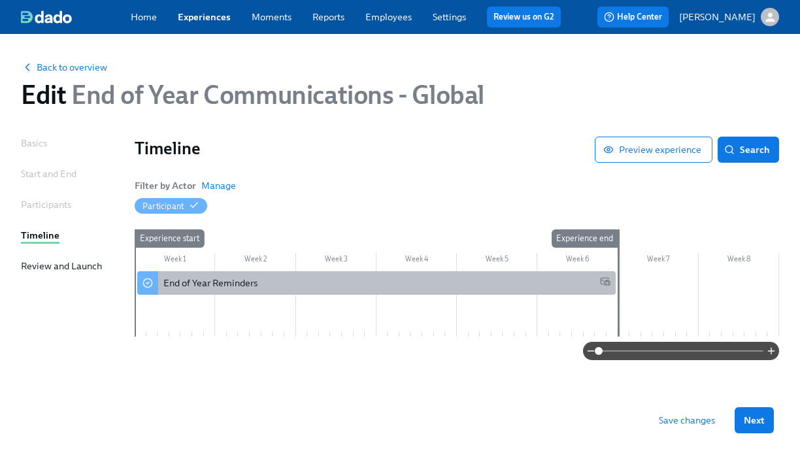
click at [557, 289] on div "End of Year Reminders" at bounding box center [376, 283] width 478 height 24
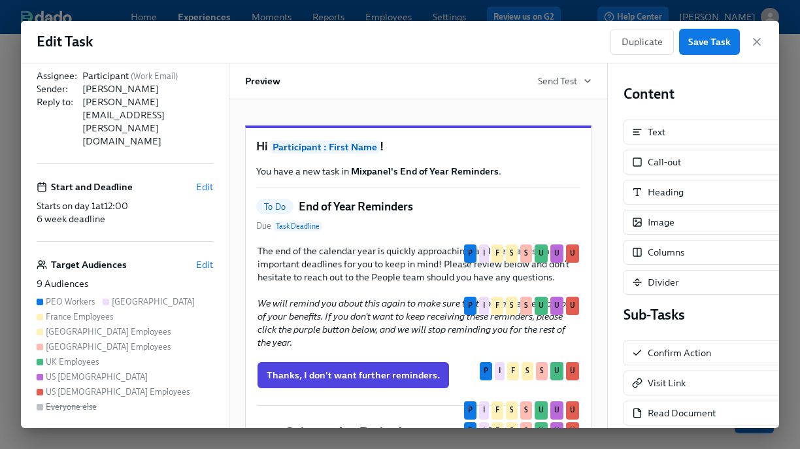
scroll to position [92, 0]
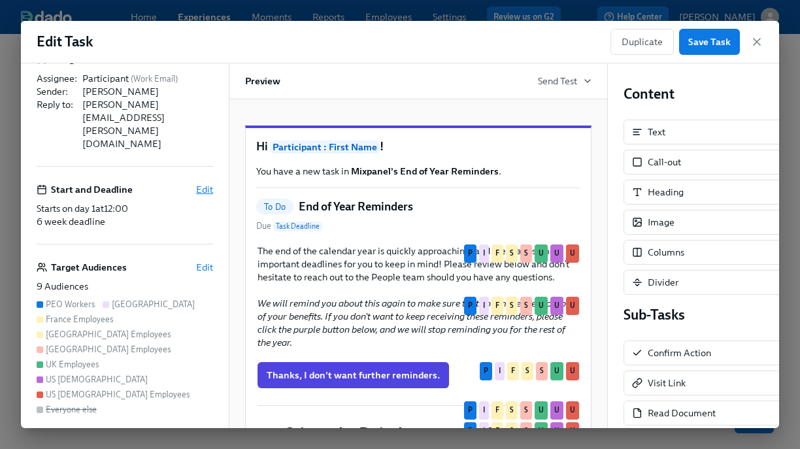
click at [201, 183] on span "Edit" at bounding box center [204, 189] width 17 height 13
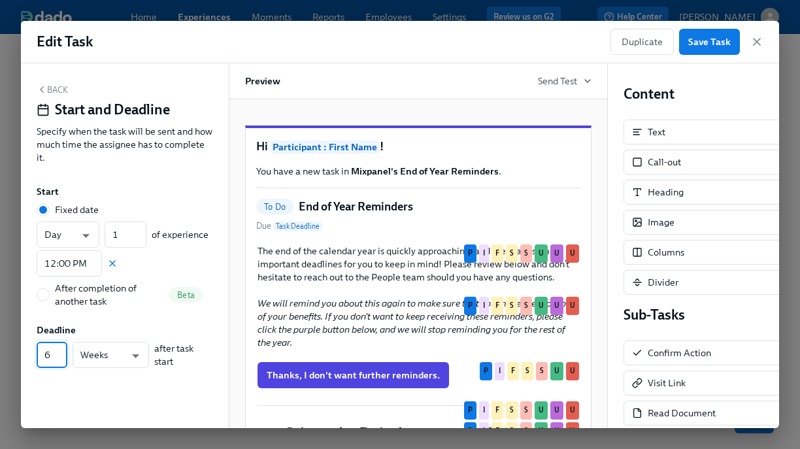
click at [56, 355] on input "6" at bounding box center [52, 355] width 31 height 26
click at [62, 352] on input "7" at bounding box center [52, 355] width 31 height 26
click at [62, 352] on input "8" at bounding box center [52, 355] width 31 height 26
type input "9"
click at [62, 352] on input "9" at bounding box center [52, 355] width 31 height 26
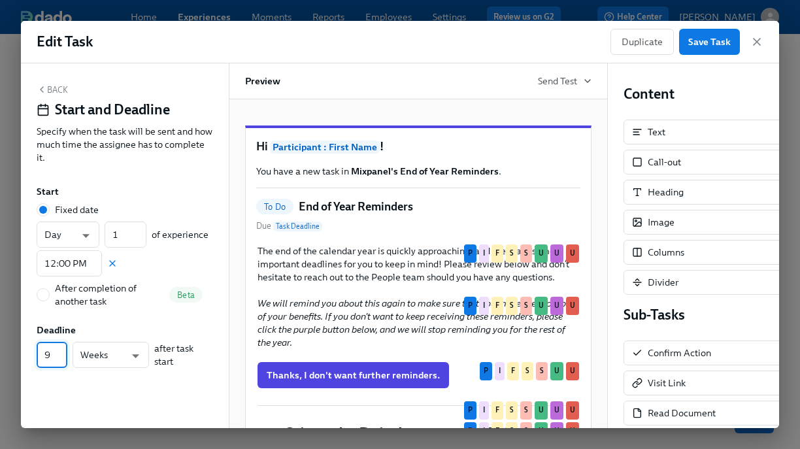
click at [71, 383] on div "Back Start and Deadline Specify when the task will be sent and how much time th…" at bounding box center [125, 245] width 208 height 364
click at [63, 92] on button "Back" at bounding box center [52, 89] width 31 height 10
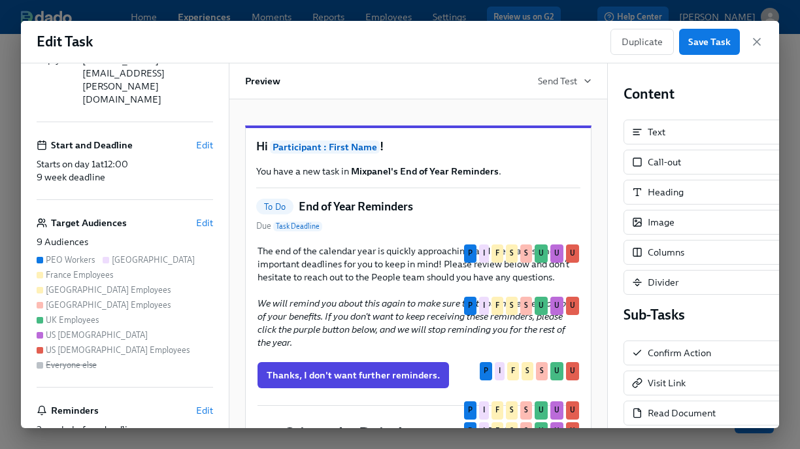
scroll to position [138, 0]
click at [199, 402] on span "Edit" at bounding box center [204, 408] width 17 height 13
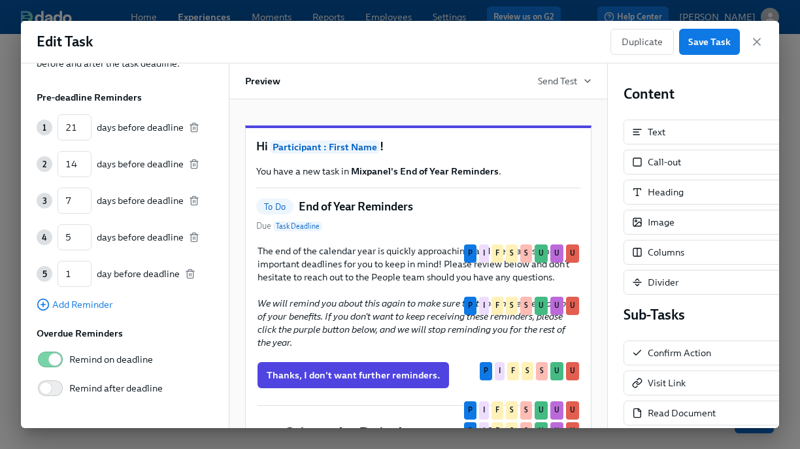
scroll to position [82, 0]
click at [99, 310] on div "Pre-deadline Reminders 1 21 ​ days before deadline 2 14 ​ days before deadline …" at bounding box center [125, 246] width 176 height 312
click at [97, 302] on span "Add Reminder" at bounding box center [75, 303] width 76 height 13
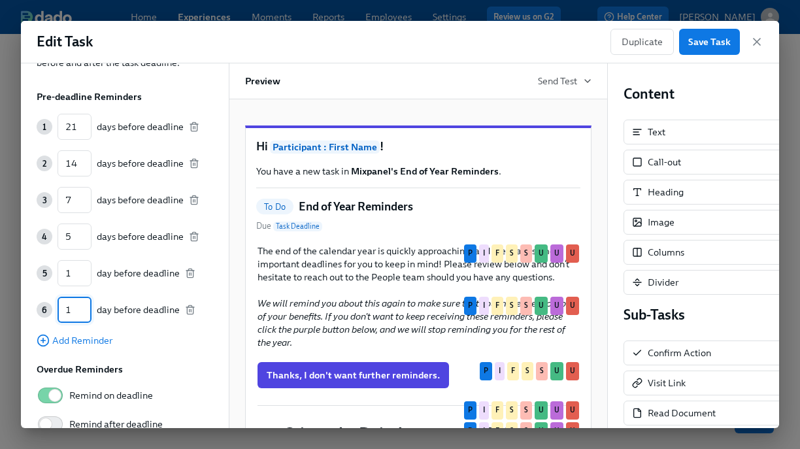
drag, startPoint x: 71, startPoint y: 307, endPoint x: 63, endPoint y: 307, distance: 8.5
click at [63, 307] on input "1" at bounding box center [74, 310] width 34 height 26
type input "28"
click at [153, 95] on div "Pre-deadline Reminders" at bounding box center [125, 96] width 176 height 13
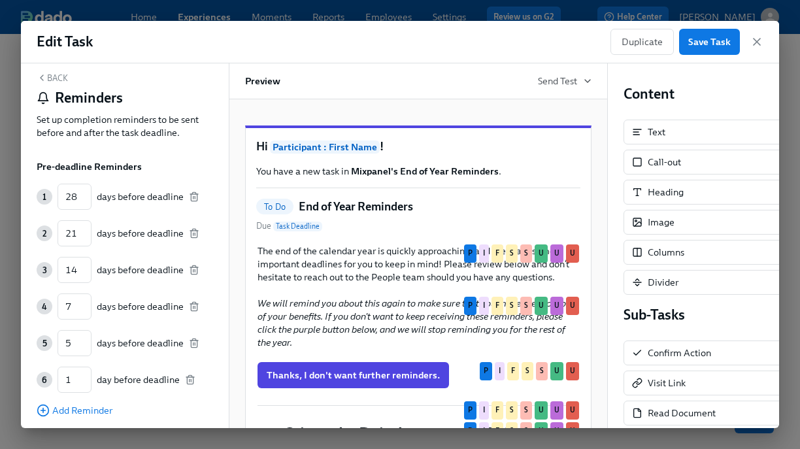
scroll to position [0, 0]
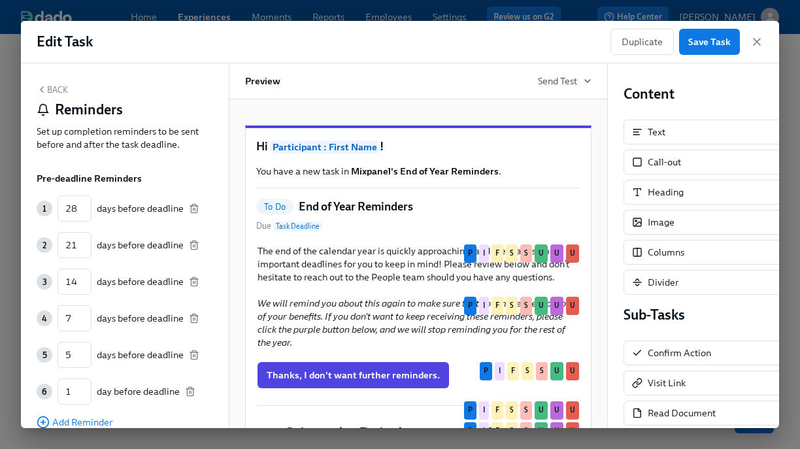
click at [59, 84] on button "Back" at bounding box center [52, 89] width 31 height 10
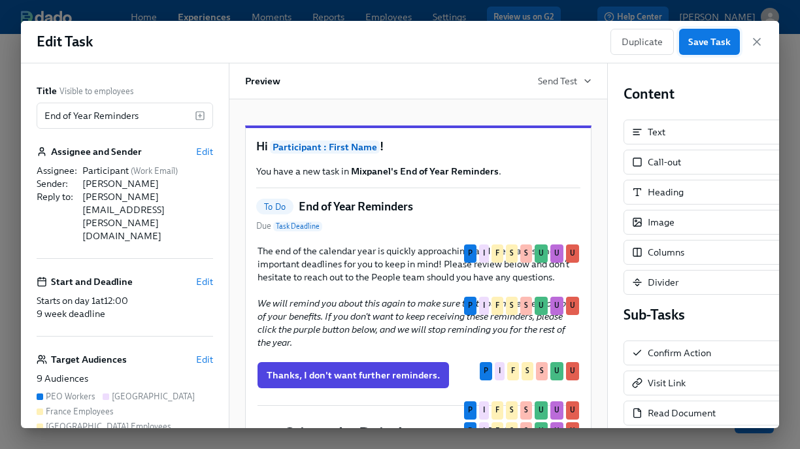
click at [702, 44] on span "Save Task" at bounding box center [709, 41] width 42 height 13
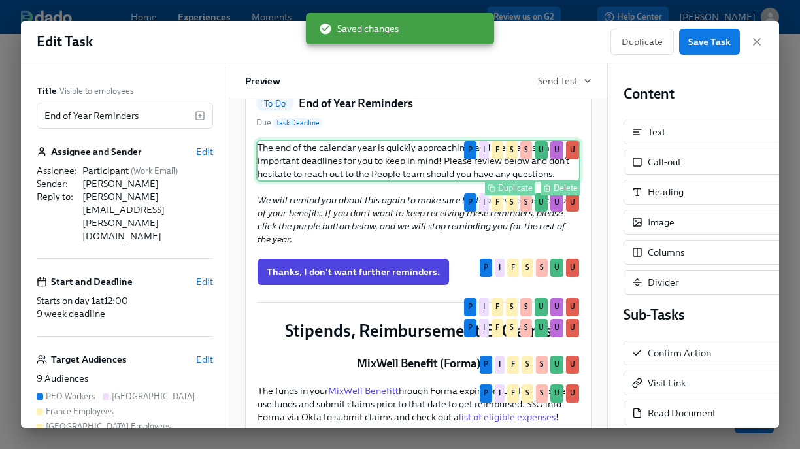
scroll to position [116, 0]
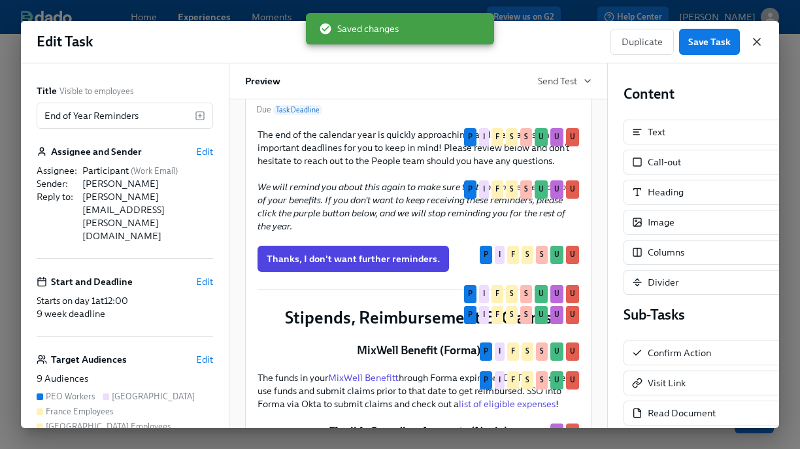
click at [758, 39] on icon "button" at bounding box center [756, 41] width 13 height 13
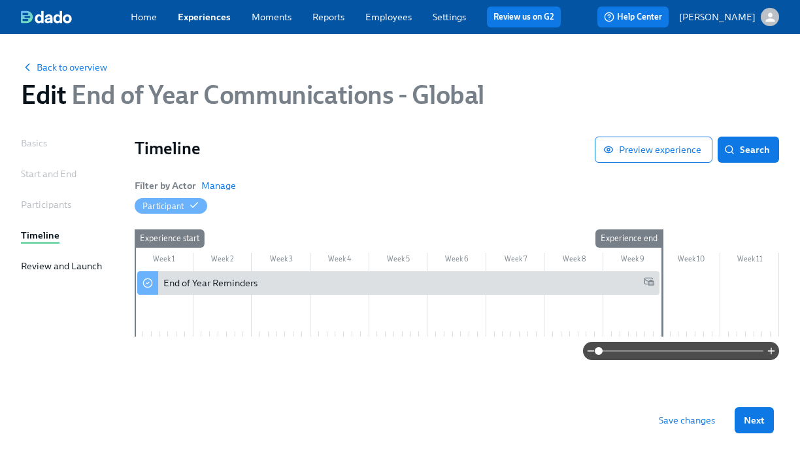
click at [688, 423] on span "Save changes" at bounding box center [686, 419] width 56 height 13
click at [94, 272] on div "Review and Launch" at bounding box center [61, 265] width 81 height 13
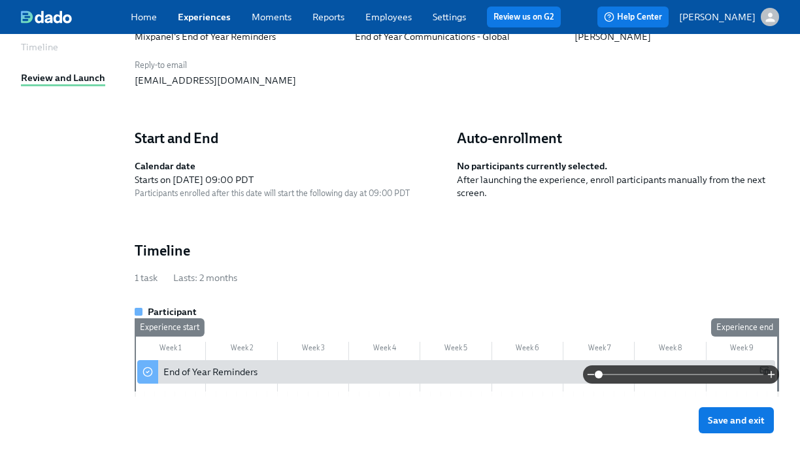
scroll to position [290, 0]
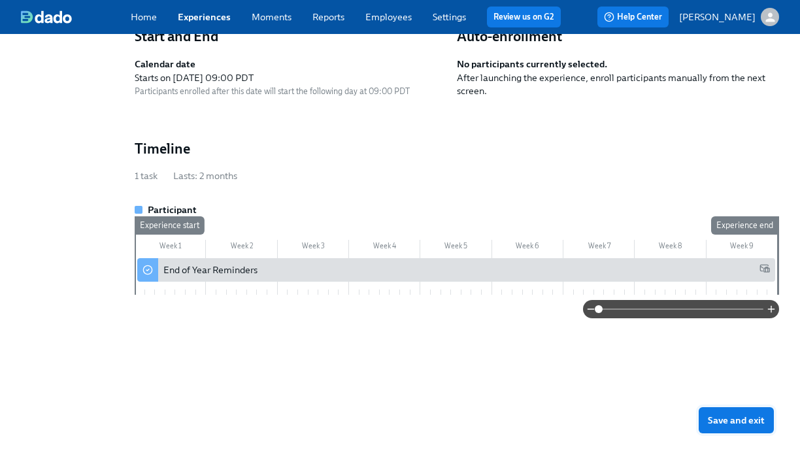
click at [736, 419] on span "Save and exit" at bounding box center [735, 419] width 57 height 13
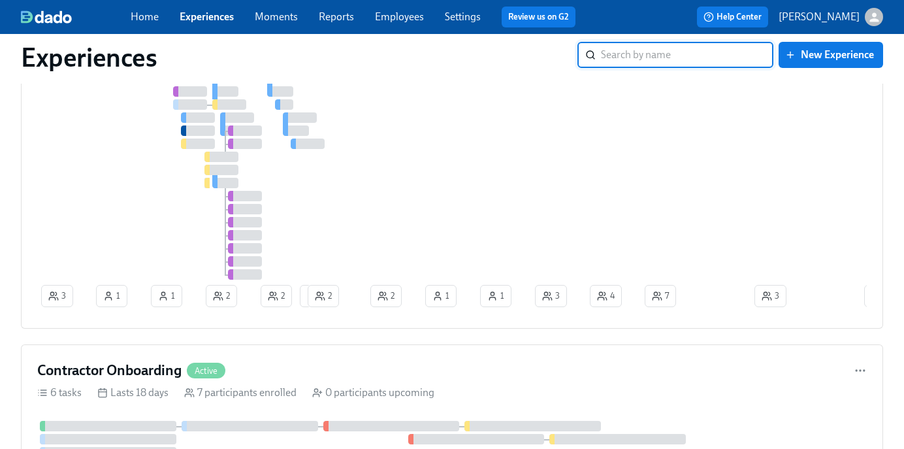
scroll to position [289, 0]
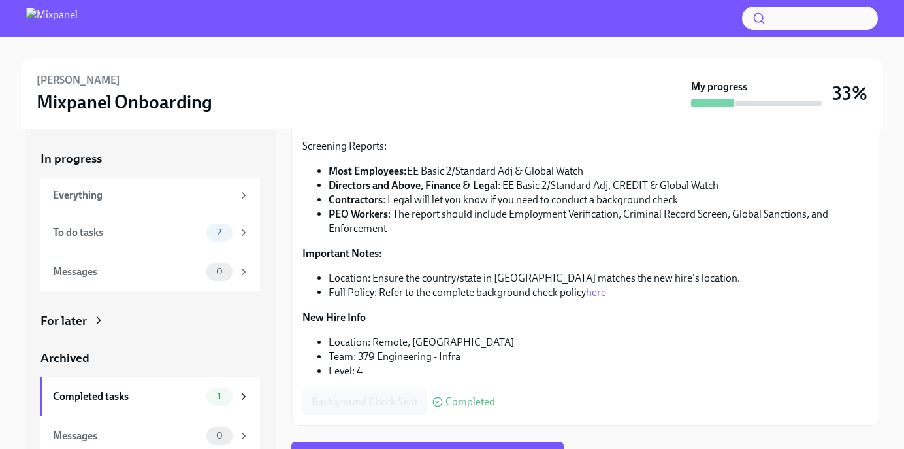
scroll to position [137, 0]
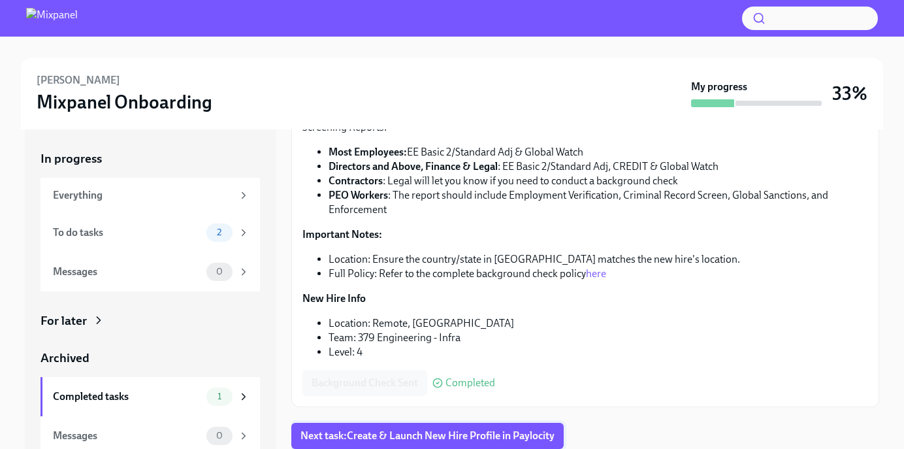
click at [364, 438] on span "Next task : Create & Launch New Hire Profile in Paylocity" at bounding box center [427, 435] width 254 height 13
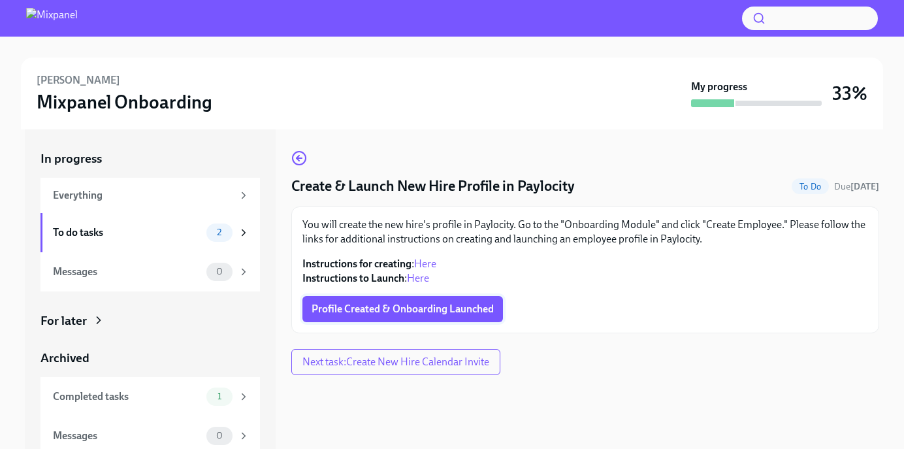
click at [417, 314] on span "Profile Created & Onboarding Launched" at bounding box center [403, 308] width 182 height 13
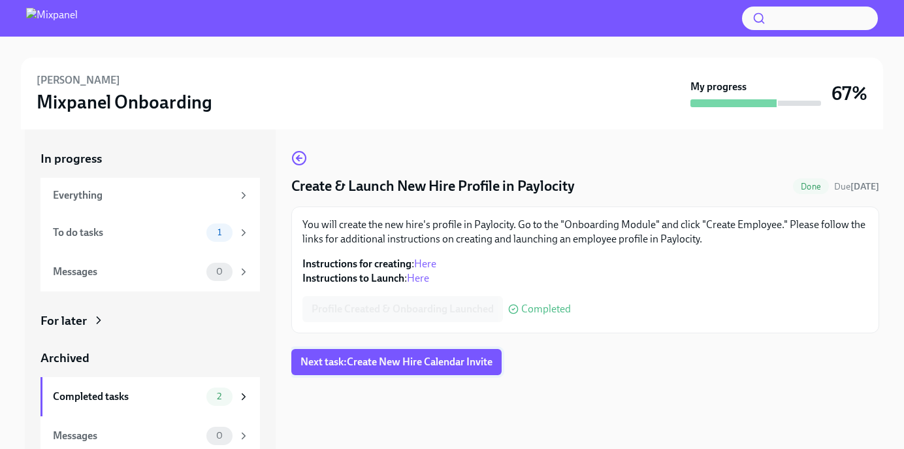
click at [390, 363] on span "Next task : Create New Hire Calendar Invite" at bounding box center [396, 361] width 192 height 13
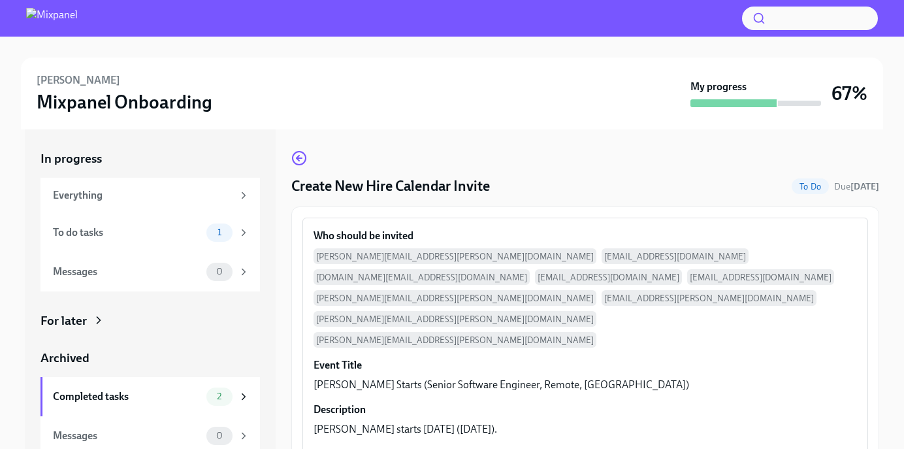
scroll to position [46, 0]
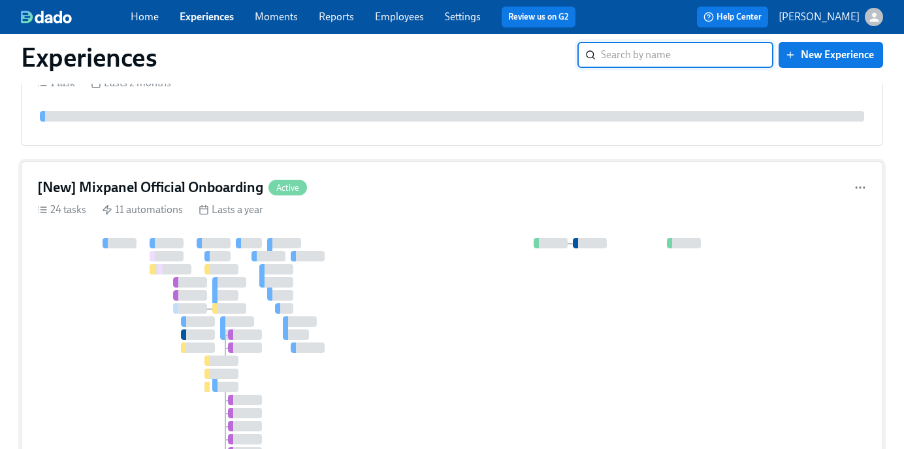
scroll to position [30, 0]
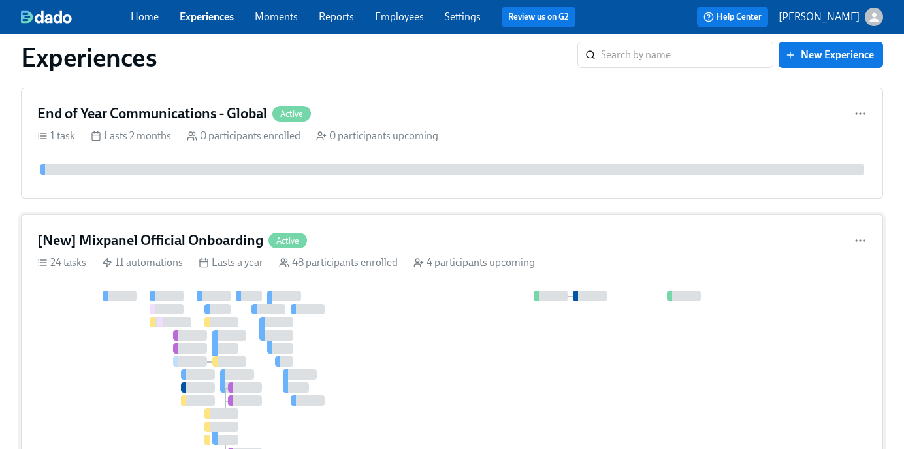
click at [349, 263] on div "48 participants enrolled" at bounding box center [338, 262] width 119 height 14
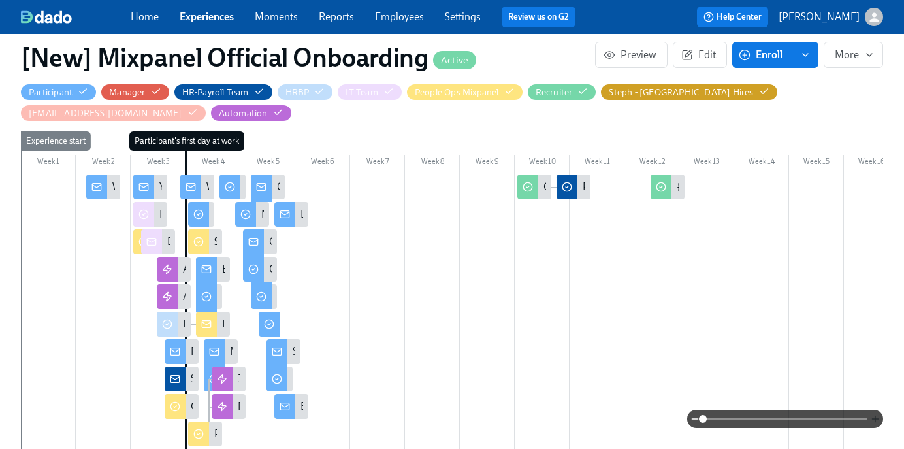
click at [879, 413] on icon "button" at bounding box center [875, 418] width 10 height 10
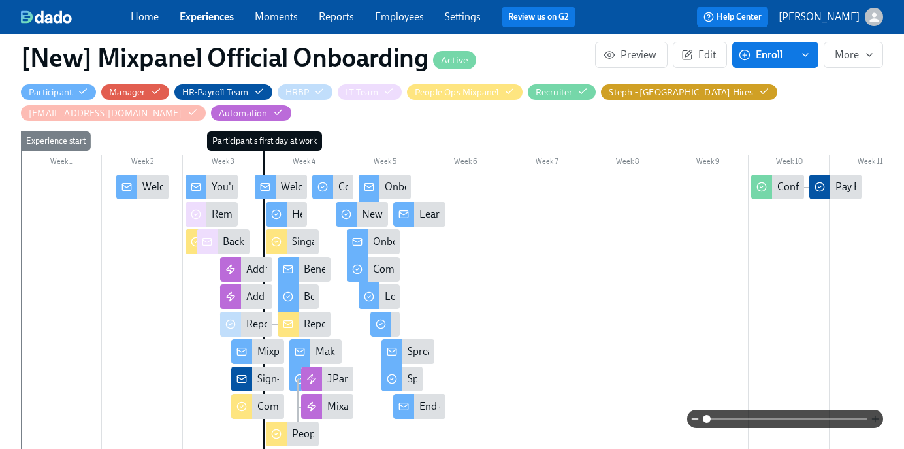
click at [879, 415] on icon "button" at bounding box center [875, 418] width 10 height 10
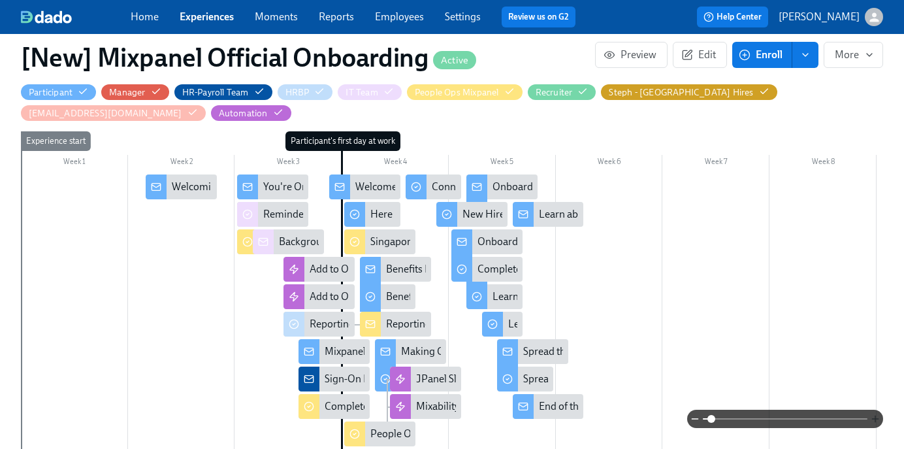
click at [879, 415] on icon "button" at bounding box center [875, 418] width 10 height 10
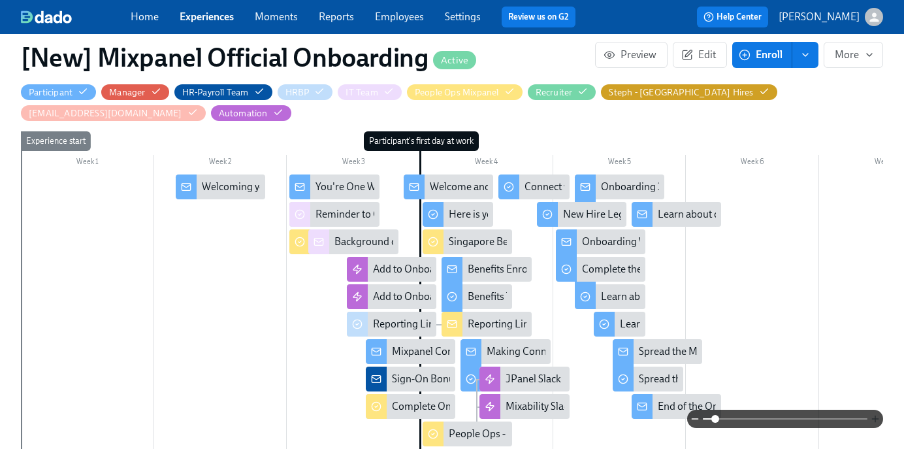
click at [879, 415] on icon "button" at bounding box center [875, 418] width 10 height 10
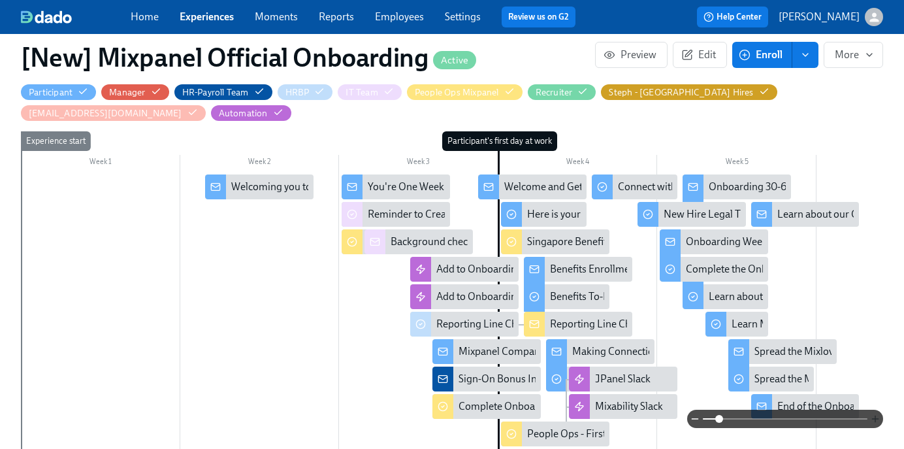
click at [879, 415] on icon "button" at bounding box center [875, 418] width 10 height 10
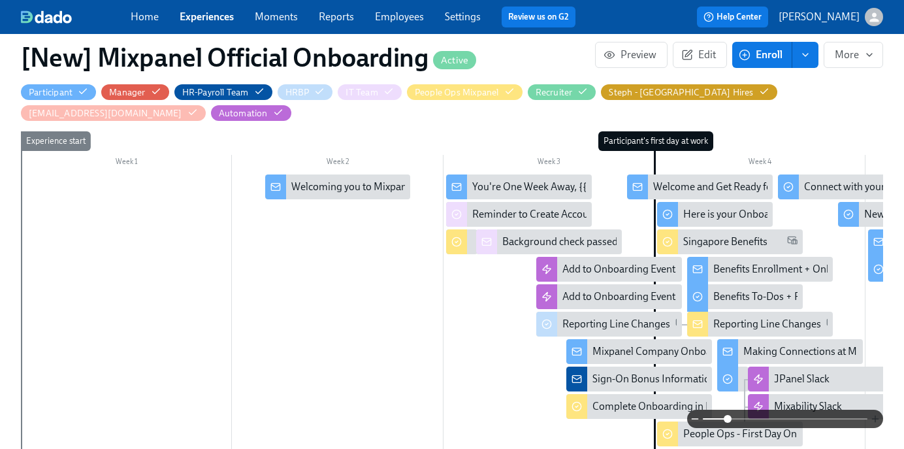
click at [879, 415] on icon "button" at bounding box center [875, 418] width 10 height 10
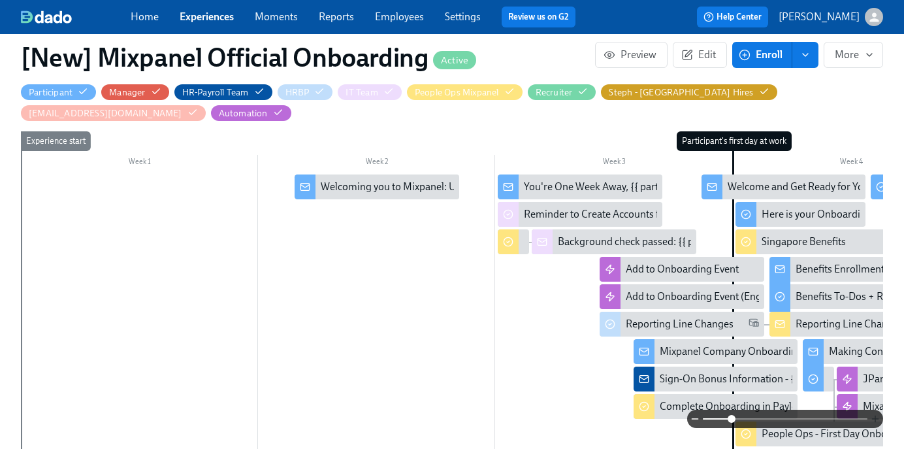
click at [879, 415] on icon "button" at bounding box center [875, 418] width 10 height 10
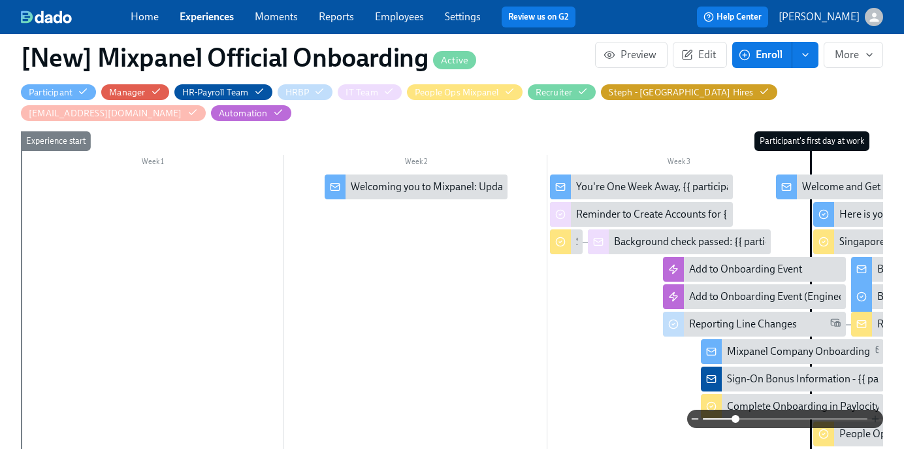
click at [879, 415] on icon "button" at bounding box center [875, 418] width 10 height 10
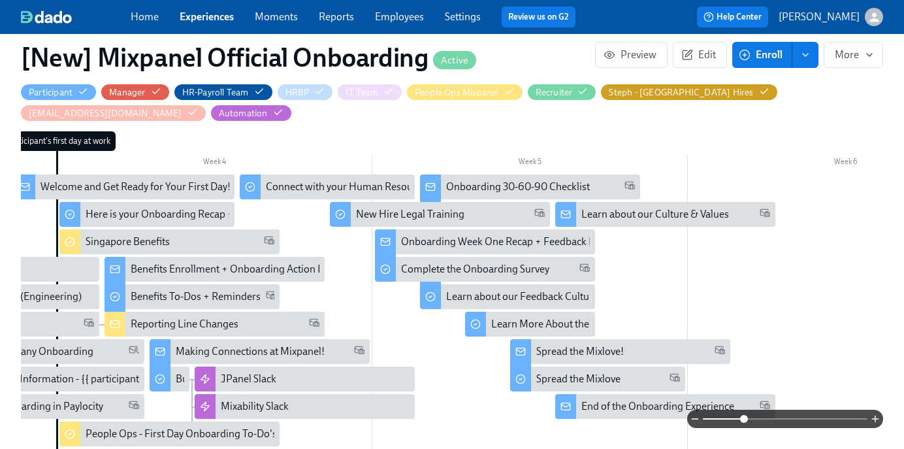
scroll to position [0, 910]
click at [231, 271] on div "Benefits Enrollment + Onboarding Action Items" at bounding box center [237, 269] width 212 height 14
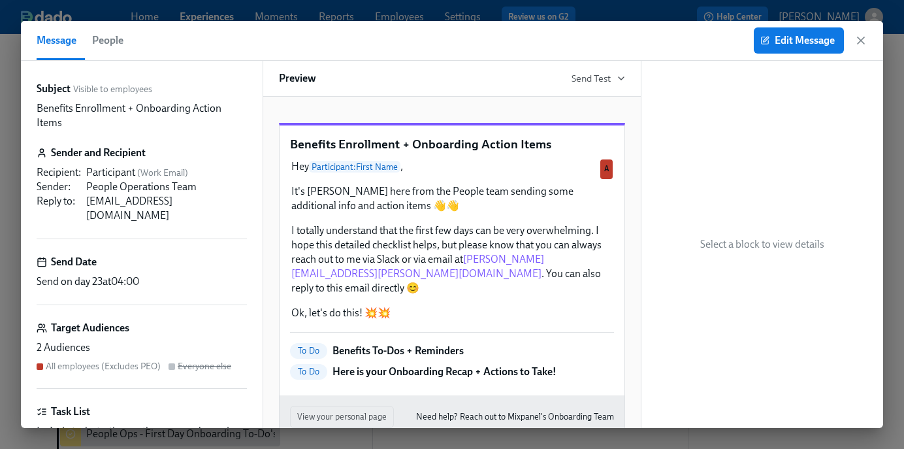
scroll to position [78, 0]
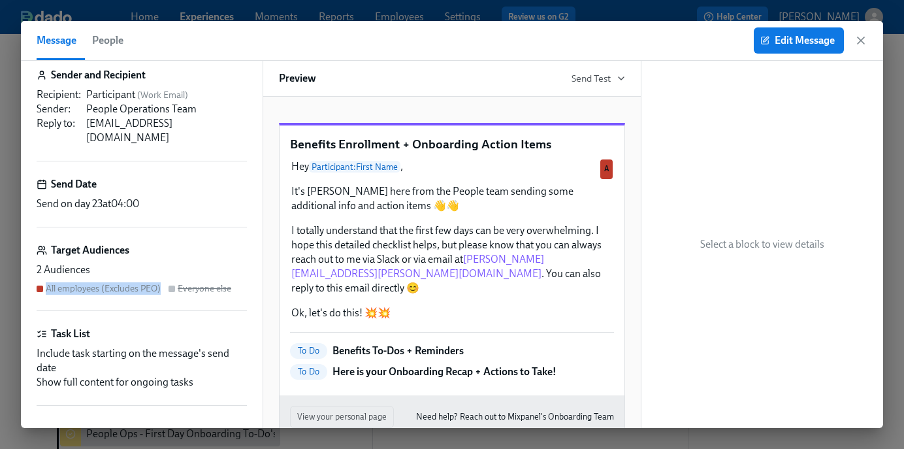
click at [167, 263] on div "2 Audiences All employees (Excludes PEO) Everyone else" at bounding box center [142, 279] width 210 height 32
click at [171, 243] on div "Target Audiences" at bounding box center [142, 250] width 210 height 14
click at [769, 39] on span "Edit Message" at bounding box center [799, 40] width 72 height 13
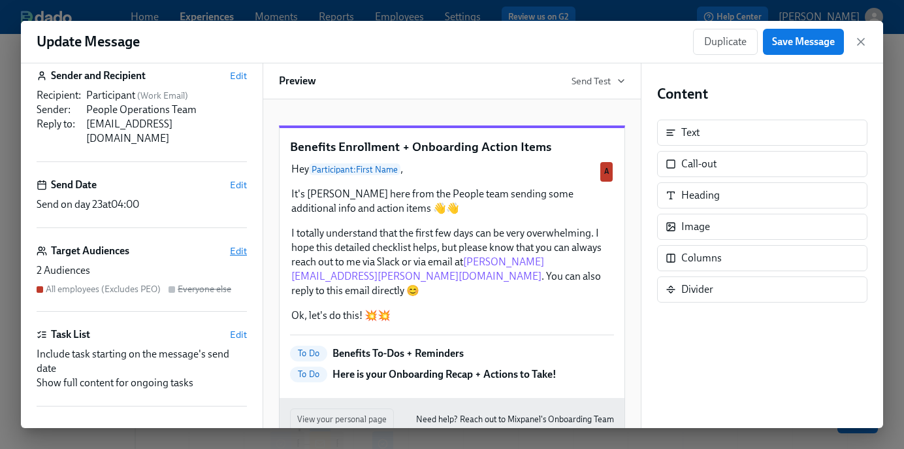
click at [234, 244] on span "Edit" at bounding box center [238, 250] width 17 height 13
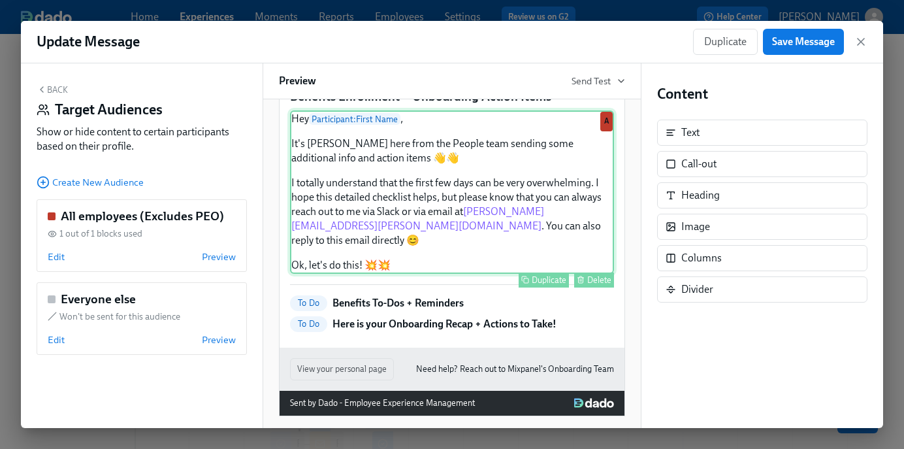
scroll to position [107, 0]
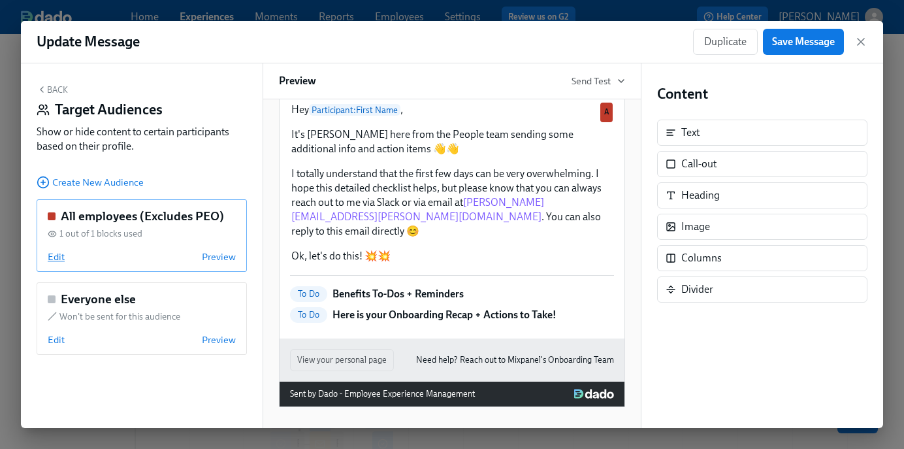
click at [56, 257] on span "Edit" at bounding box center [56, 256] width 17 height 13
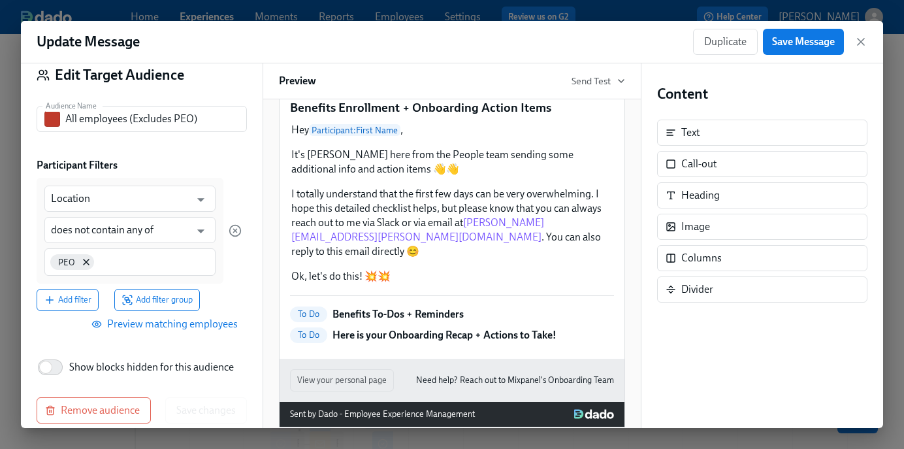
scroll to position [51, 0]
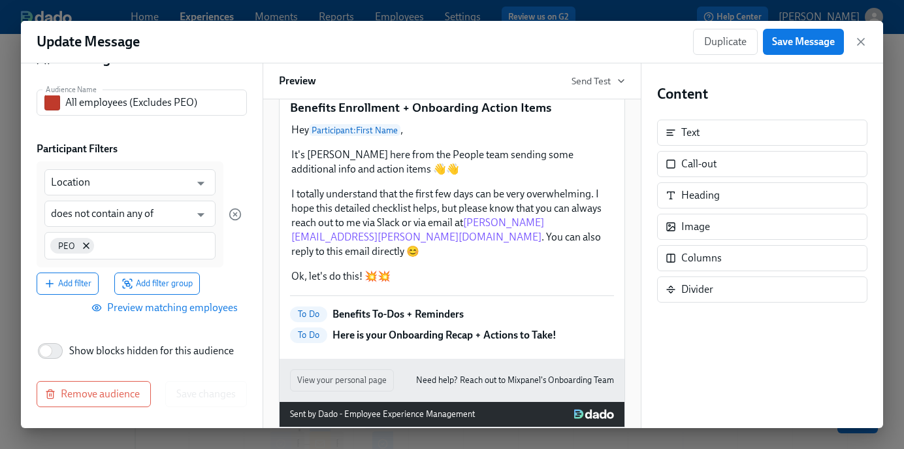
click at [204, 307] on span "Preview matching employees" at bounding box center [166, 307] width 144 height 13
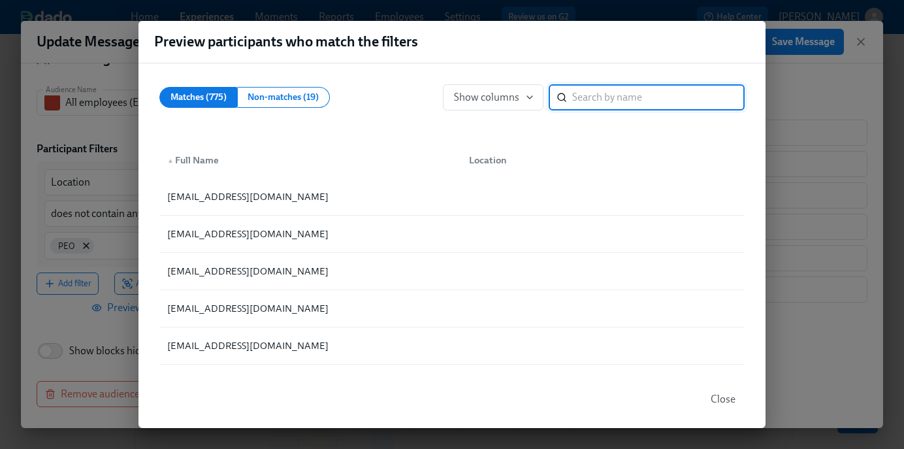
click at [592, 103] on input "search" at bounding box center [658, 97] width 172 height 26
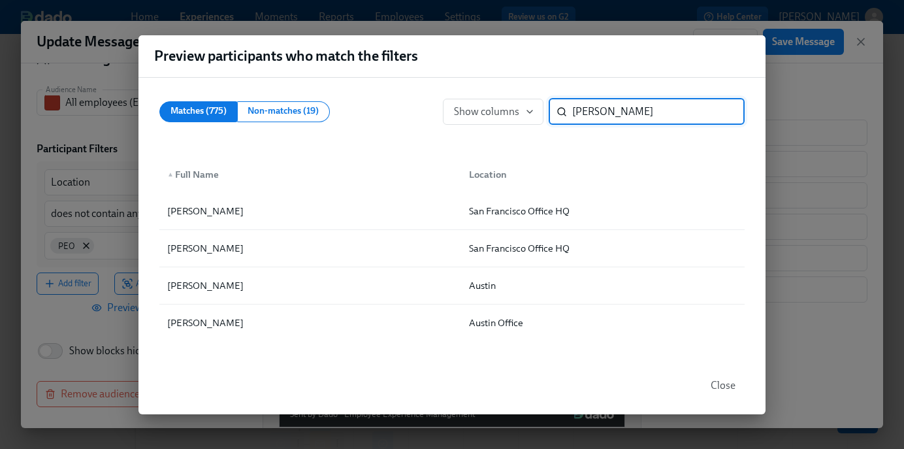
type input "amy"
click at [730, 386] on span "Close" at bounding box center [723, 385] width 25 height 13
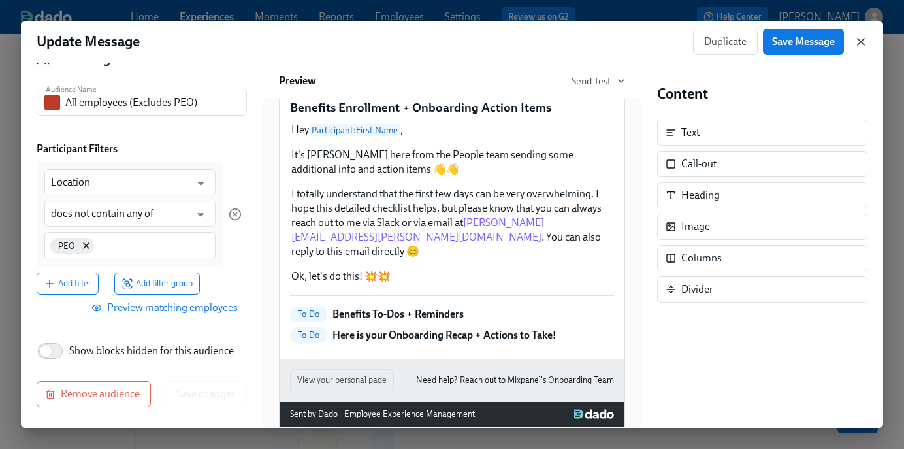
click at [863, 37] on icon "button" at bounding box center [860, 41] width 13 height 13
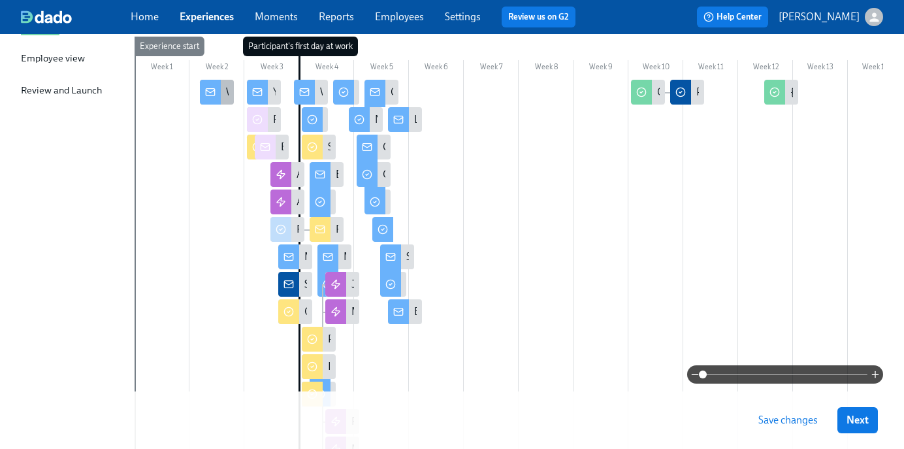
scroll to position [214, 0]
click at [871, 375] on icon "button" at bounding box center [875, 374] width 10 height 10
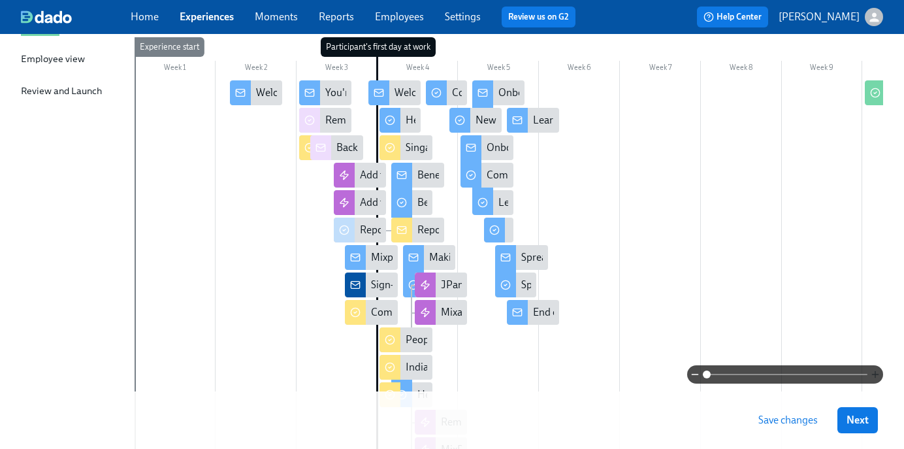
click at [871, 375] on icon "button" at bounding box center [875, 374] width 10 height 10
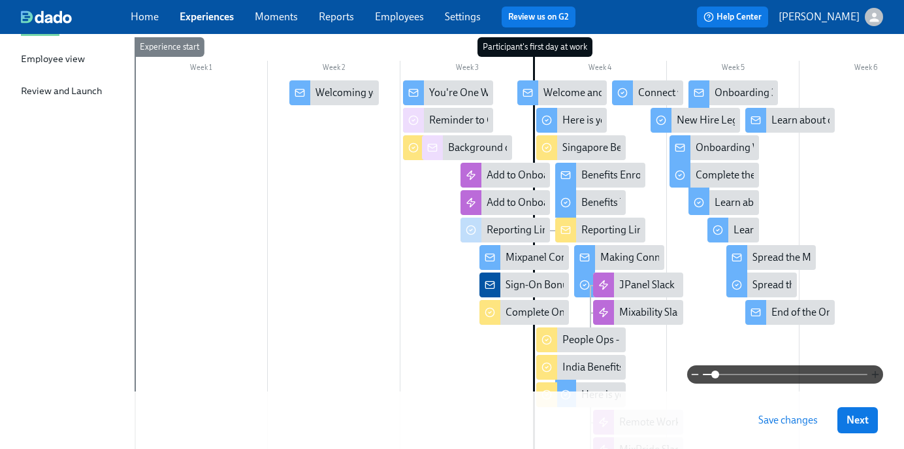
click at [871, 375] on icon "button" at bounding box center [875, 374] width 10 height 10
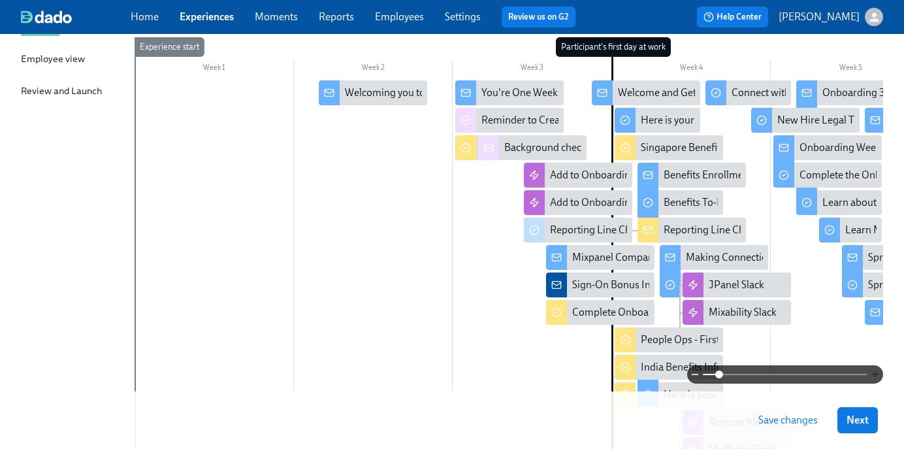
click at [871, 375] on icon "button" at bounding box center [875, 374] width 10 height 10
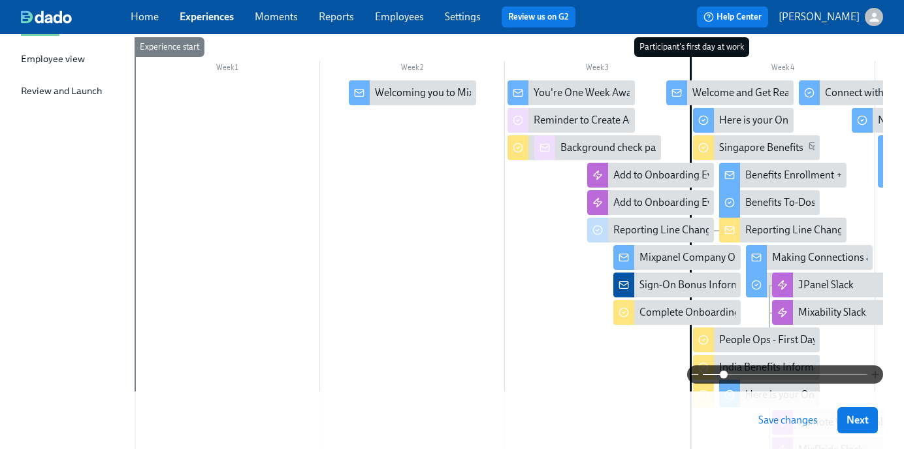
click at [871, 375] on icon "button" at bounding box center [875, 374] width 10 height 10
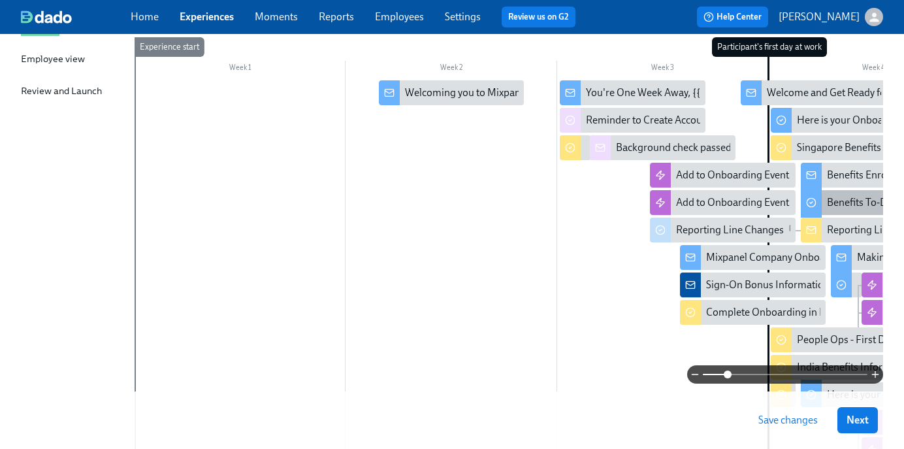
click at [845, 204] on div "Benefits To-Dos + Reminders" at bounding box center [892, 202] width 130 height 14
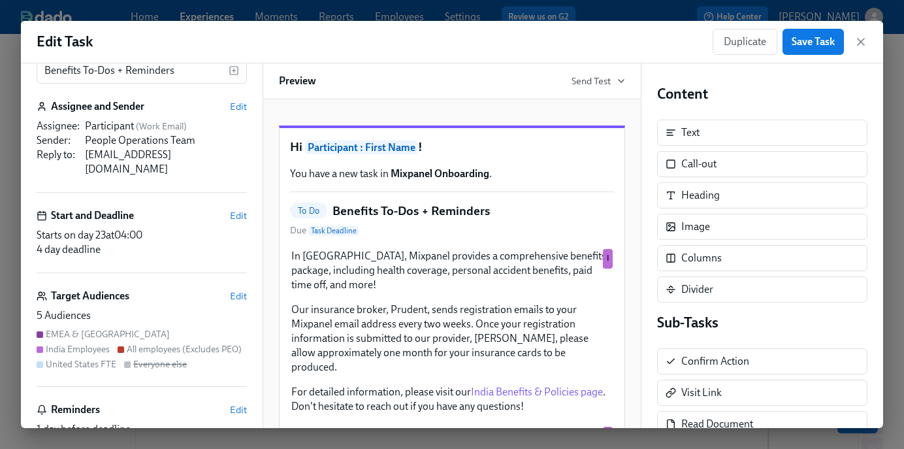
scroll to position [58, 0]
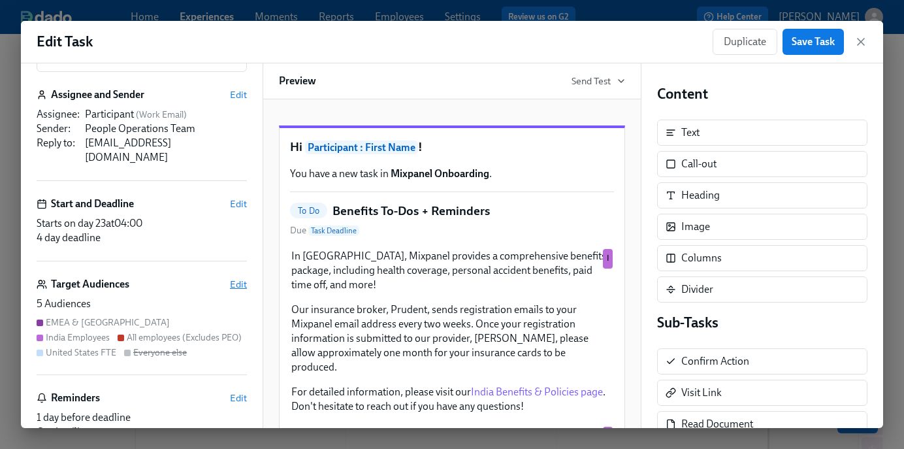
click at [233, 278] on span "Edit" at bounding box center [238, 284] width 17 height 13
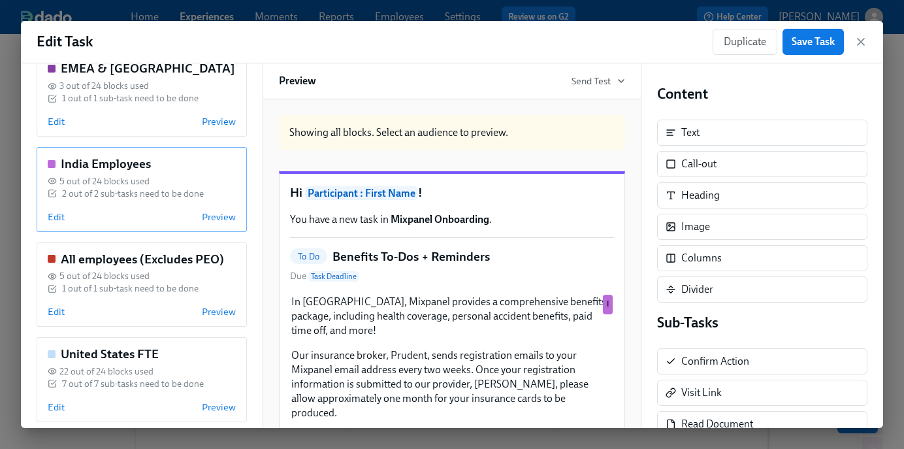
scroll to position [148, 0]
click at [52, 312] on span "Edit" at bounding box center [56, 310] width 17 height 13
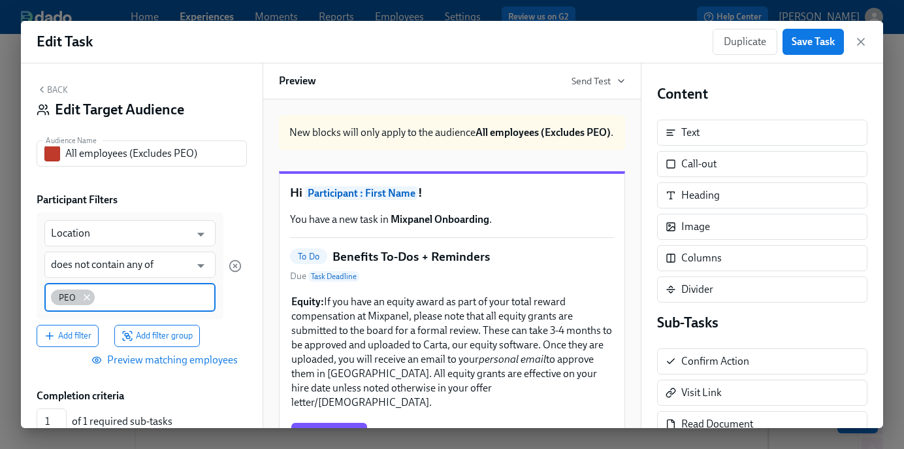
click at [82, 294] on icon at bounding box center [87, 297] width 10 height 10
click at [82, 294] on input at bounding box center [130, 296] width 158 height 14
type input "Mexico"
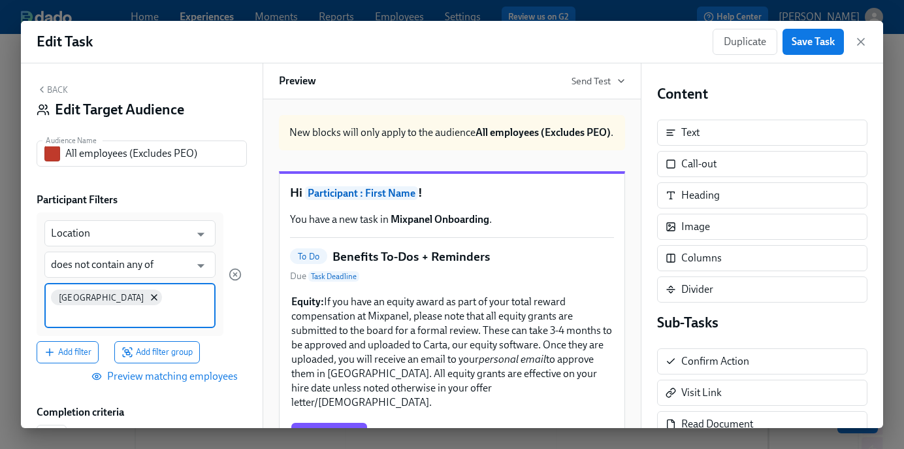
click at [125, 308] on input at bounding box center [130, 315] width 158 height 14
type input "Brazil"
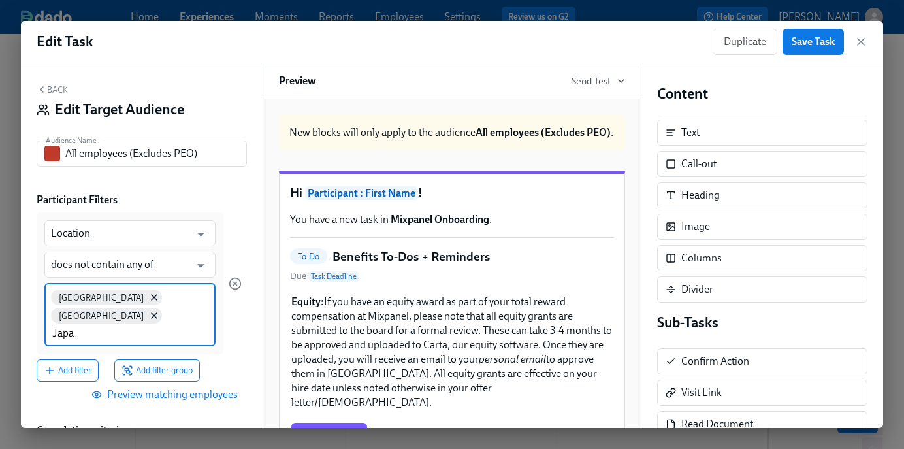
type input "Japan"
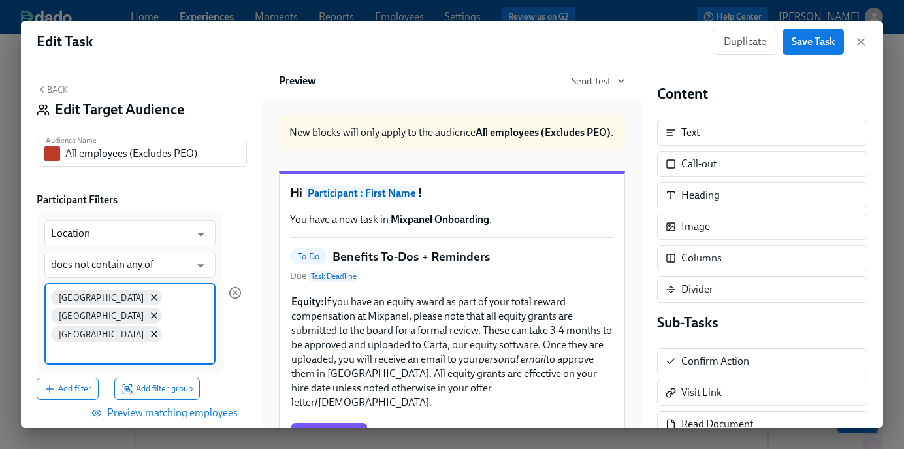
type input "i"
type input "Israel"
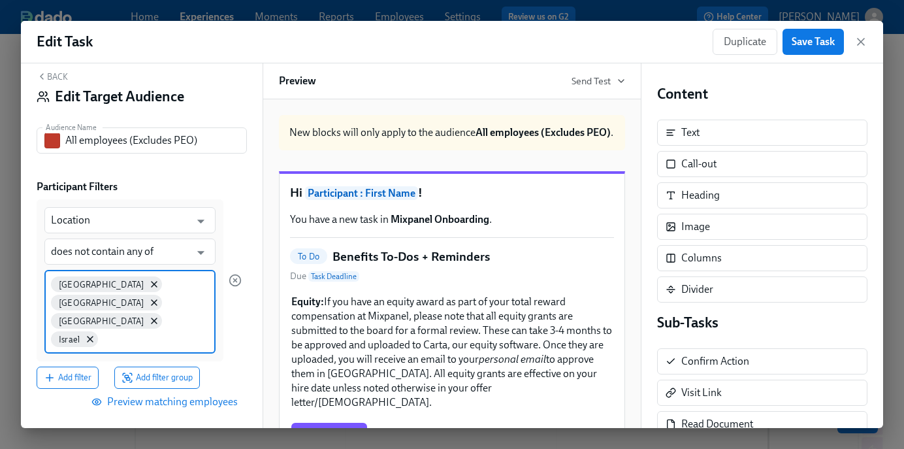
scroll to position [33, 0]
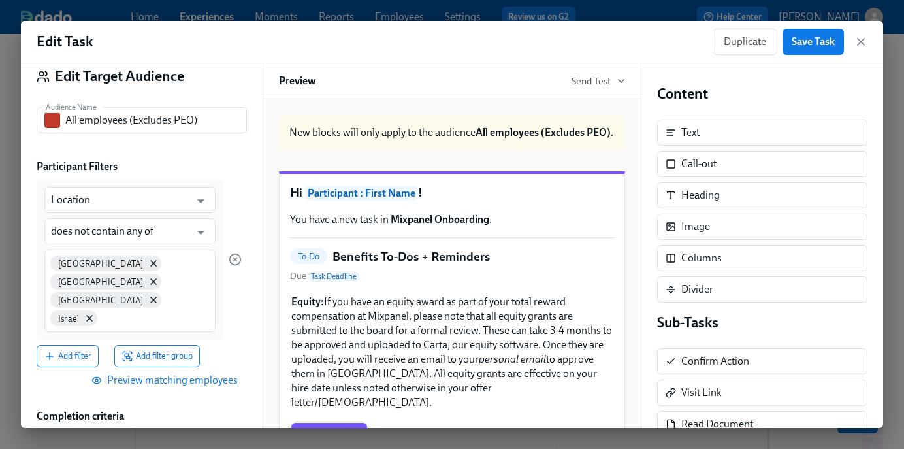
click at [127, 374] on span "Preview matching employees" at bounding box center [166, 380] width 144 height 13
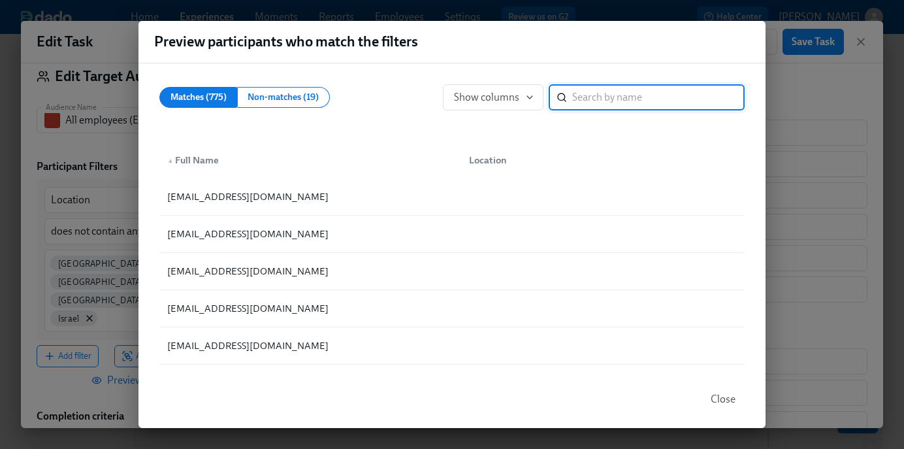
click at [600, 103] on input "search" at bounding box center [658, 97] width 172 height 26
type input "Amy"
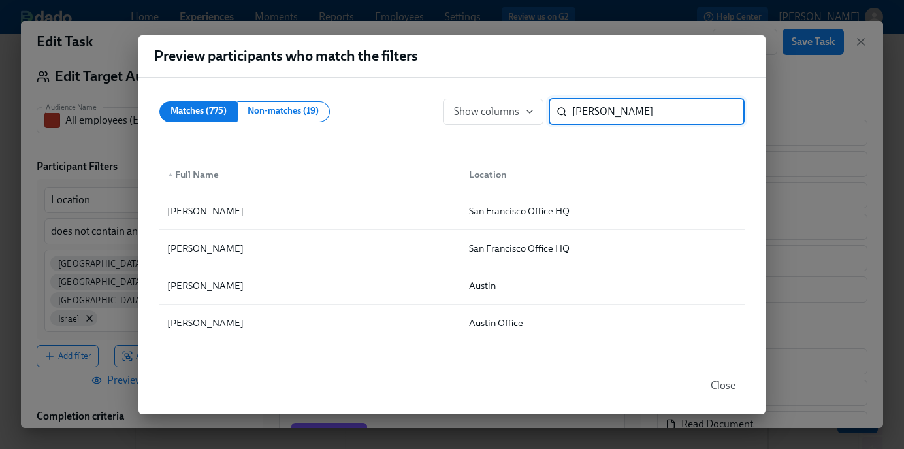
click at [726, 110] on input "Amy" at bounding box center [658, 112] width 172 height 26
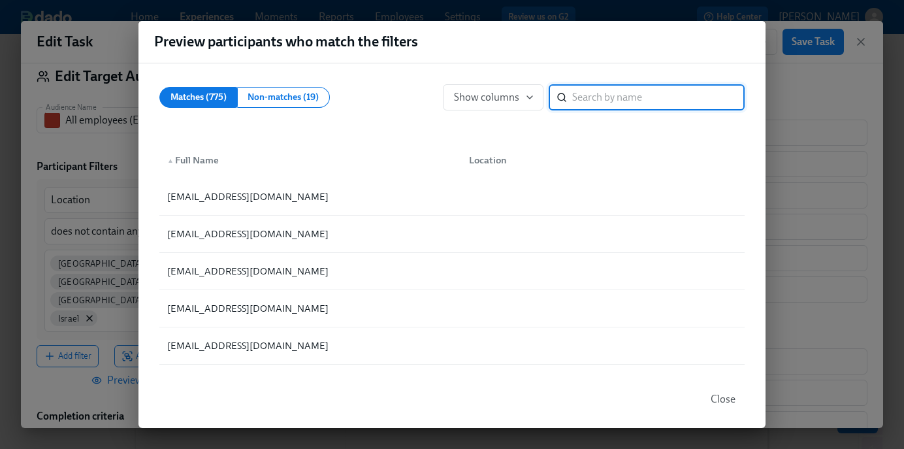
click at [564, 53] on div "Preview participants who match the filters" at bounding box center [451, 42] width 627 height 42
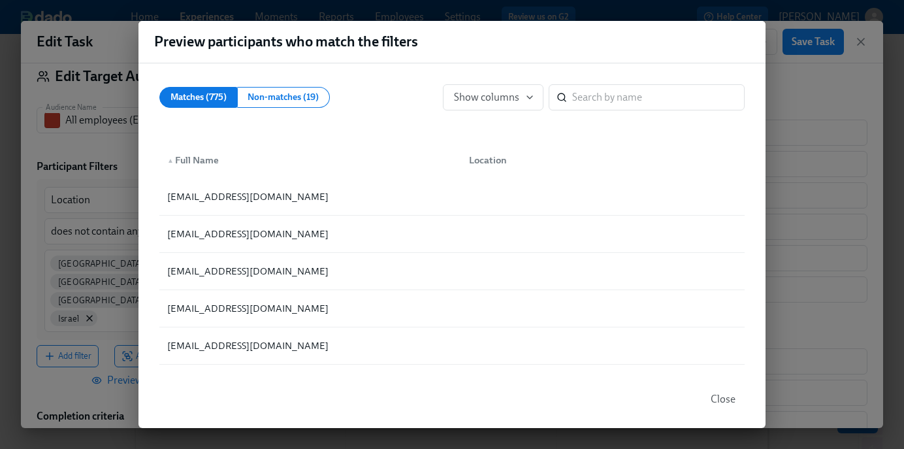
click at [717, 395] on span "Close" at bounding box center [723, 399] width 25 height 13
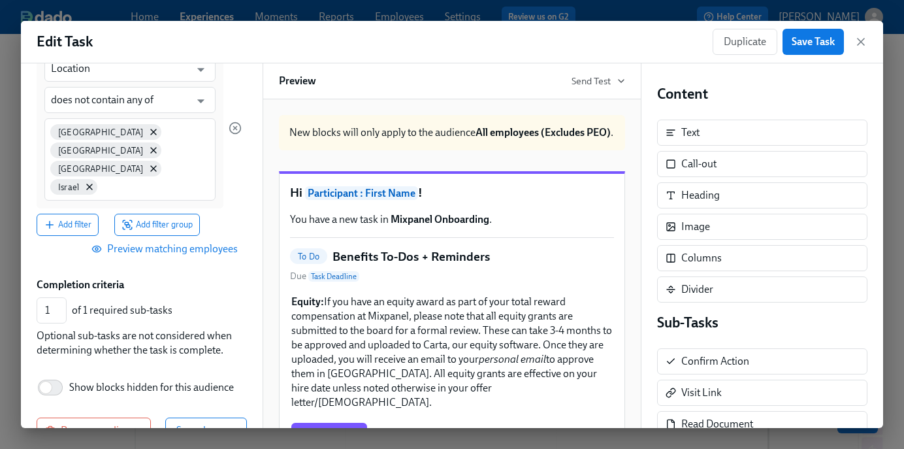
scroll to position [163, 0]
click at [209, 425] on span "Save changes" at bounding box center [205, 431] width 59 height 13
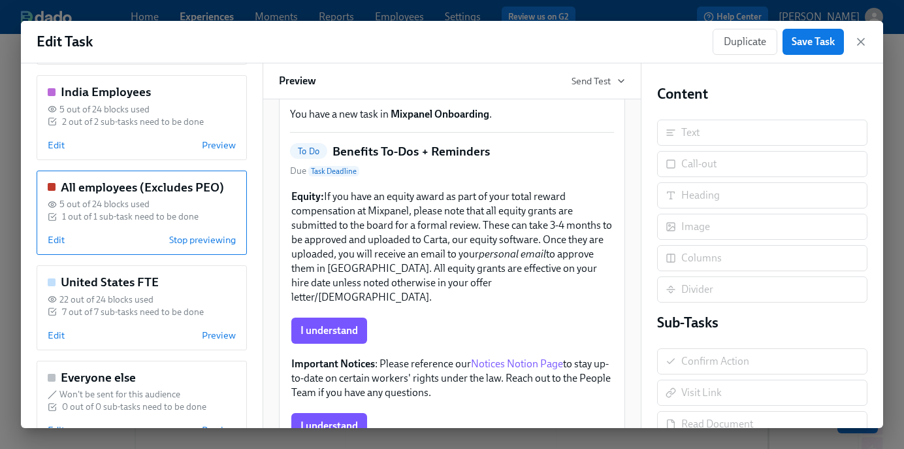
scroll to position [219, 0]
click at [186, 295] on div "22 out of 24 blocks used" at bounding box center [142, 300] width 188 height 12
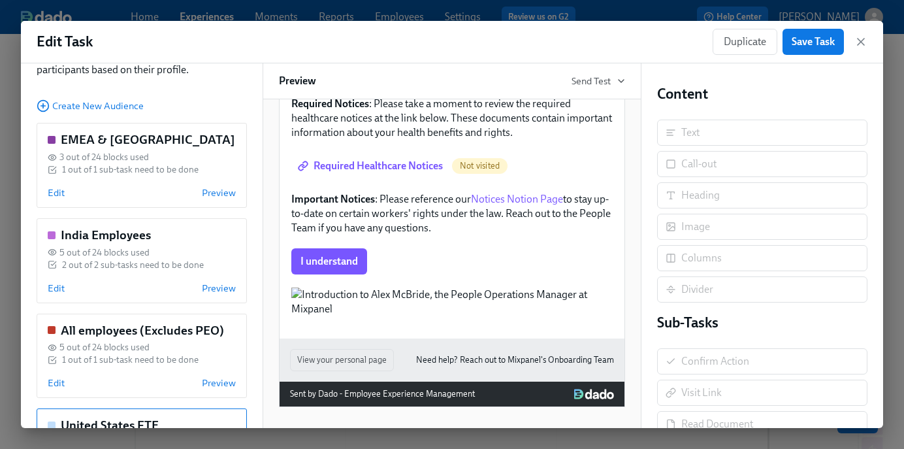
scroll to position [0, 0]
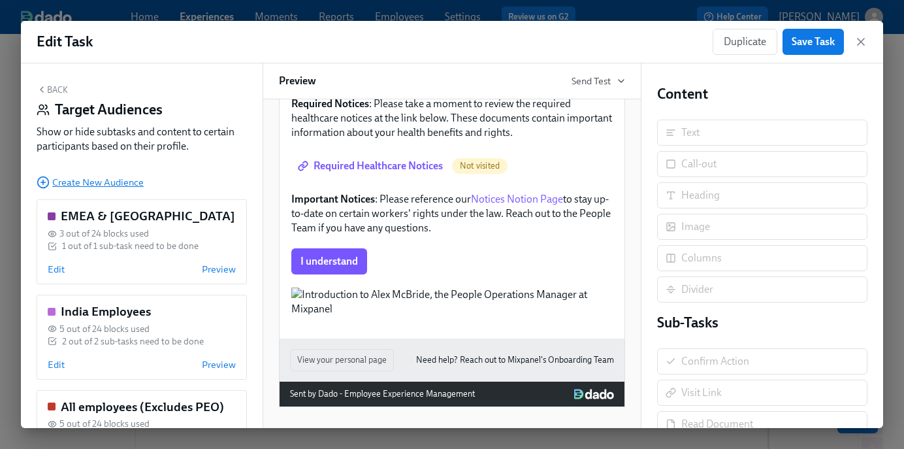
click at [115, 187] on span "Create New Audience" at bounding box center [90, 182] width 107 height 13
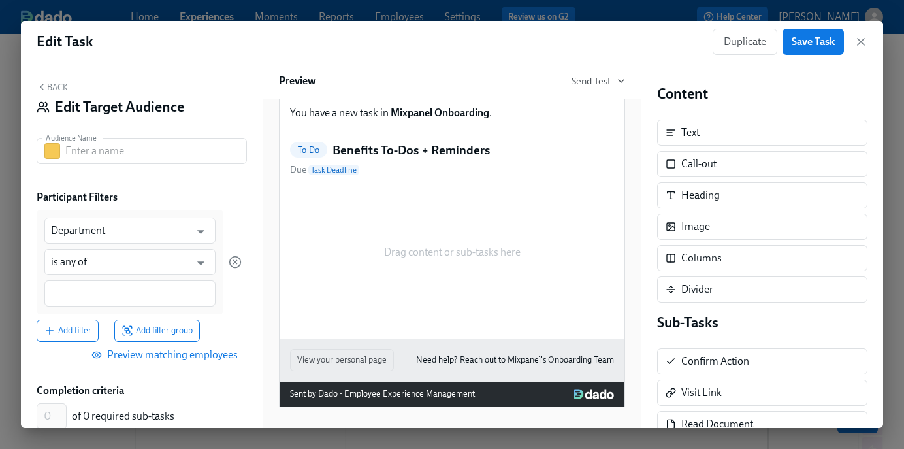
scroll to position [3, 0]
click at [122, 155] on input "text" at bounding box center [156, 150] width 182 height 26
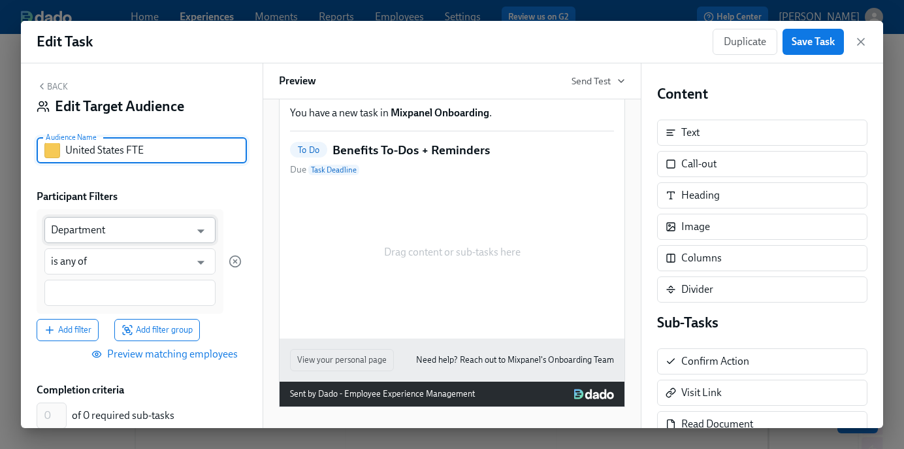
type input "United States FTE"
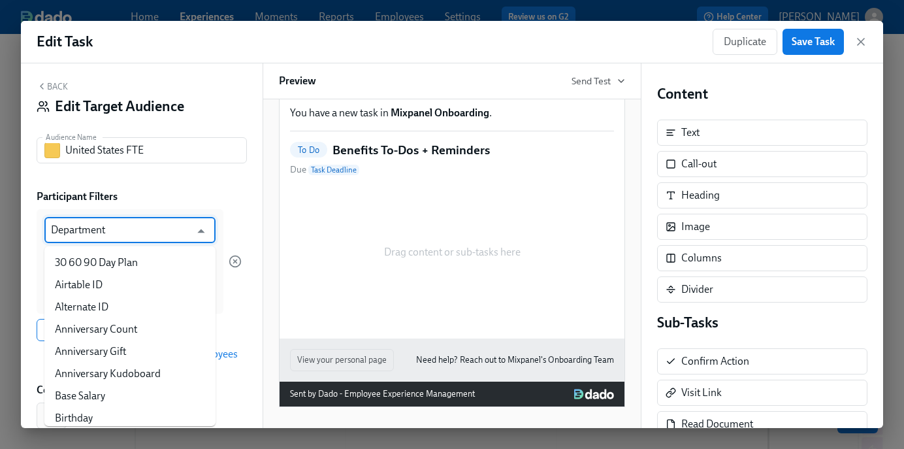
click at [120, 229] on input "Department" at bounding box center [120, 230] width 139 height 26
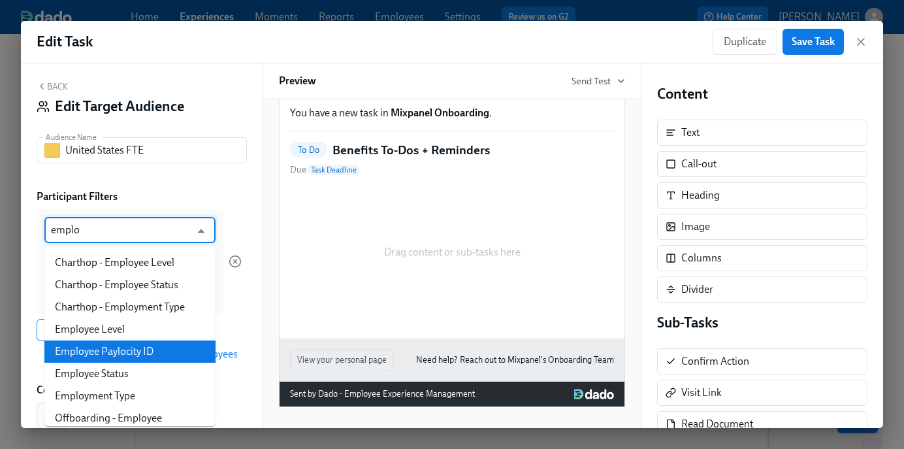
scroll to position [29, 0]
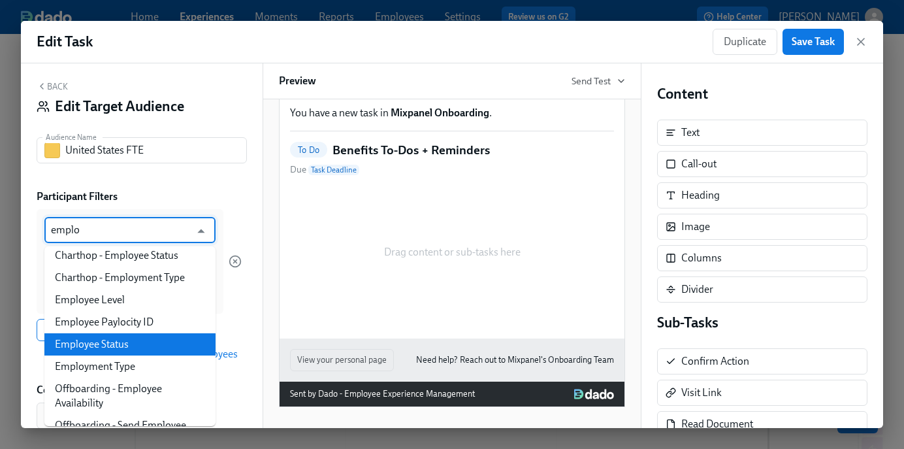
click at [154, 348] on li "Employee Status" at bounding box center [129, 344] width 171 height 22
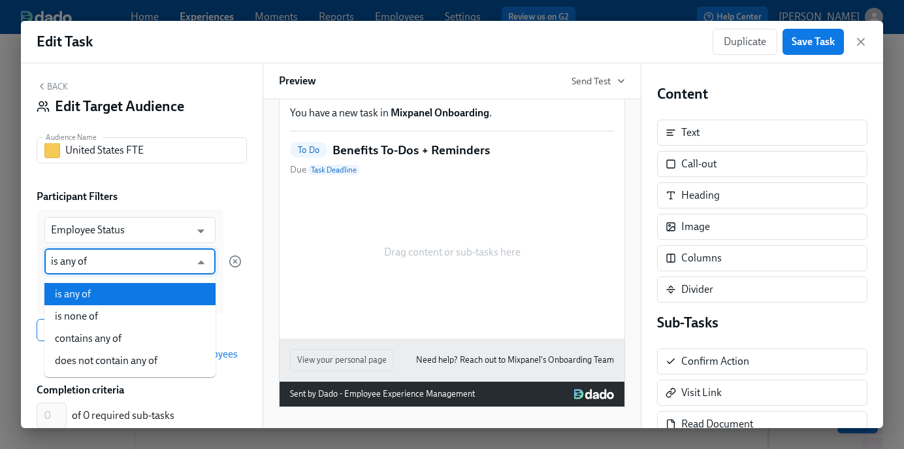
click at [129, 268] on input "is any of" at bounding box center [120, 261] width 139 height 26
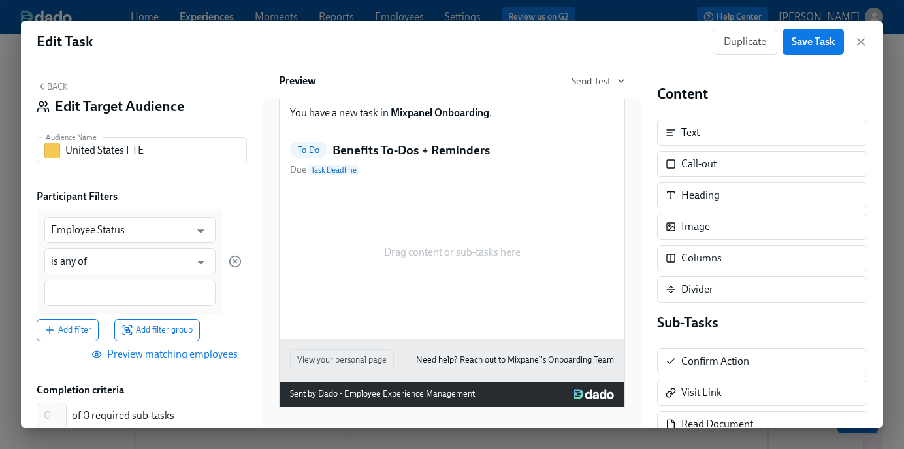
click at [35, 282] on div "Back Edit Target Audience Audience Name United States FTE Audience Name Partici…" at bounding box center [142, 245] width 242 height 364
click at [89, 298] on input at bounding box center [130, 293] width 158 height 14
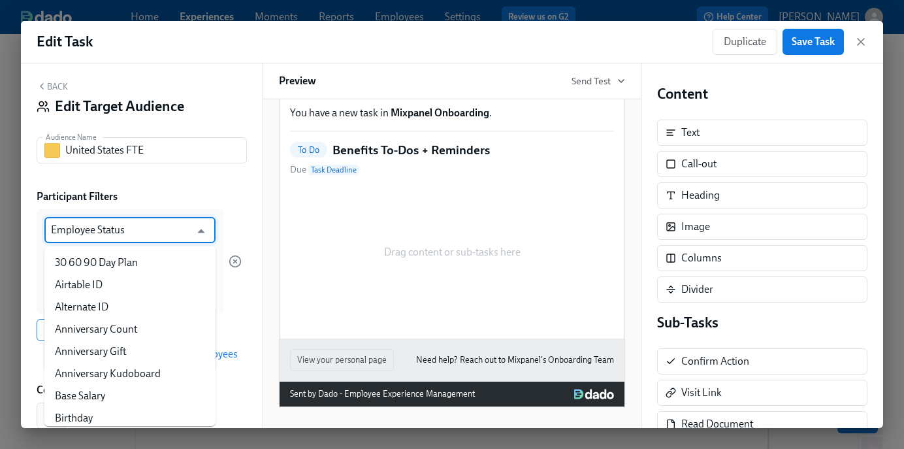
click at [98, 238] on input "Employee Status" at bounding box center [120, 230] width 139 height 26
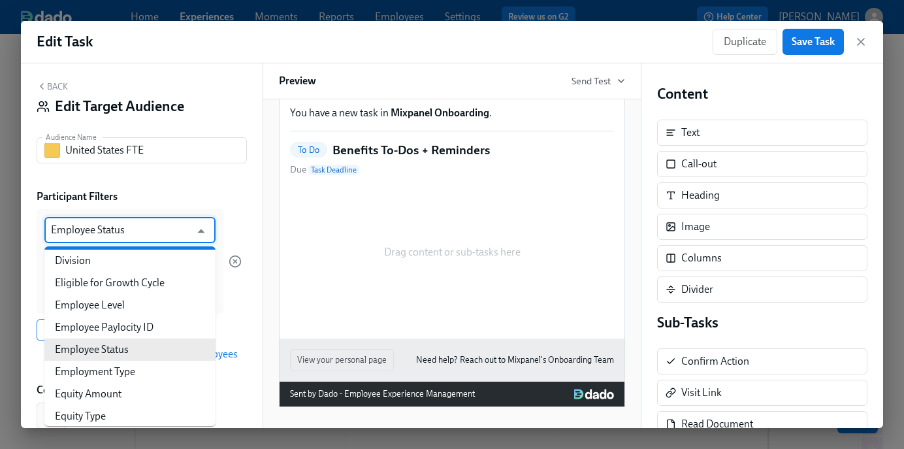
scroll to position [896, 0]
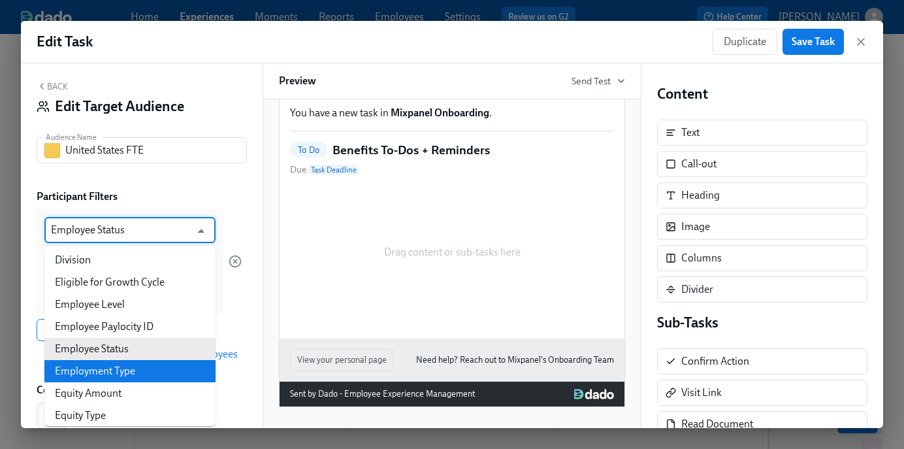
click at [106, 370] on li "Employment Type" at bounding box center [129, 371] width 171 height 22
type input "Employment Type"
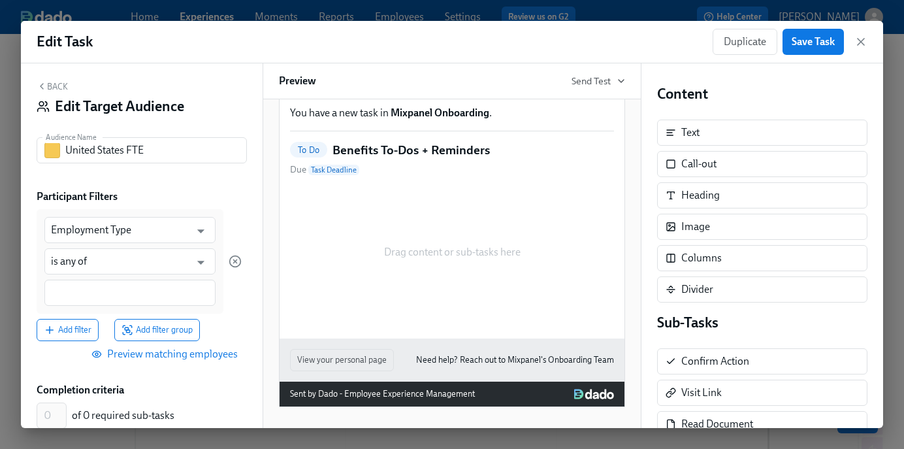
click at [103, 302] on div at bounding box center [129, 293] width 171 height 26
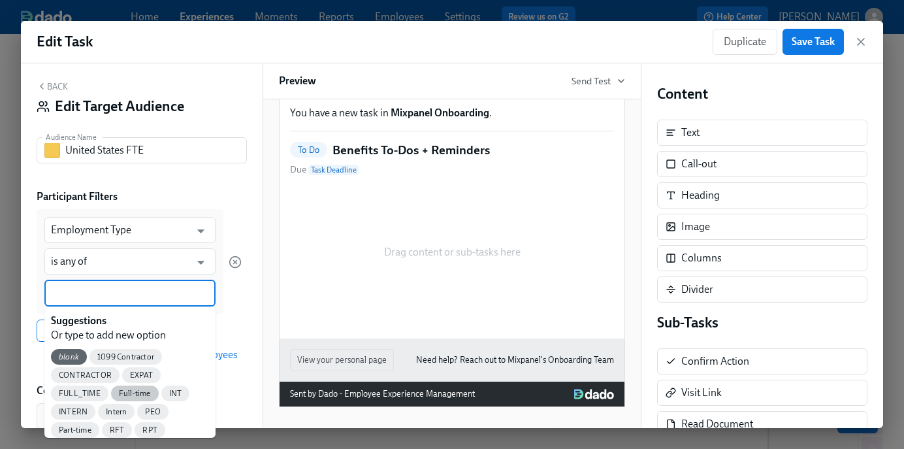
click at [128, 389] on span "Full-time" at bounding box center [135, 394] width 48 height 10
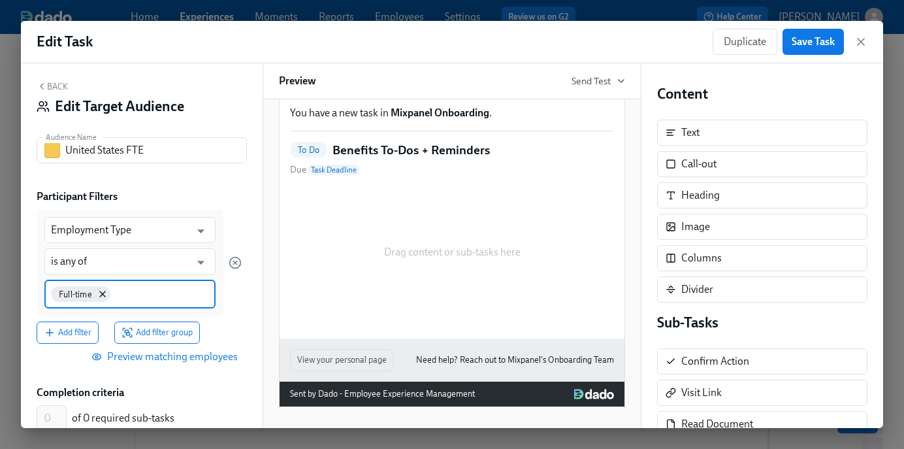
click at [129, 299] on input at bounding box center [161, 293] width 96 height 14
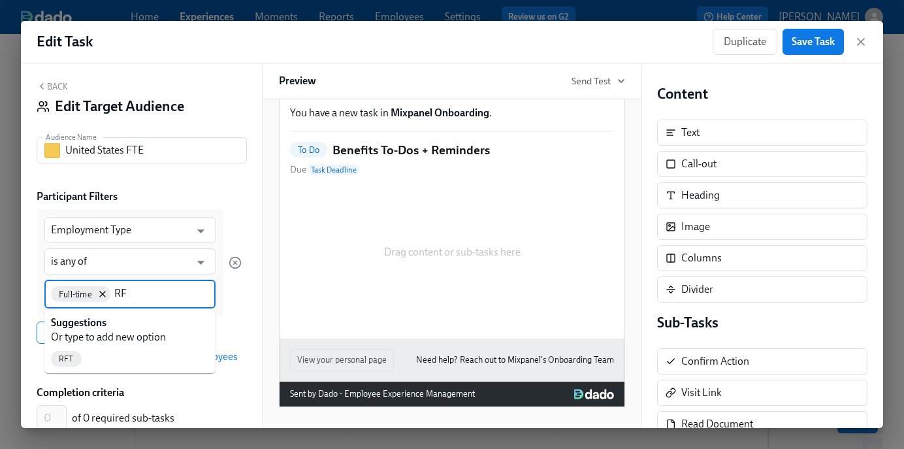
type input "RFT"
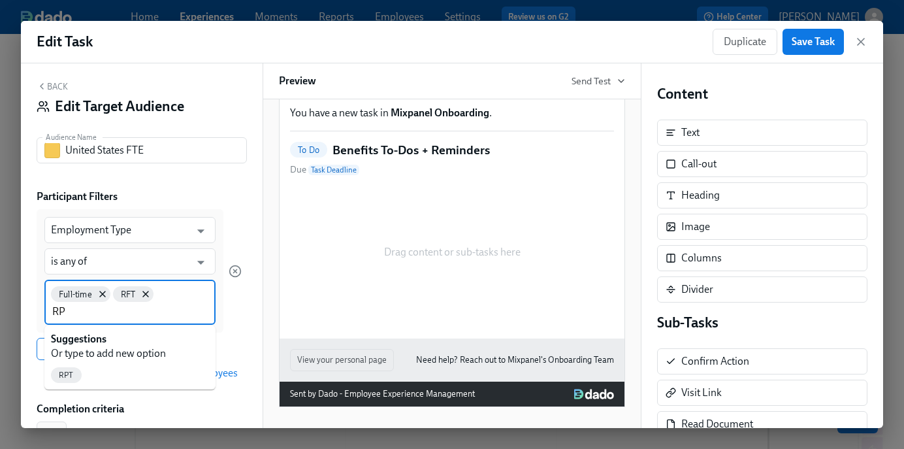
type input "RPT"
type input "Par"
click at [80, 371] on span "Part-time" at bounding box center [75, 375] width 48 height 10
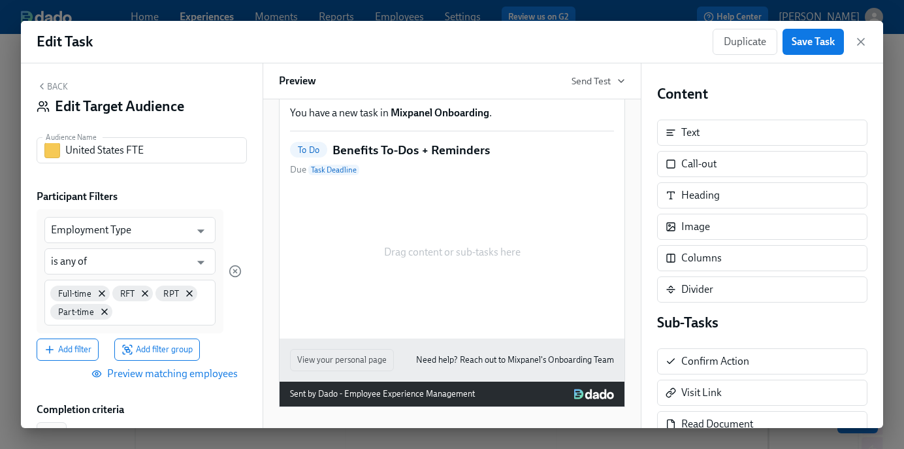
click at [29, 295] on div "Back Edit Target Audience Audience Name United States FTE Audience Name Partici…" at bounding box center [142, 245] width 242 height 364
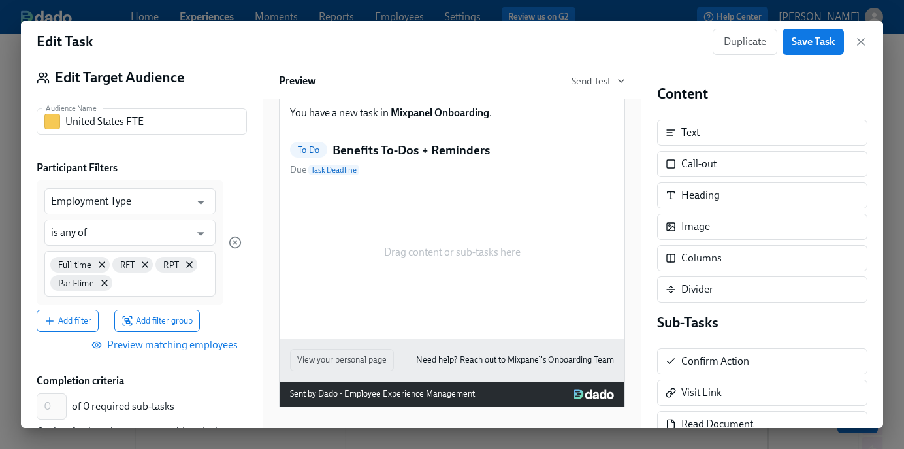
scroll to position [32, 0]
click at [149, 349] on span "Preview matching employees" at bounding box center [166, 344] width 144 height 13
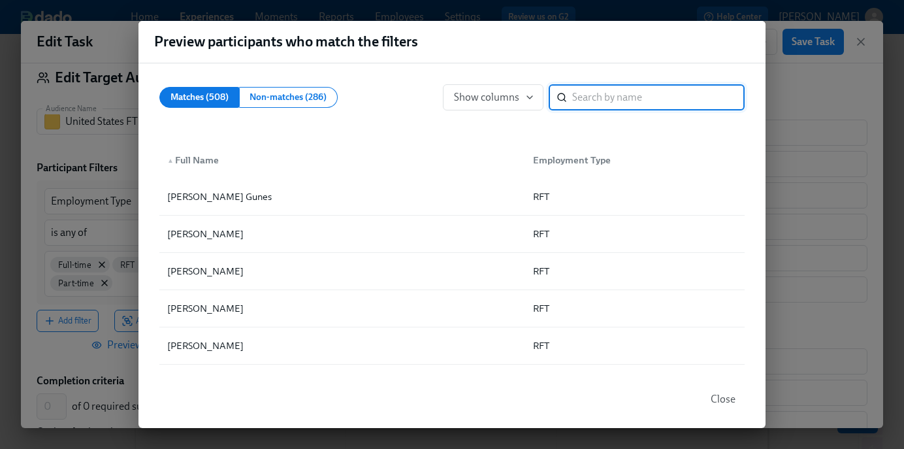
click at [610, 103] on input "search" at bounding box center [658, 97] width 172 height 26
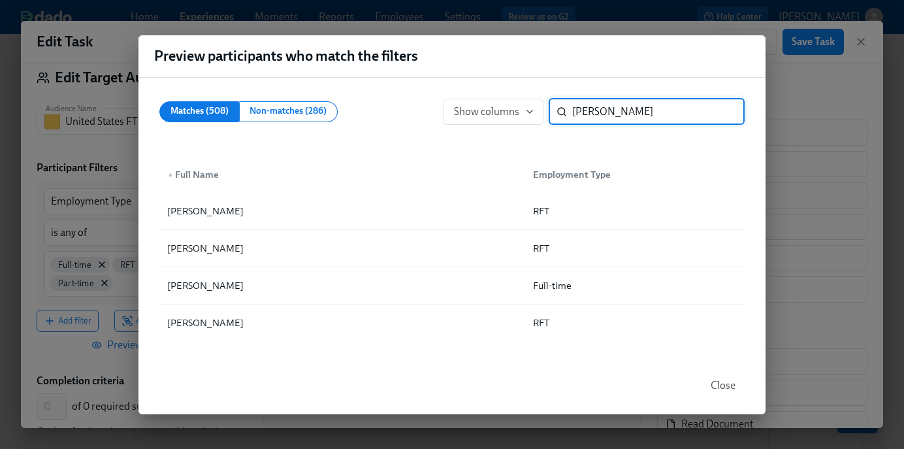
type input "Amy"
click at [656, 47] on div "Preview participants who match the filters" at bounding box center [451, 56] width 627 height 42
click at [723, 381] on span "Close" at bounding box center [723, 385] width 25 height 13
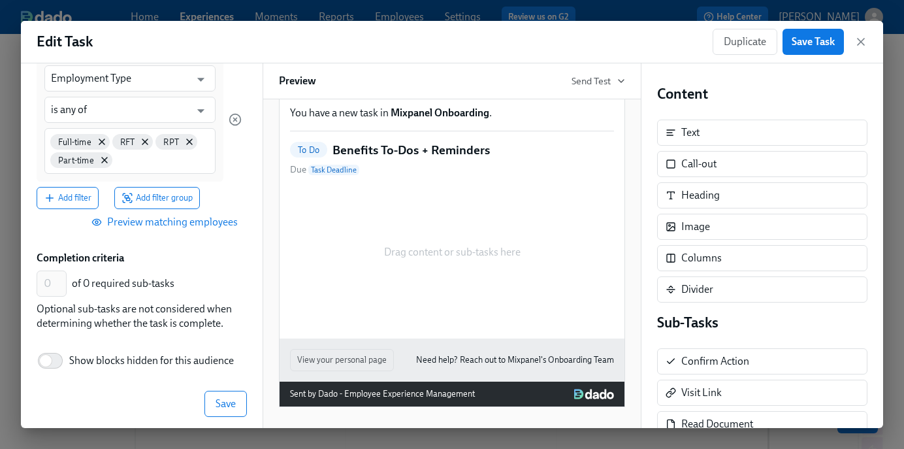
scroll to position [165, 0]
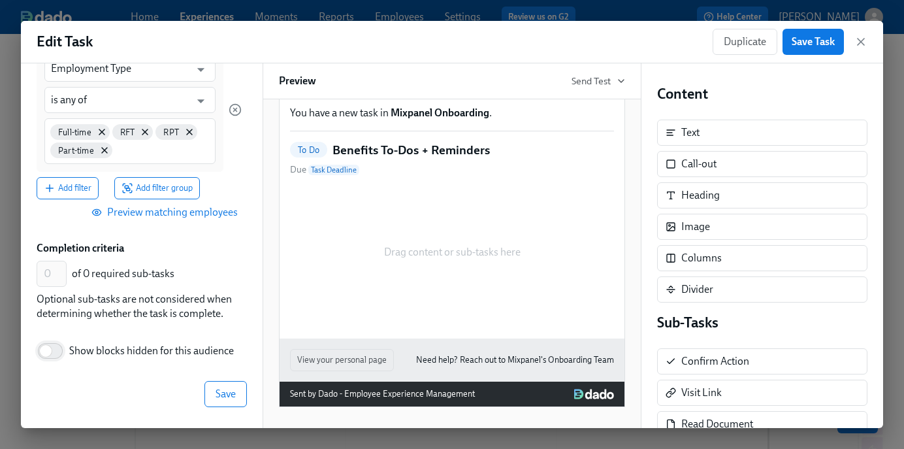
click at [60, 349] on input "Show blocks hidden for this audience" at bounding box center [46, 350] width 86 height 29
checkbox input "true"
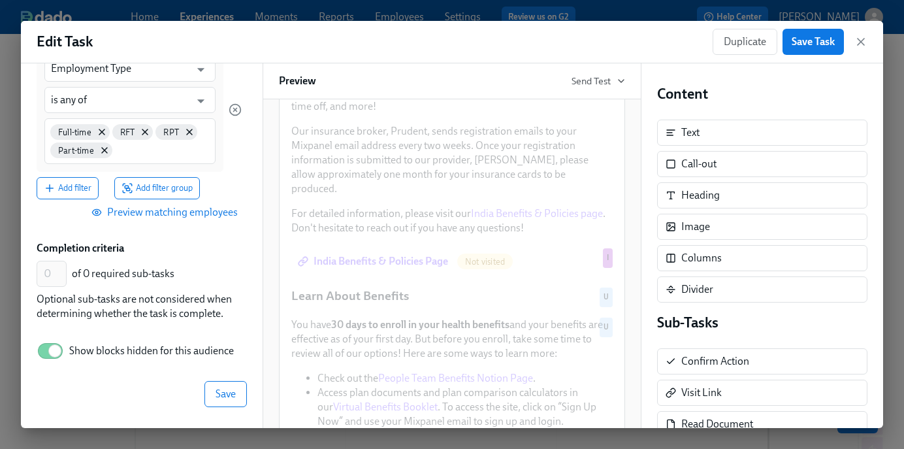
scroll to position [230, 0]
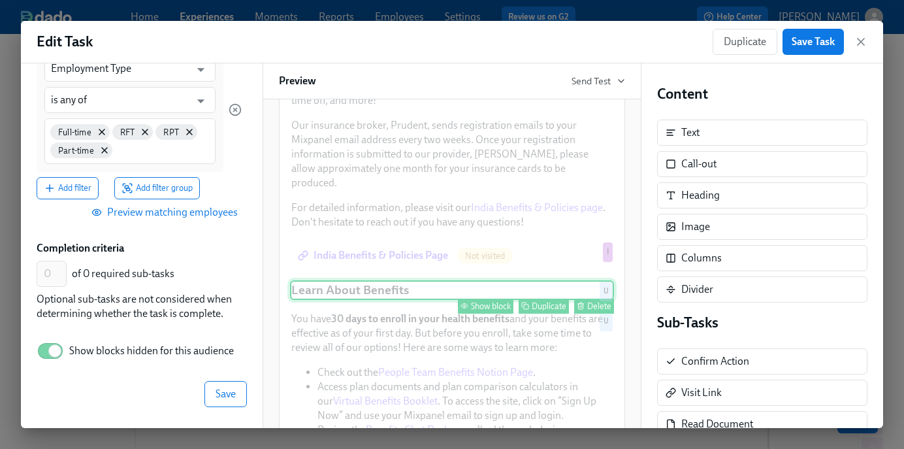
click at [492, 301] on div "Show block" at bounding box center [491, 306] width 40 height 10
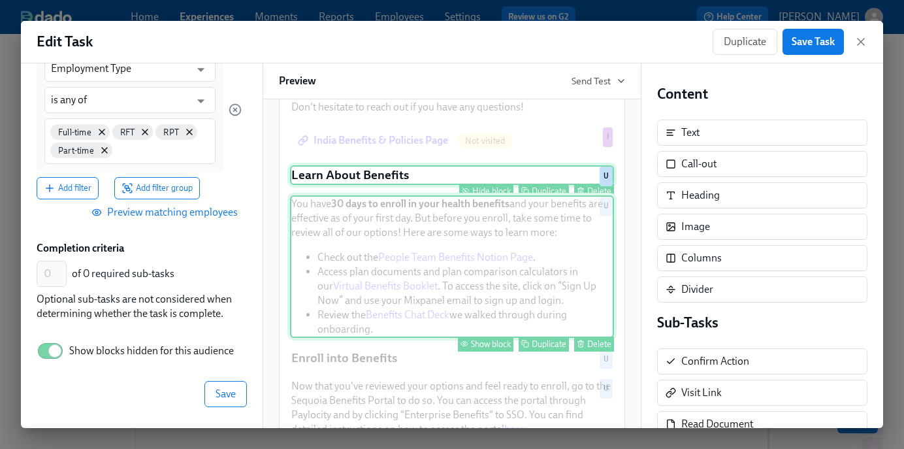
scroll to position [355, 0]
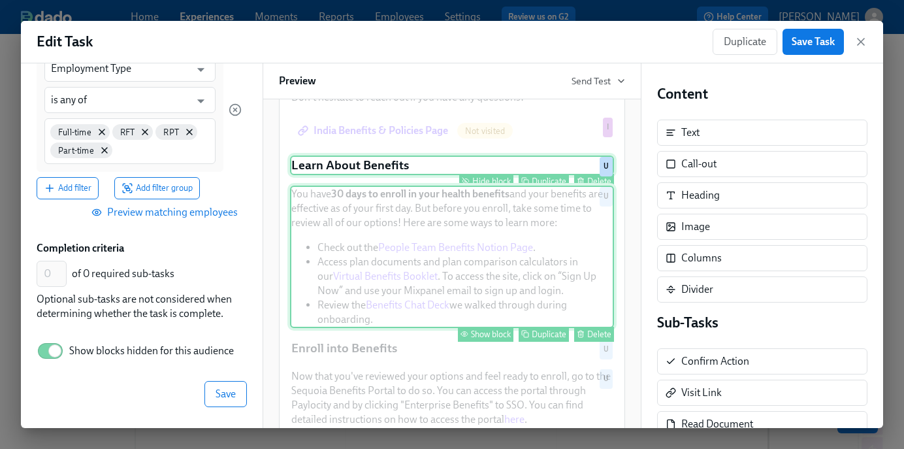
click at [490, 329] on div "Show block" at bounding box center [491, 334] width 40 height 10
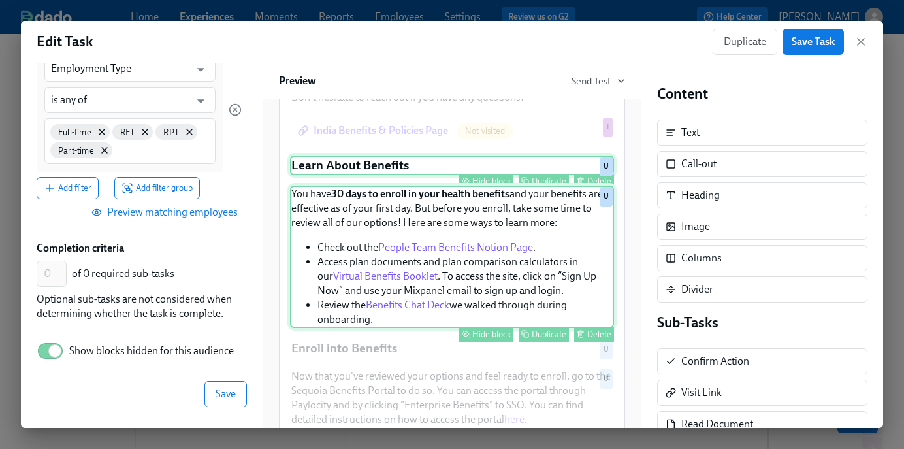
scroll to position [384, 0]
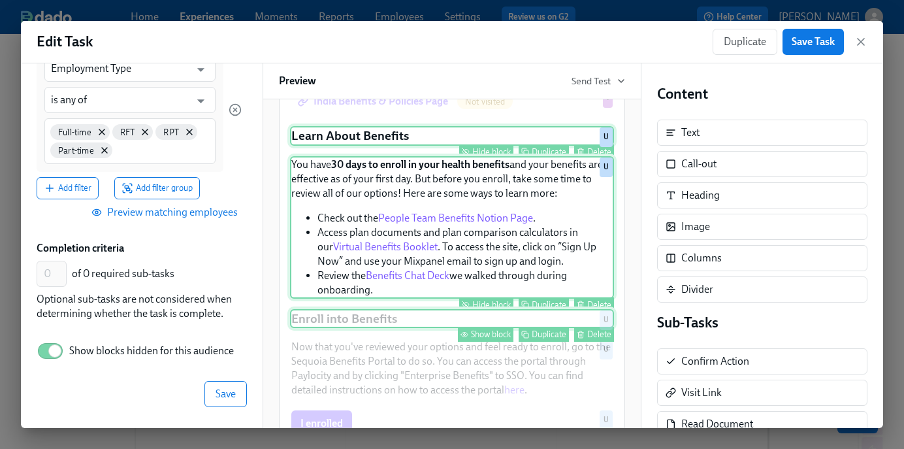
click at [489, 329] on div "Show block" at bounding box center [491, 334] width 40 height 10
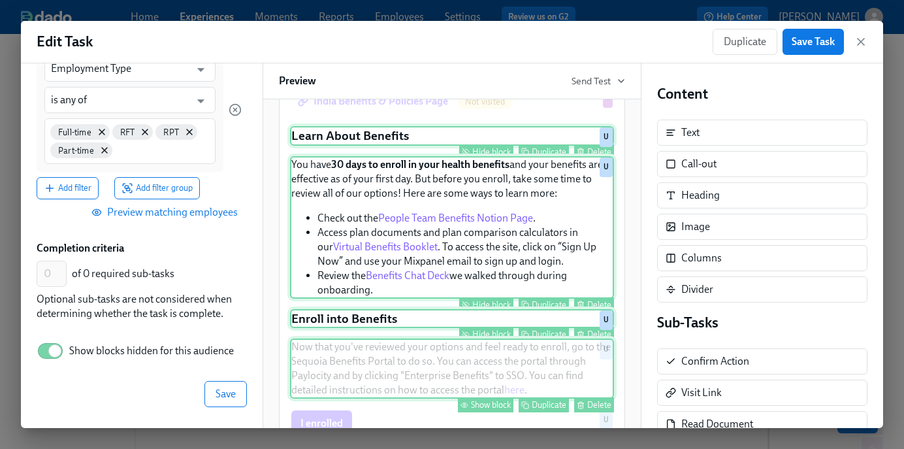
click at [488, 400] on div "Show block" at bounding box center [491, 405] width 40 height 10
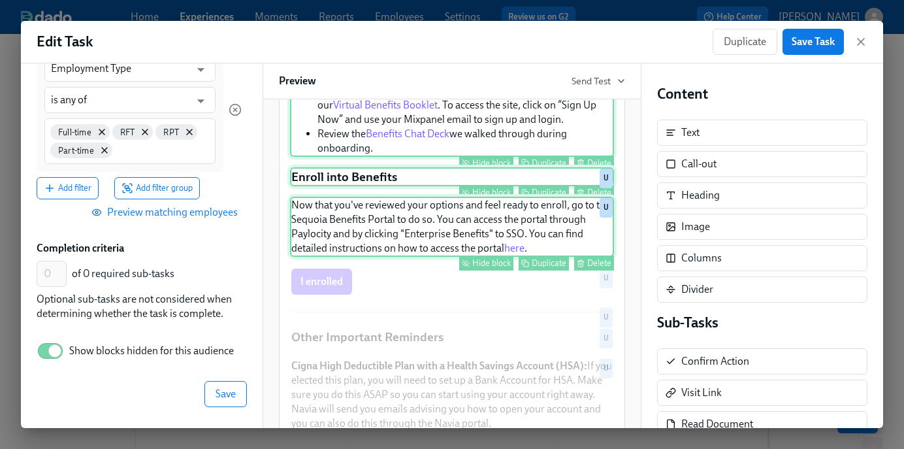
scroll to position [526, 0]
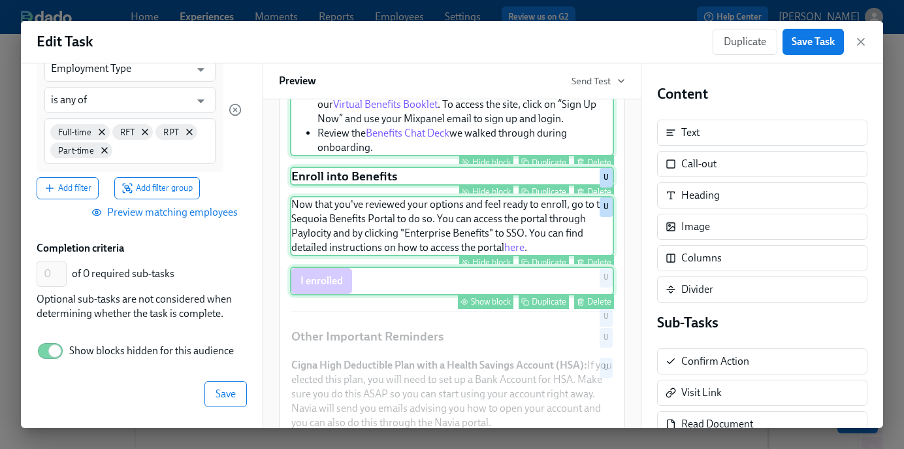
click at [498, 297] on div "Show block" at bounding box center [491, 302] width 40 height 10
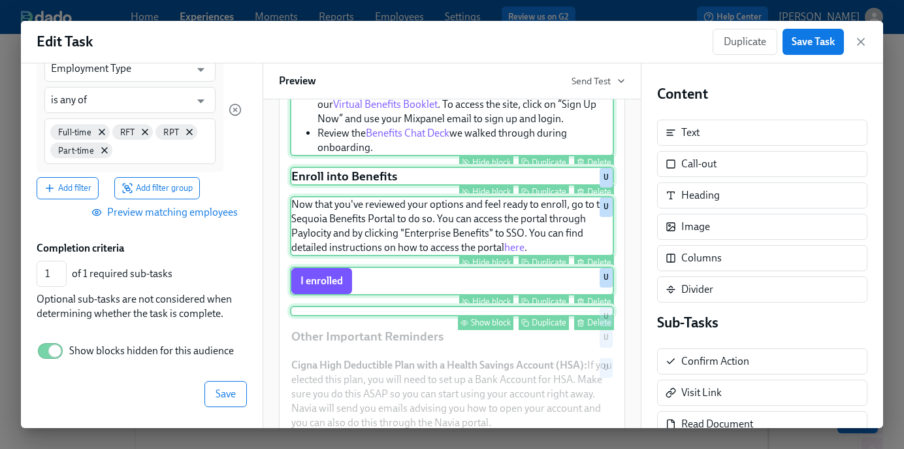
click at [501, 317] on div "Show block" at bounding box center [491, 322] width 40 height 10
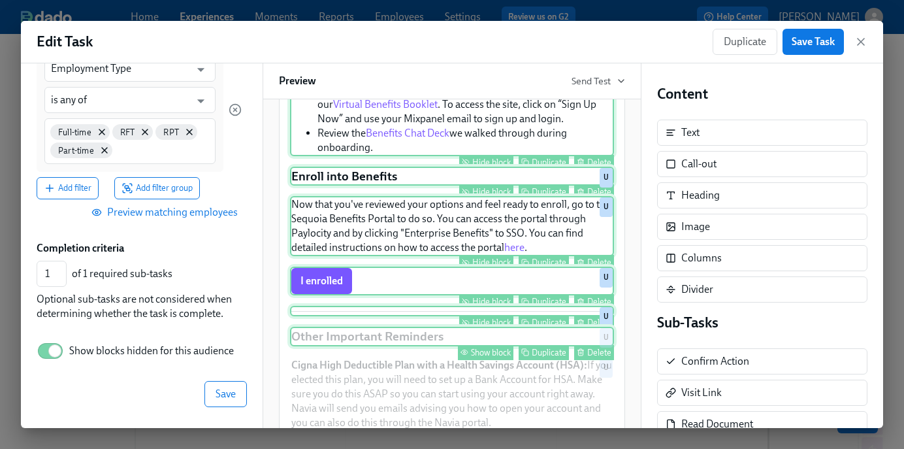
click at [493, 347] on div "Show block" at bounding box center [491, 352] width 40 height 10
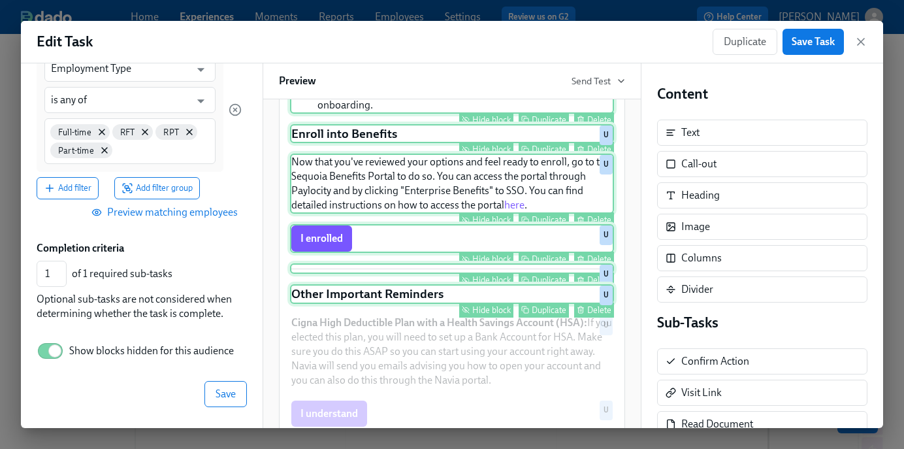
scroll to position [572, 0]
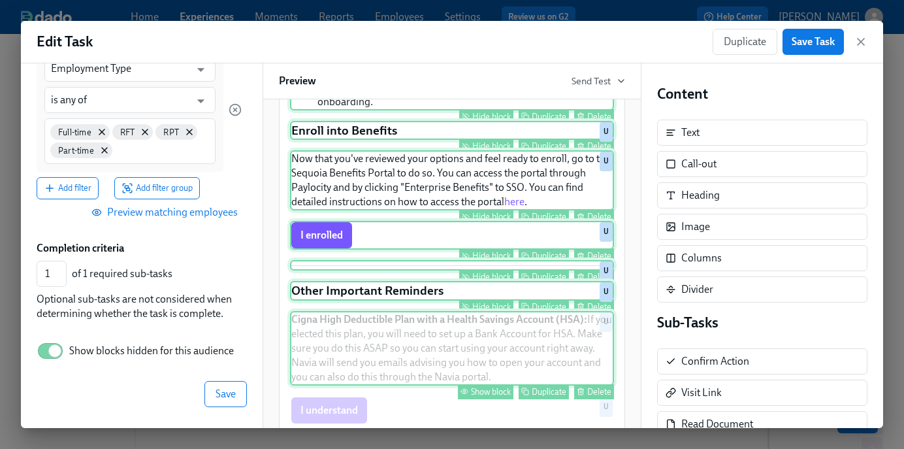
click at [490, 387] on div "Show block" at bounding box center [491, 392] width 40 height 10
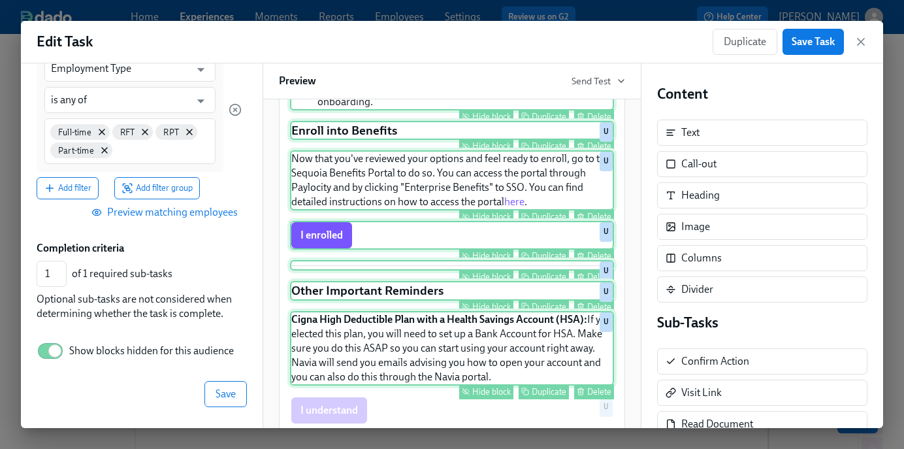
scroll to position [651, 0]
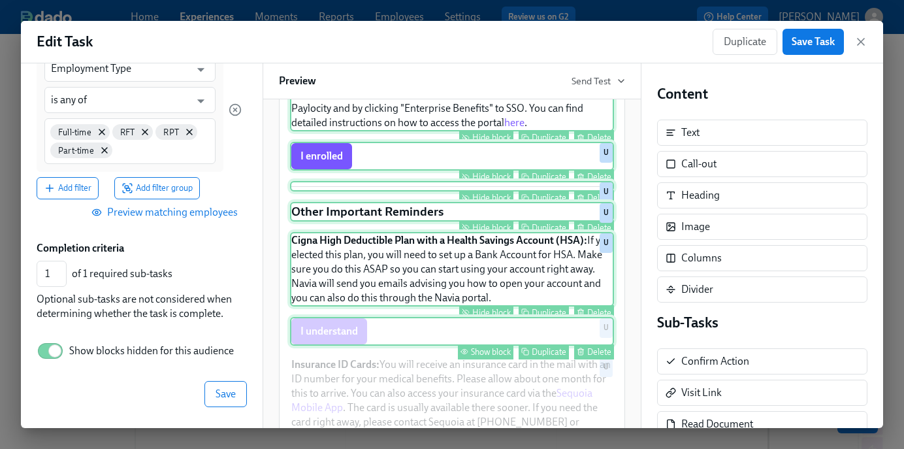
click at [493, 347] on div "Show block" at bounding box center [491, 352] width 40 height 10
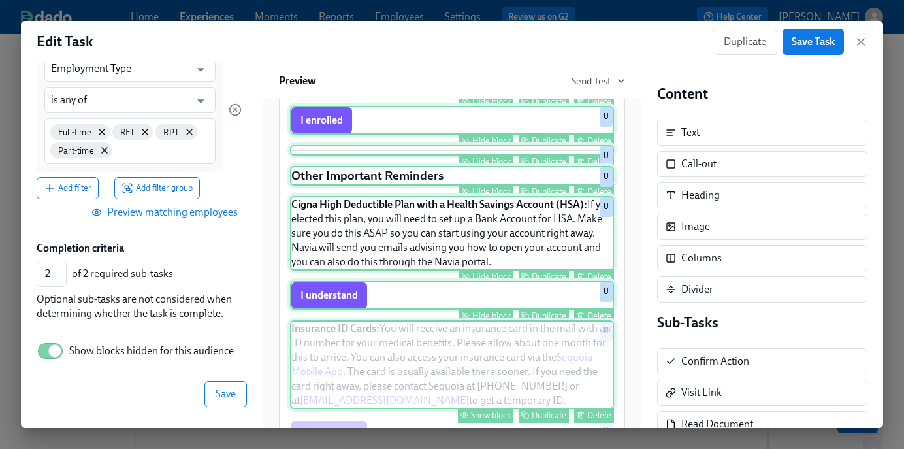
click at [483, 410] on div "Show block" at bounding box center [491, 415] width 40 height 10
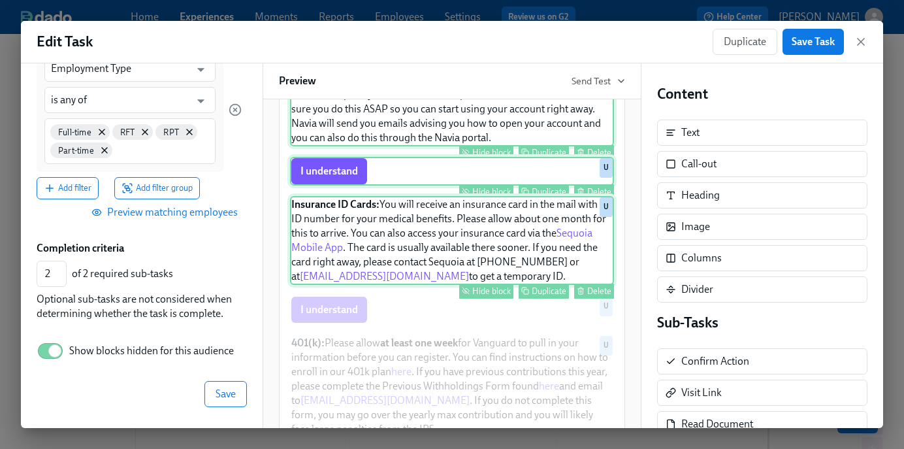
scroll to position [812, 0]
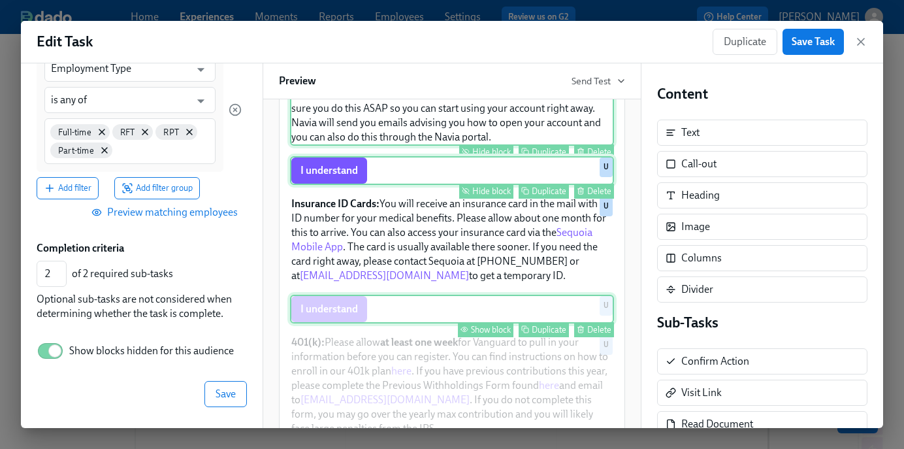
click at [486, 325] on div "Show block" at bounding box center [491, 330] width 40 height 10
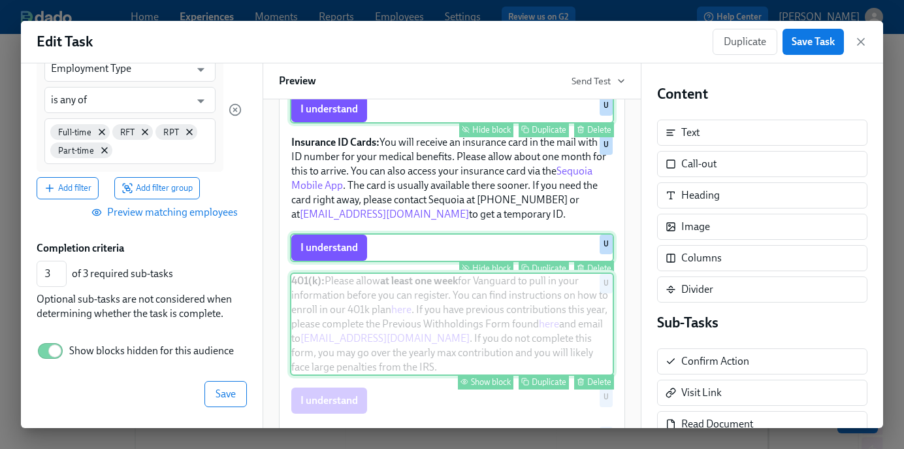
click at [487, 377] on div "Show block" at bounding box center [491, 382] width 40 height 10
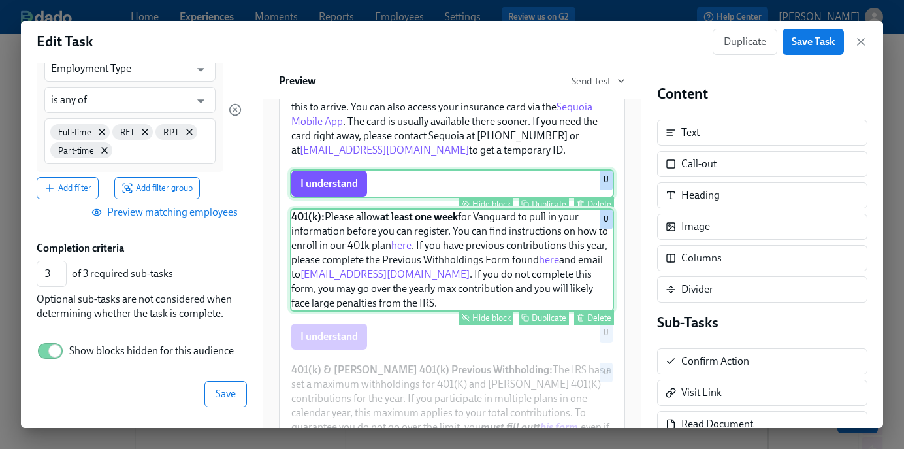
scroll to position [940, 0]
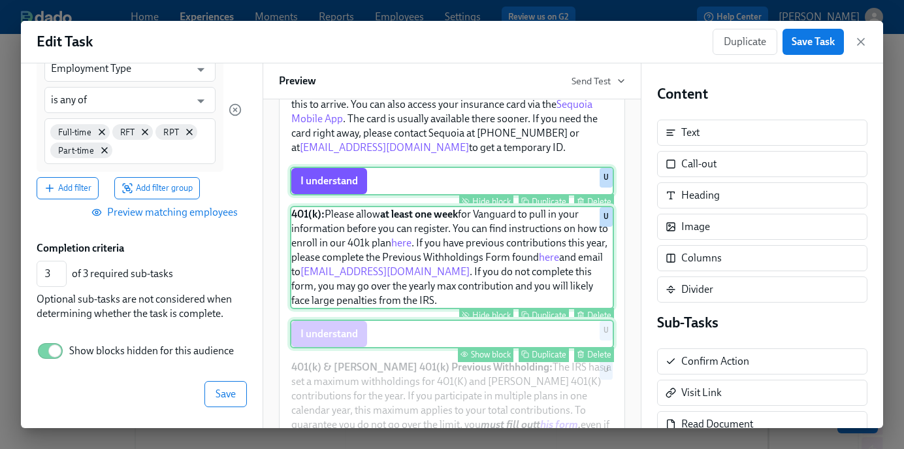
click at [494, 349] on div "Show block" at bounding box center [491, 354] width 40 height 10
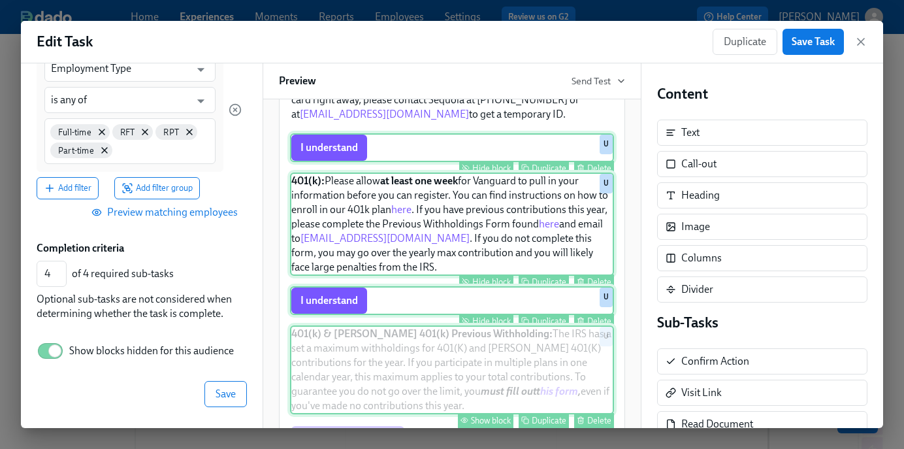
scroll to position [974, 0]
click at [487, 415] on div "Show block" at bounding box center [491, 420] width 40 height 10
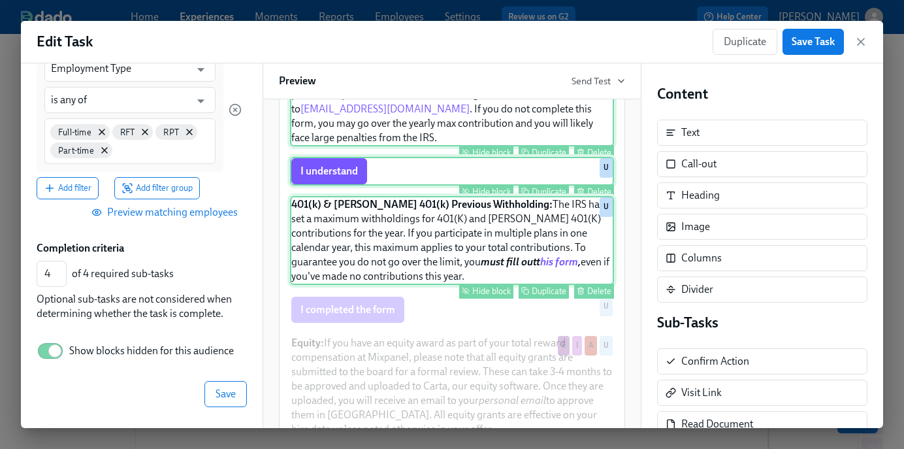
scroll to position [1106, 0]
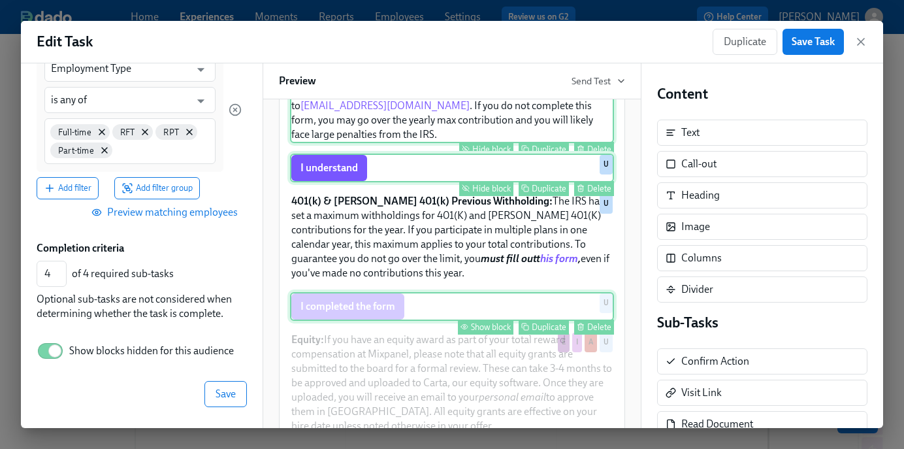
click at [493, 322] on div "Show block" at bounding box center [491, 327] width 40 height 10
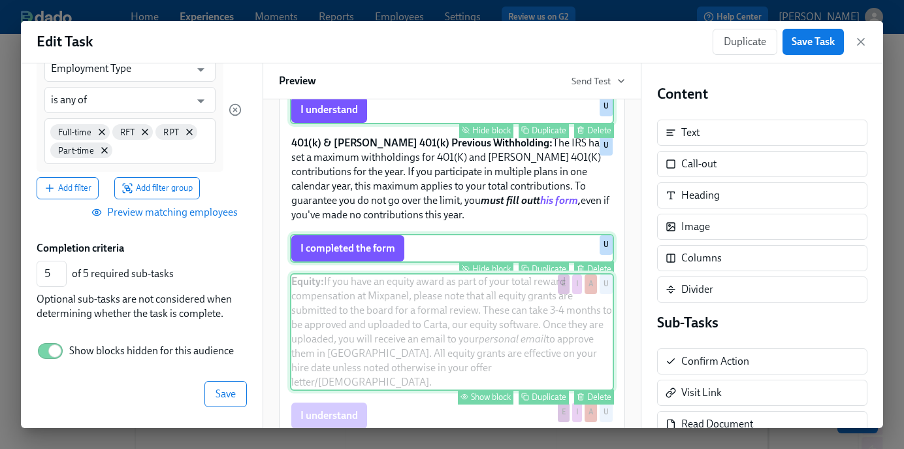
scroll to position [1166, 0]
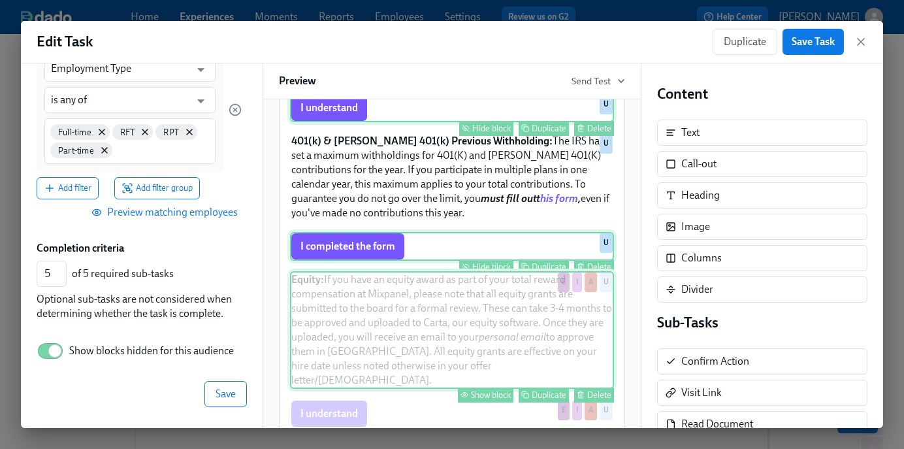
click at [486, 390] on div "Show block" at bounding box center [491, 395] width 40 height 10
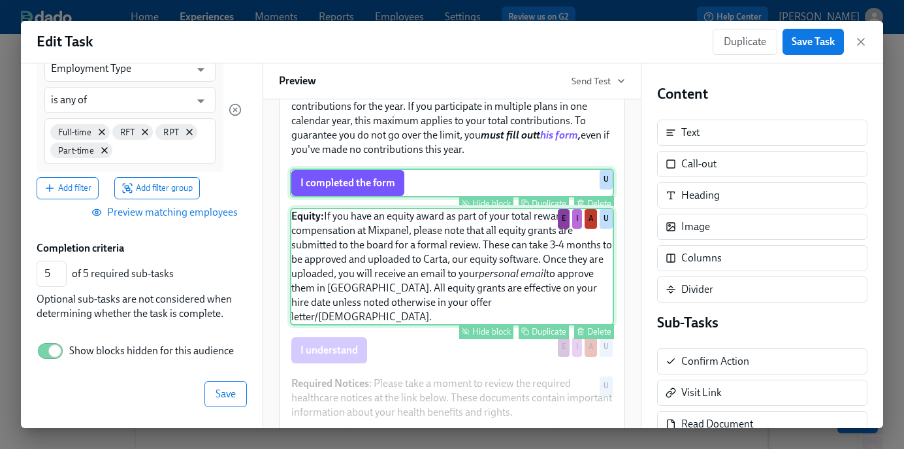
scroll to position [1247, 0]
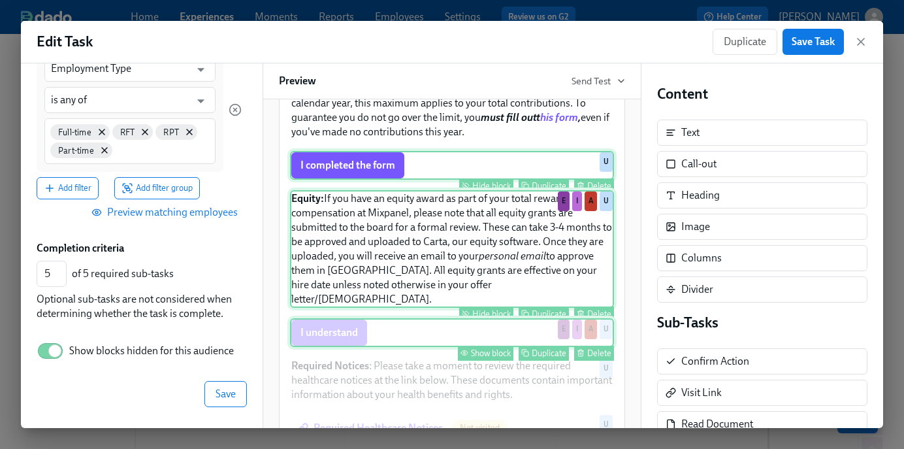
click at [484, 348] on div "Show block" at bounding box center [491, 353] width 40 height 10
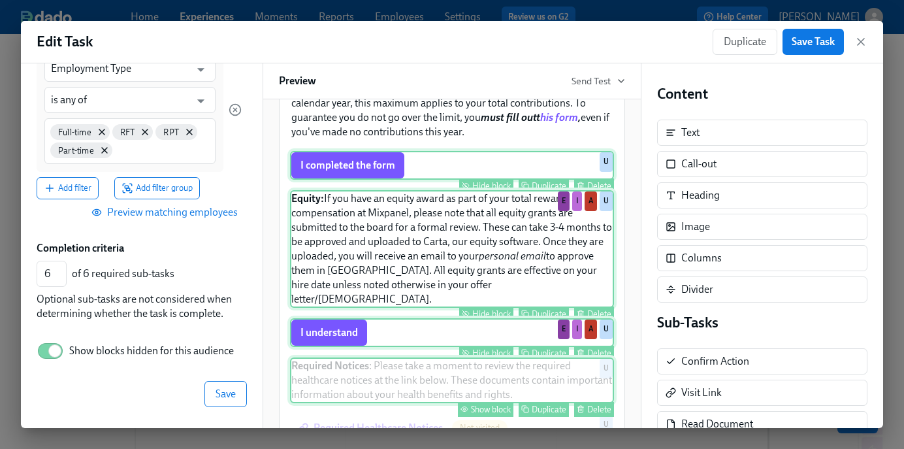
click at [485, 404] on div "Show block" at bounding box center [491, 409] width 40 height 10
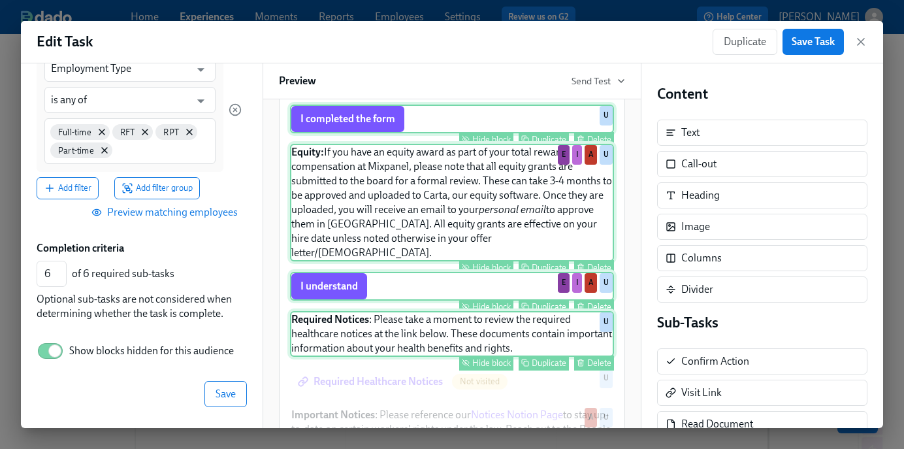
scroll to position [1295, 0]
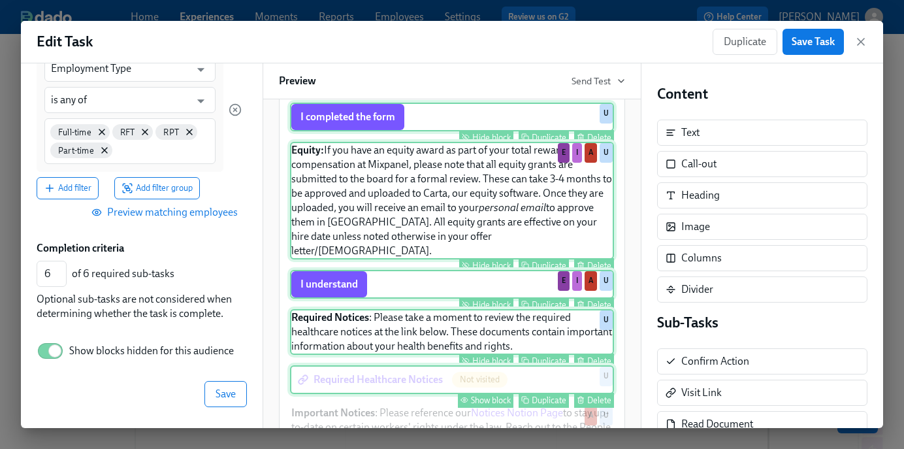
click at [488, 395] on div "Show block" at bounding box center [491, 400] width 40 height 10
type input "7"
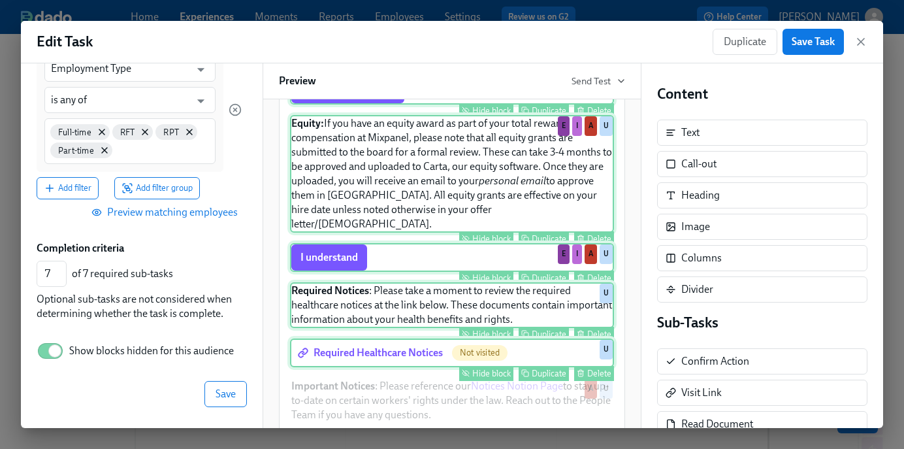
scroll to position [1323, 0]
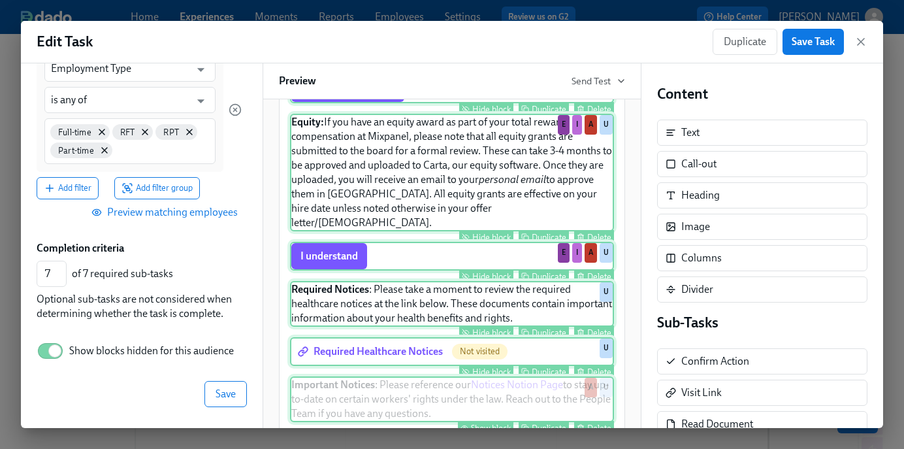
click at [485, 423] on div "Show block" at bounding box center [491, 428] width 40 height 10
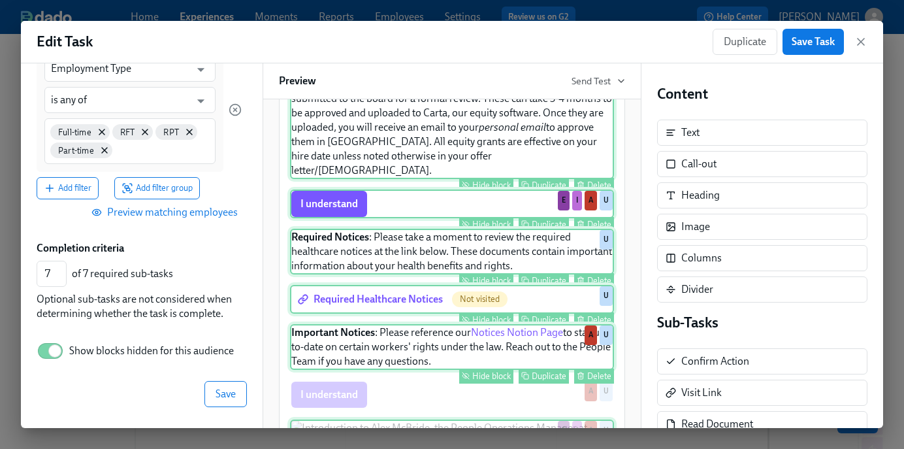
scroll to position [1377, 0]
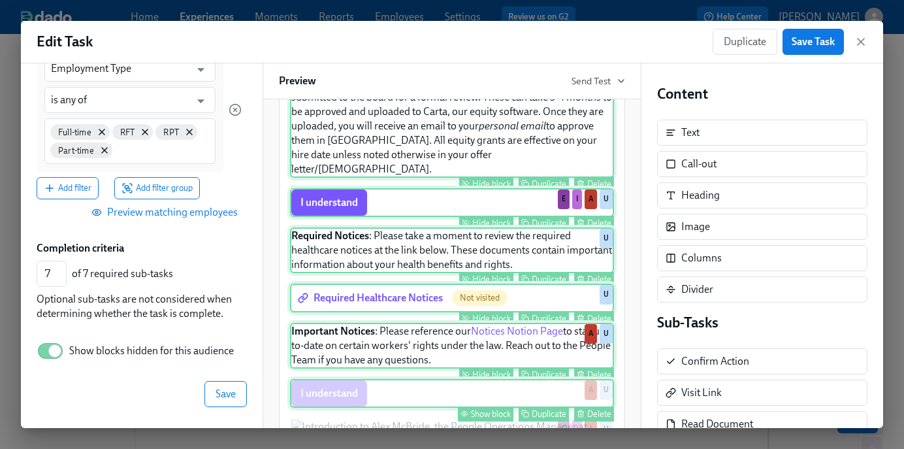
click at [490, 406] on button "Show block" at bounding box center [486, 413] width 56 height 15
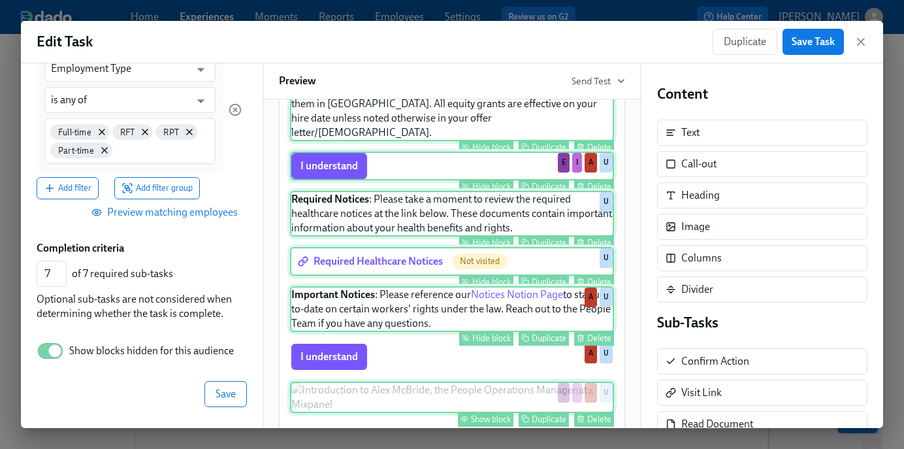
scroll to position [1464, 0]
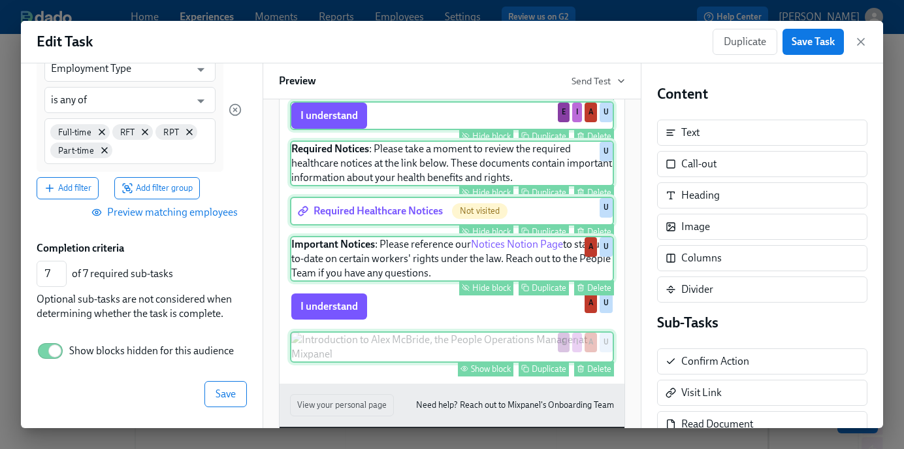
click at [491, 374] on div "Show block" at bounding box center [491, 369] width 40 height 10
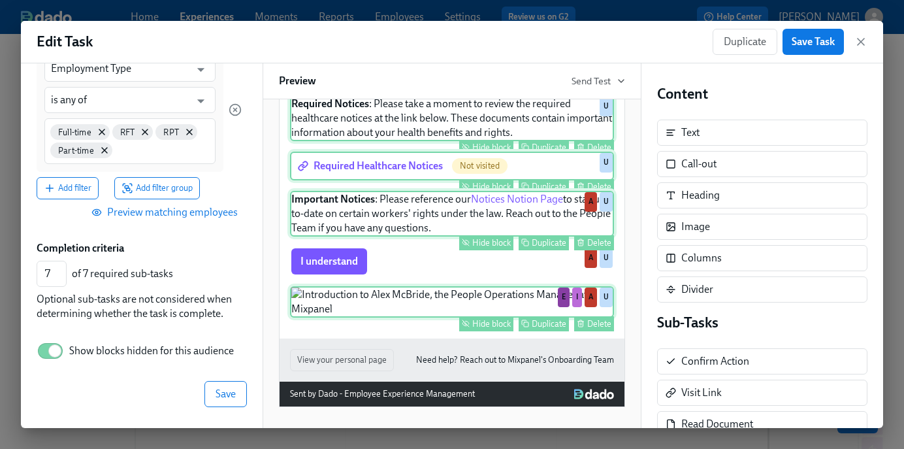
scroll to position [1541, 0]
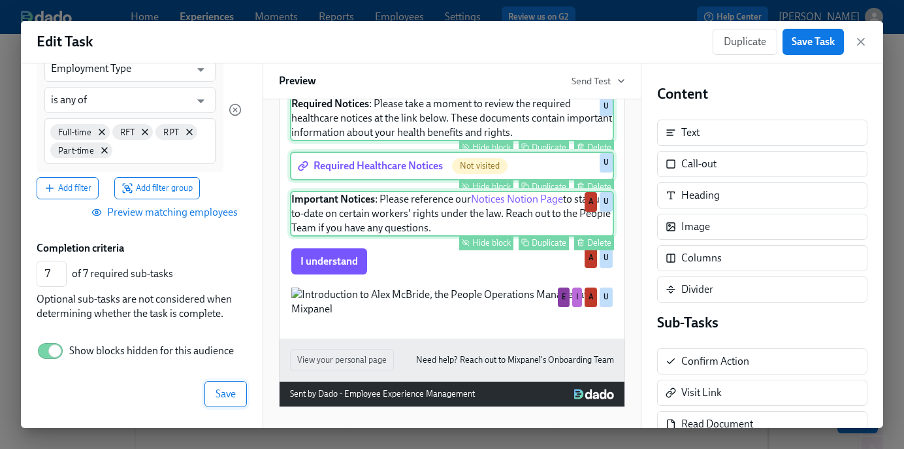
click at [213, 395] on button "Save" at bounding box center [225, 394] width 42 height 26
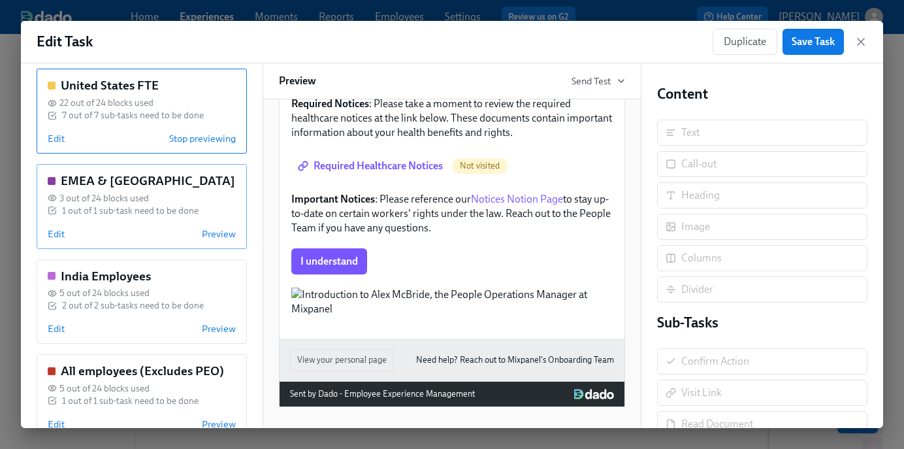
scroll to position [353, 0]
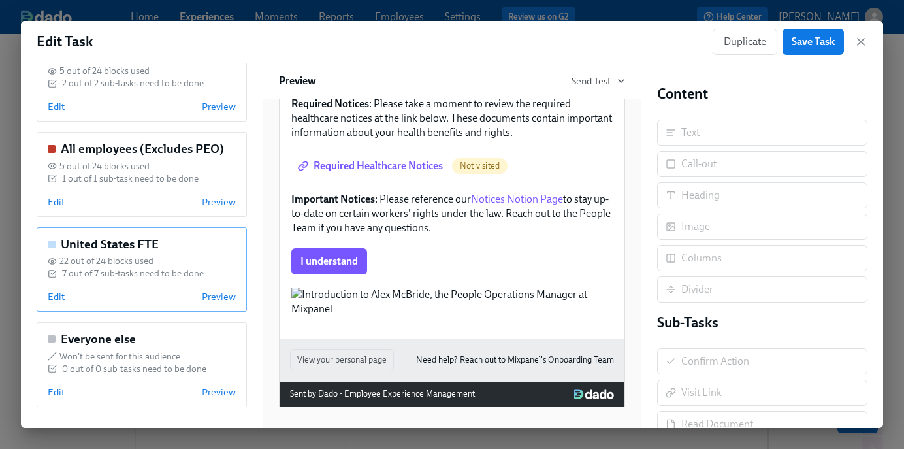
click at [59, 298] on span "Edit" at bounding box center [56, 296] width 17 height 13
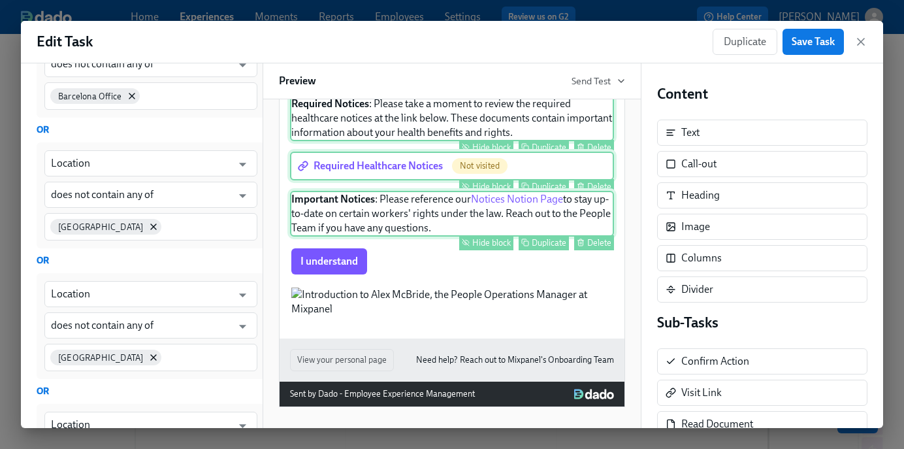
scroll to position [969, 0]
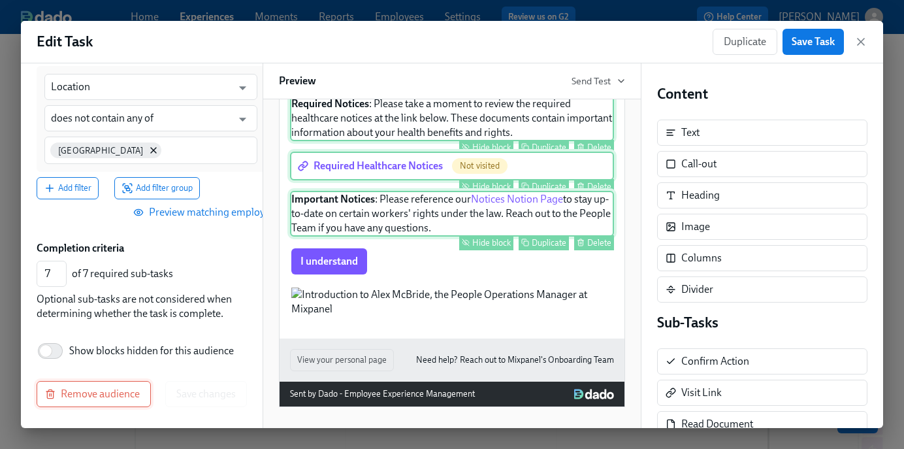
click at [79, 393] on span "Remove audience" at bounding box center [94, 393] width 92 height 13
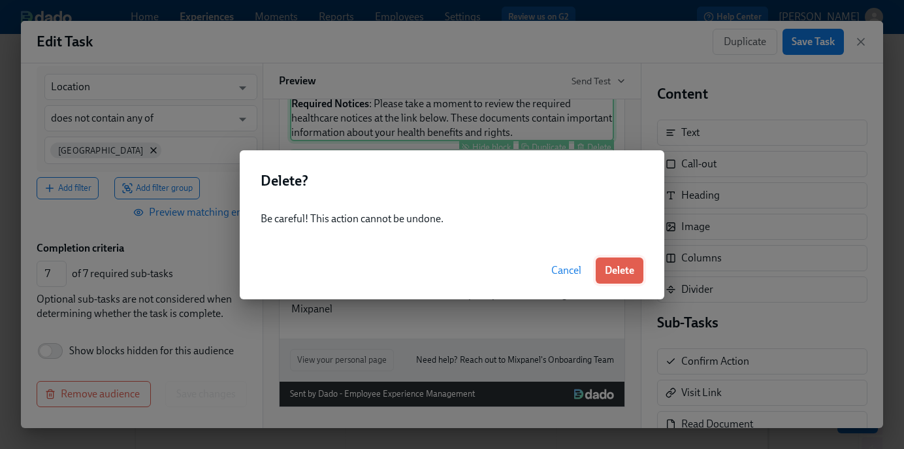
click at [613, 273] on span "Delete" at bounding box center [619, 270] width 29 height 13
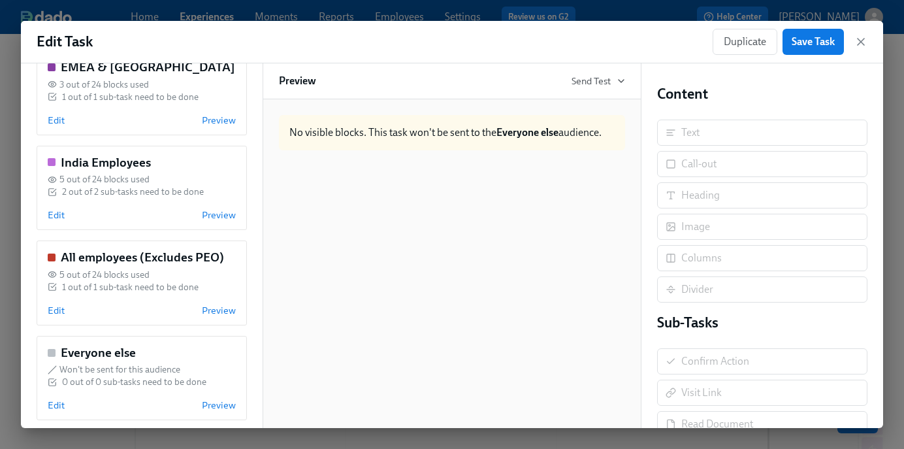
scroll to position [258, 0]
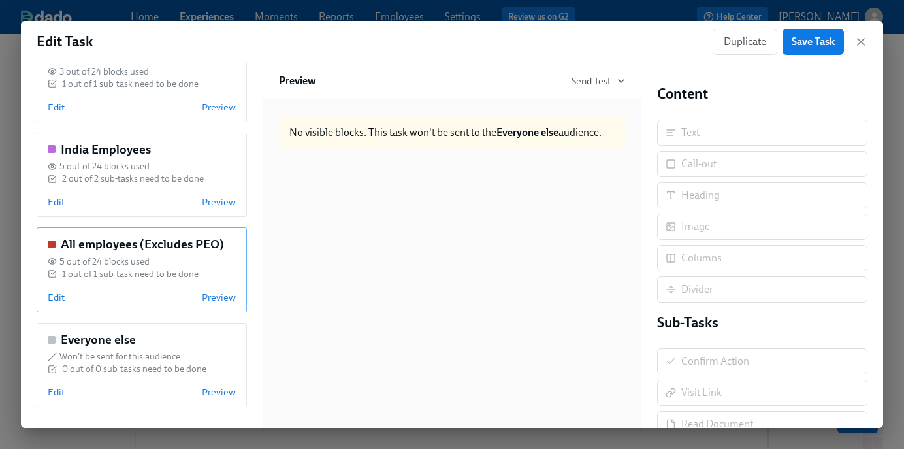
click at [130, 255] on span "5 out of 24 blocks used" at bounding box center [104, 261] width 90 height 12
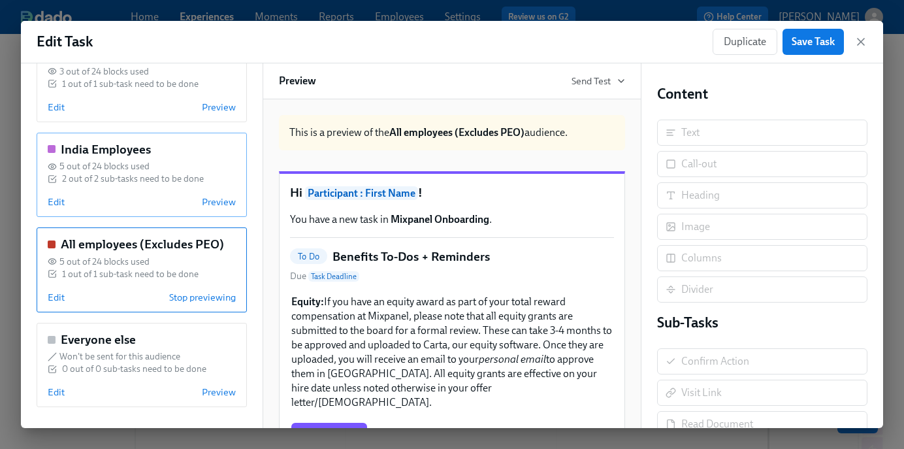
click at [135, 189] on div "India Employees 5 out of 24 blocks used 2 out of 2 sub-tasks need to be done Ed…" at bounding box center [142, 175] width 210 height 85
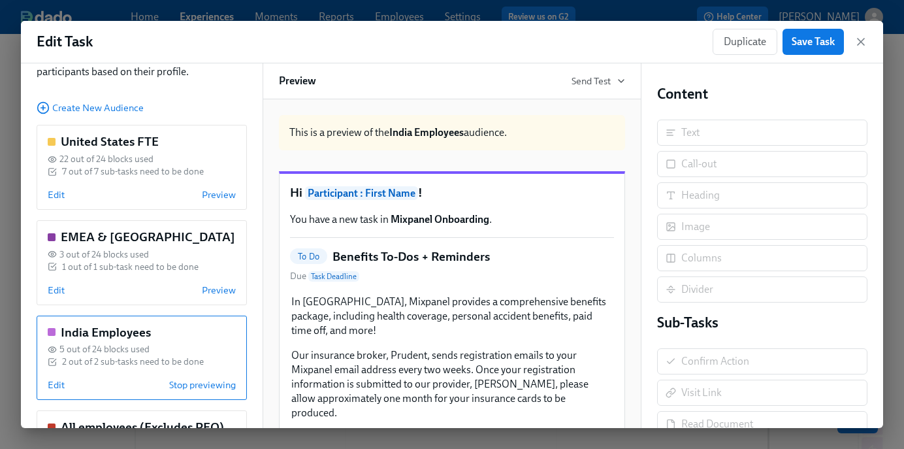
scroll to position [0, 0]
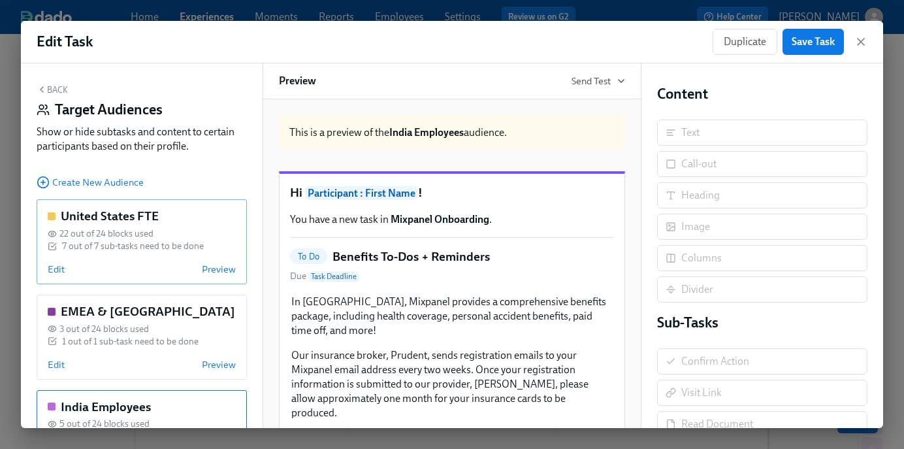
click at [127, 224] on h5 "United States FTE" at bounding box center [110, 216] width 98 height 17
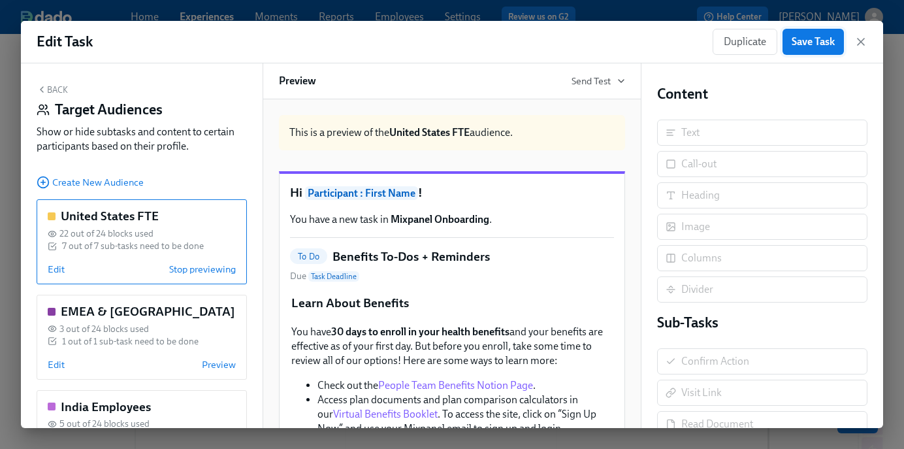
click at [796, 35] on button "Save Task" at bounding box center [813, 42] width 61 height 26
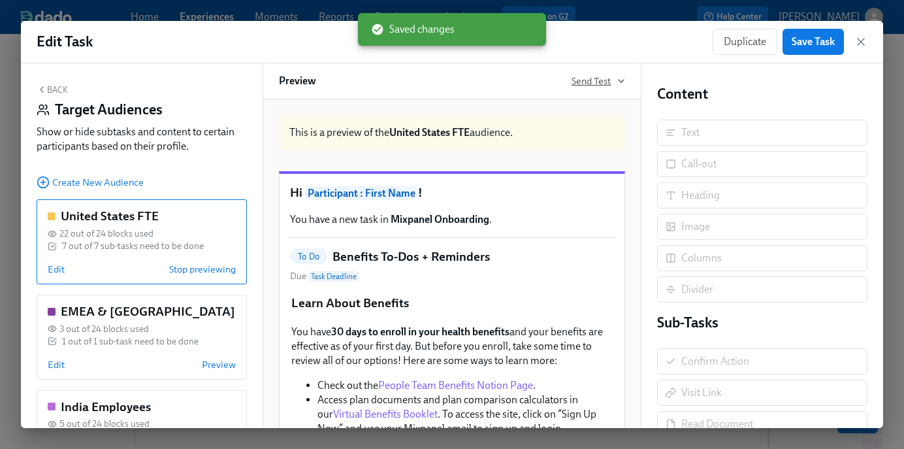
click at [604, 77] on span "Send Test" at bounding box center [599, 80] width 54 height 13
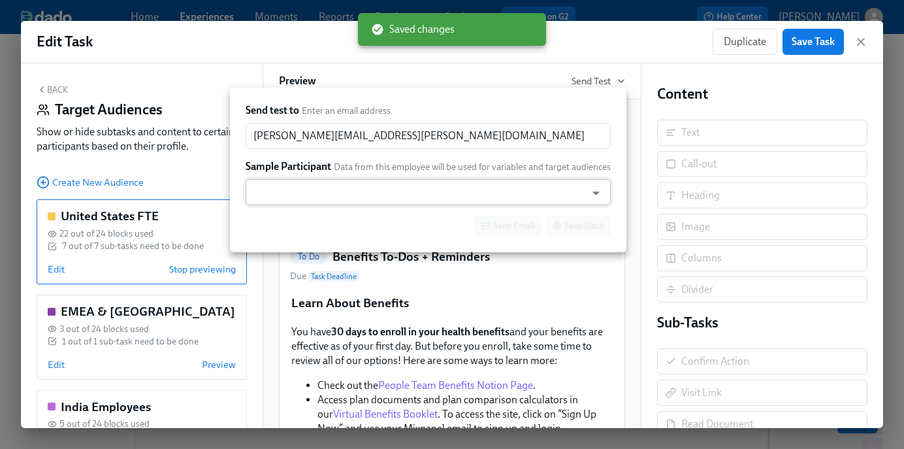
click at [349, 194] on input "text" at bounding box center [415, 192] width 327 height 26
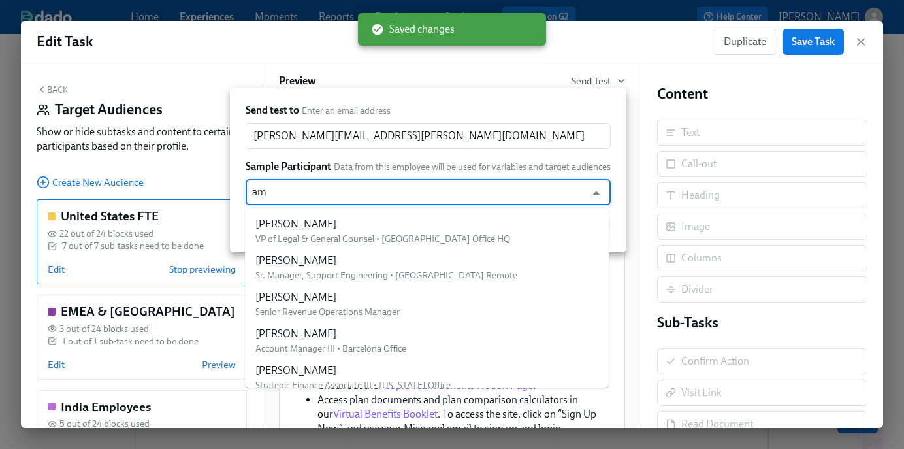
type input "amy"
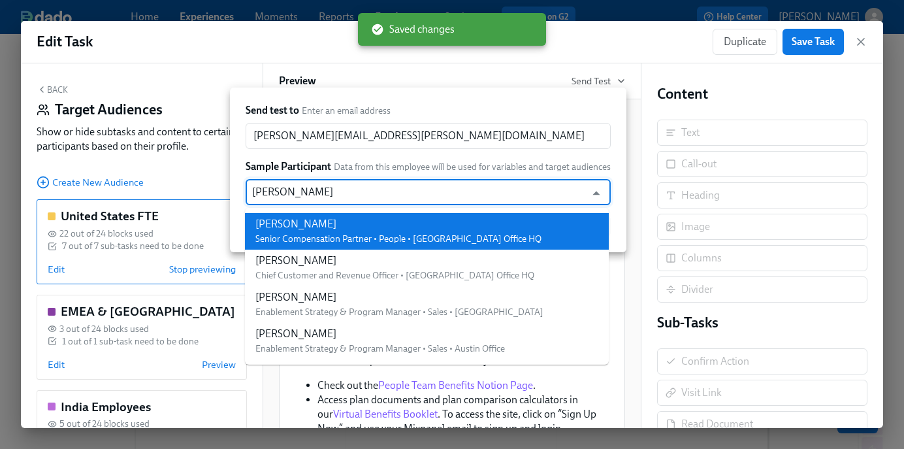
click at [325, 233] on span "Senior Compensation Partner • People • [GEOGRAPHIC_DATA] Office HQ" at bounding box center [398, 238] width 286 height 11
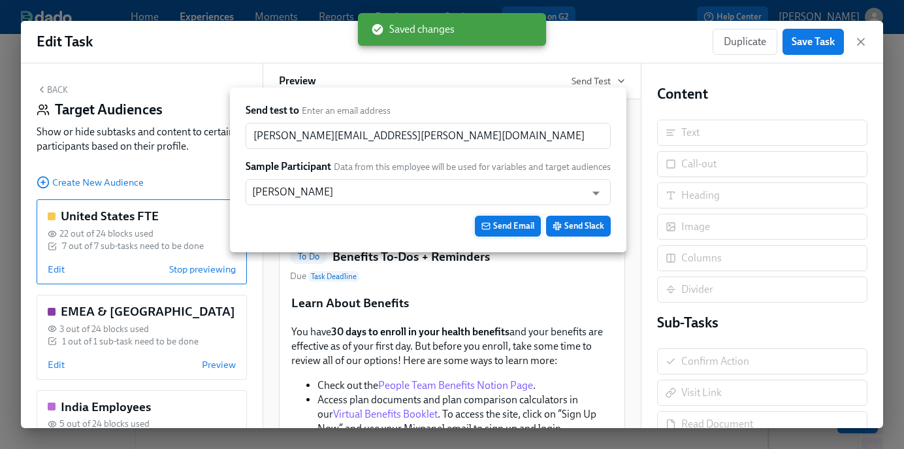
click at [496, 231] on span "Send Email" at bounding box center [507, 225] width 53 height 13
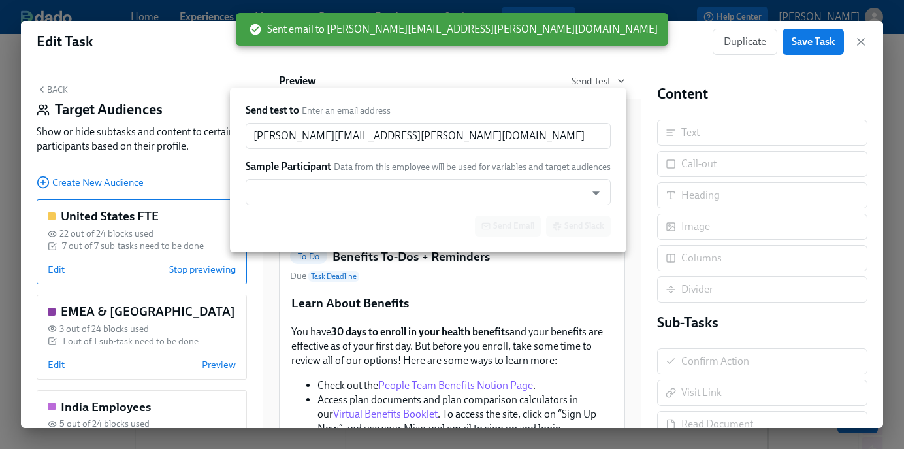
click at [860, 40] on div at bounding box center [452, 224] width 904 height 449
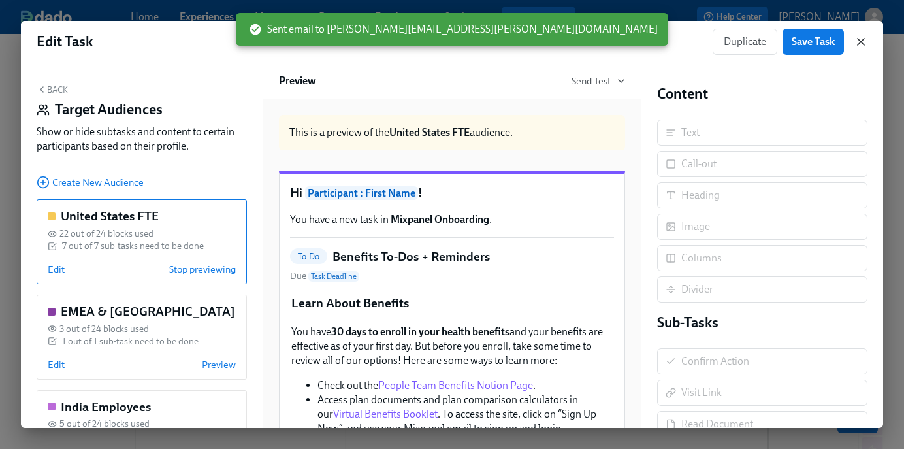
click at [860, 41] on icon "button" at bounding box center [861, 42] width 7 height 7
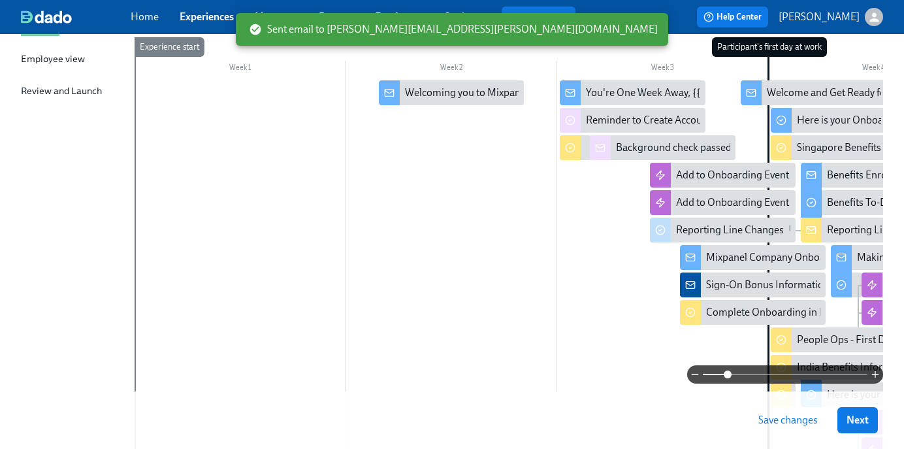
click at [782, 412] on button "Save changes" at bounding box center [788, 420] width 78 height 26
